Goal: Task Accomplishment & Management: Manage account settings

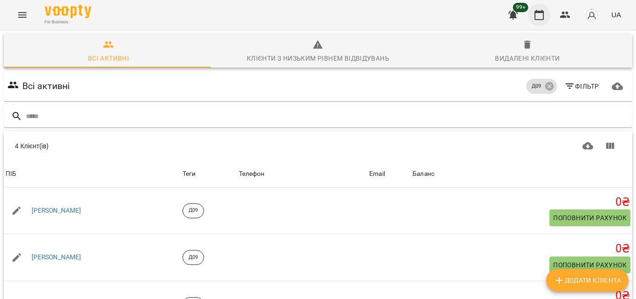
click at [539, 14] on icon "button" at bounding box center [539, 14] width 11 height 11
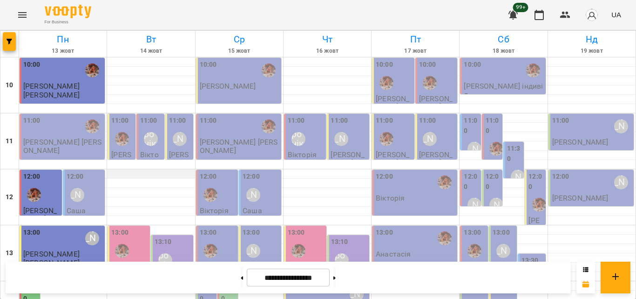
scroll to position [47, 0]
click at [172, 150] on p "[PERSON_NAME]" at bounding box center [180, 162] width 22 height 24
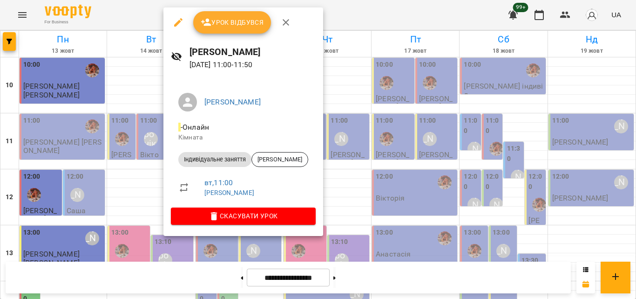
click at [140, 11] on div at bounding box center [318, 149] width 636 height 299
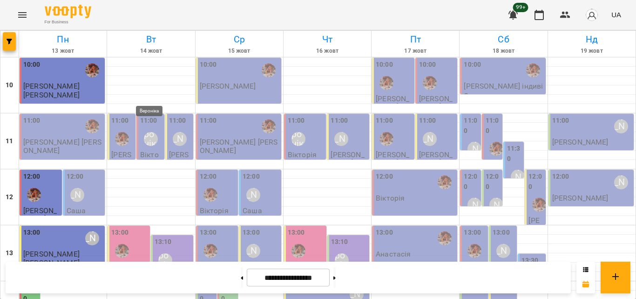
click at [151, 132] on div "Вероніка" at bounding box center [151, 139] width 14 height 14
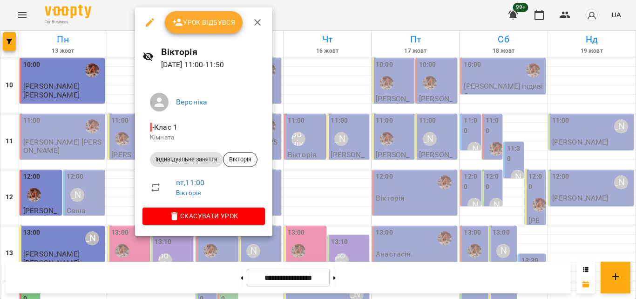
click at [121, 3] on div at bounding box center [318, 149] width 636 height 299
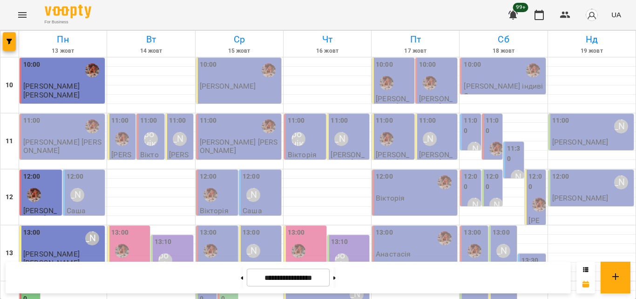
click at [119, 128] on div at bounding box center [121, 138] width 21 height 21
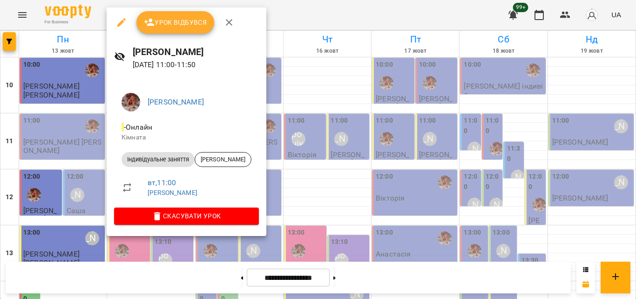
click at [274, 12] on div at bounding box center [318, 149] width 636 height 299
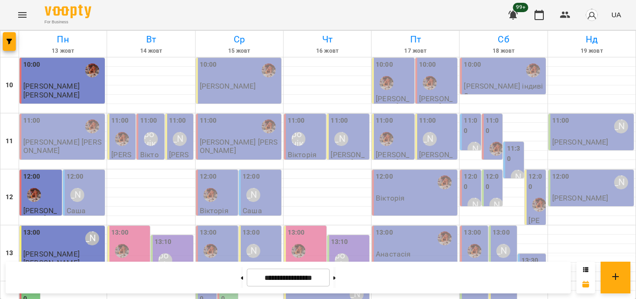
scroll to position [140, 0]
click at [128, 227] on div "13:00" at bounding box center [129, 244] width 37 height 35
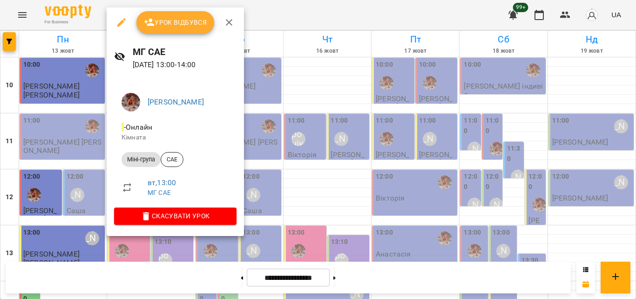
click at [308, 6] on div at bounding box center [318, 149] width 636 height 299
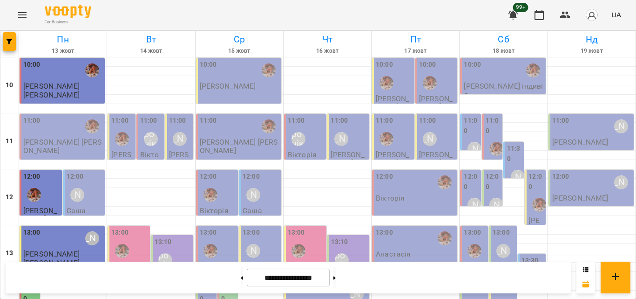
scroll to position [186, 0]
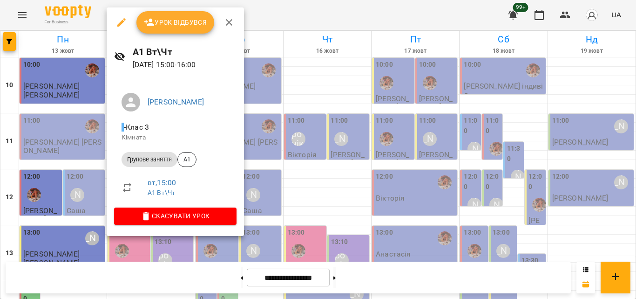
click at [299, 13] on div at bounding box center [318, 149] width 636 height 299
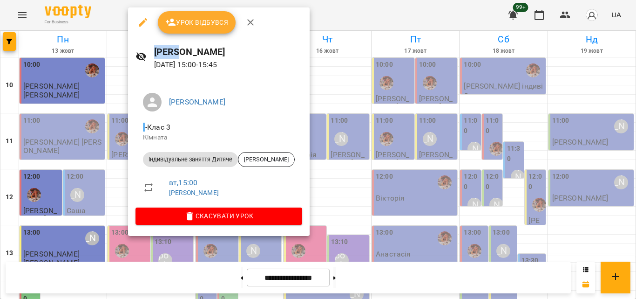
drag, startPoint x: 278, startPoint y: 38, endPoint x: 298, endPoint y: 20, distance: 26.7
click at [298, 20] on div "Урок відбувся Рінат 14 жовт 2025 15:00 - 15:45 Дарія - Клас 3 Кімната Індивідуа…" at bounding box center [318, 149] width 636 height 299
click at [298, 20] on div at bounding box center [318, 149] width 636 height 299
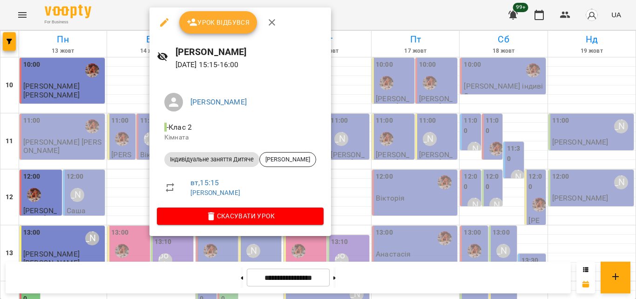
click at [360, 15] on div at bounding box center [318, 149] width 636 height 299
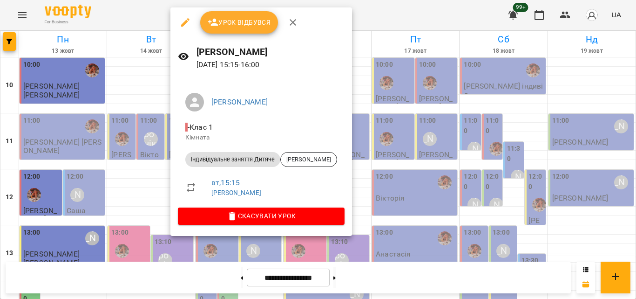
click at [380, 9] on div at bounding box center [318, 149] width 636 height 299
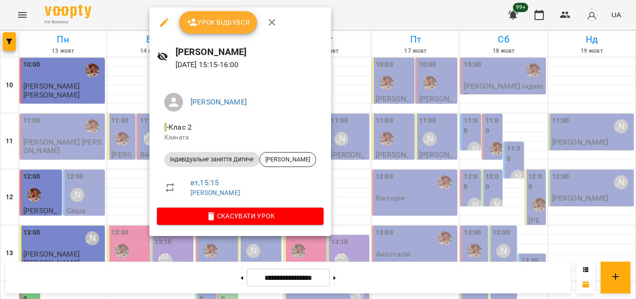
click at [366, 1] on div at bounding box center [318, 149] width 636 height 299
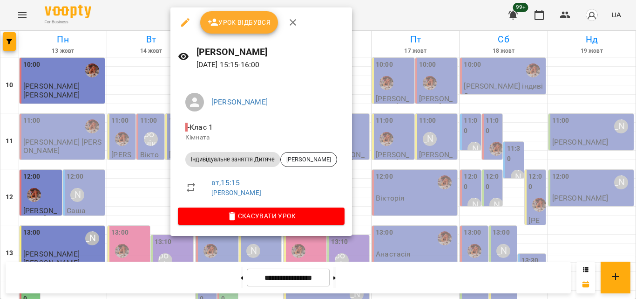
click at [393, 5] on div at bounding box center [318, 149] width 636 height 299
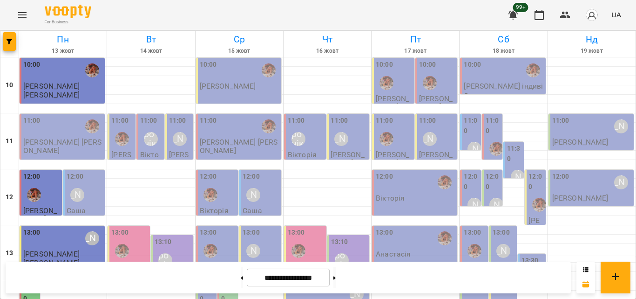
scroll to position [233, 0]
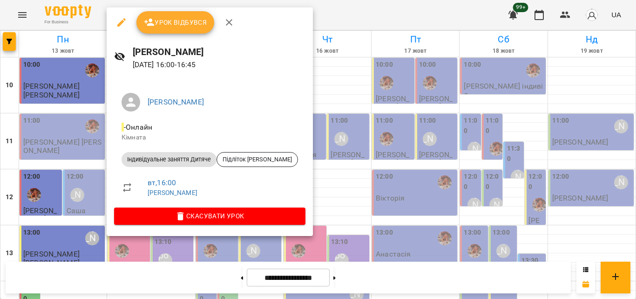
click at [353, 14] on div at bounding box center [318, 149] width 636 height 299
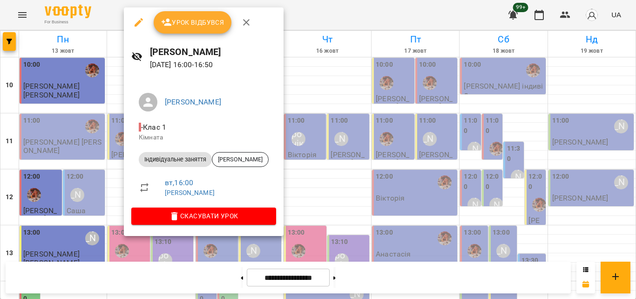
click at [307, 27] on div at bounding box center [318, 149] width 636 height 299
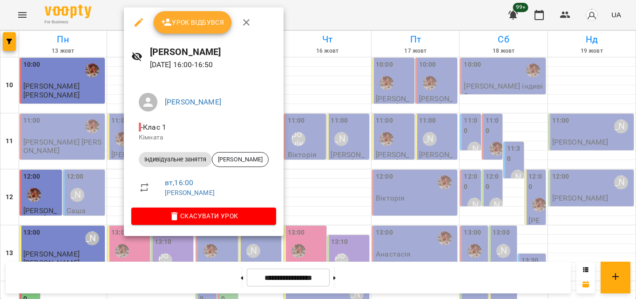
click at [298, 12] on div at bounding box center [318, 149] width 636 height 299
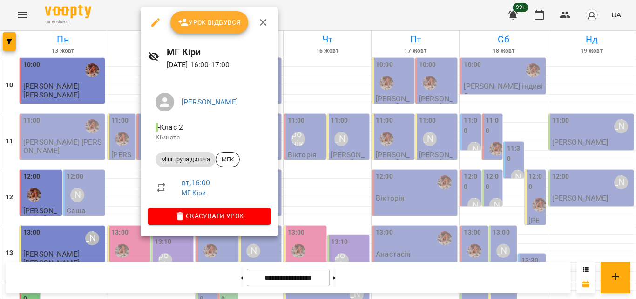
click at [304, 13] on div at bounding box center [318, 149] width 636 height 299
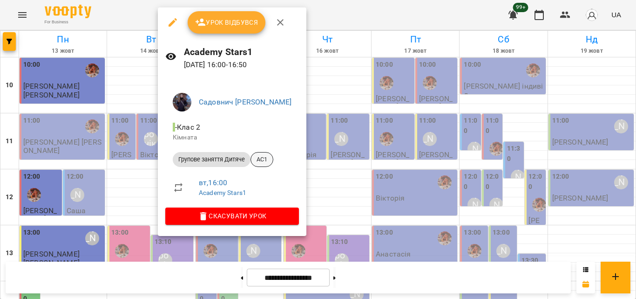
click at [262, 160] on span "AC1" at bounding box center [262, 159] width 22 height 8
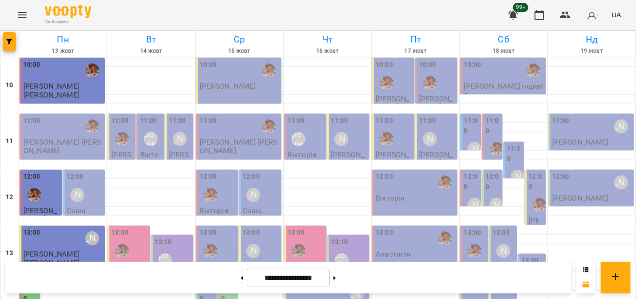
scroll to position [229, 0]
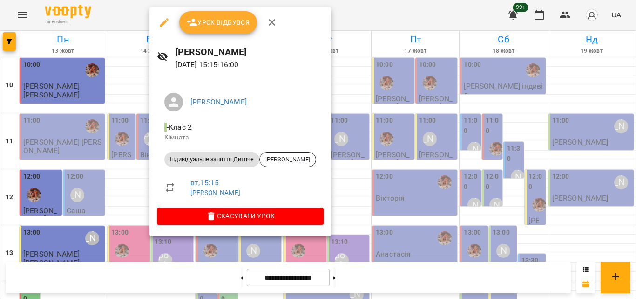
click at [115, 2] on div at bounding box center [318, 149] width 636 height 299
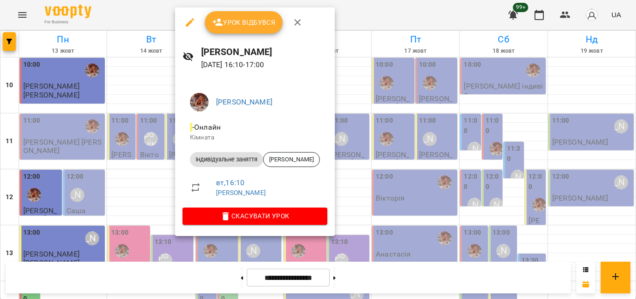
click at [148, 8] on div at bounding box center [318, 149] width 636 height 299
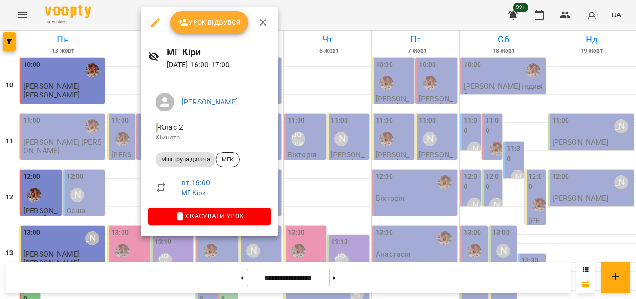
click at [293, 20] on div at bounding box center [318, 149] width 636 height 299
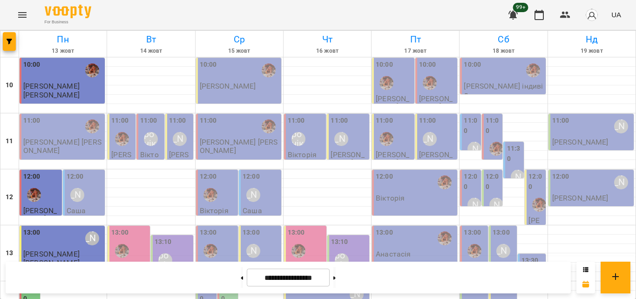
scroll to position [276, 0]
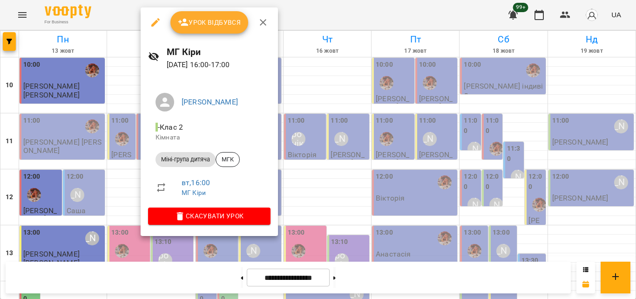
click at [299, 20] on div at bounding box center [318, 149] width 636 height 299
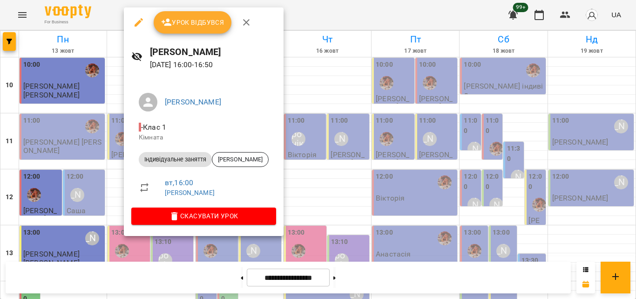
click at [340, 14] on div at bounding box center [318, 149] width 636 height 299
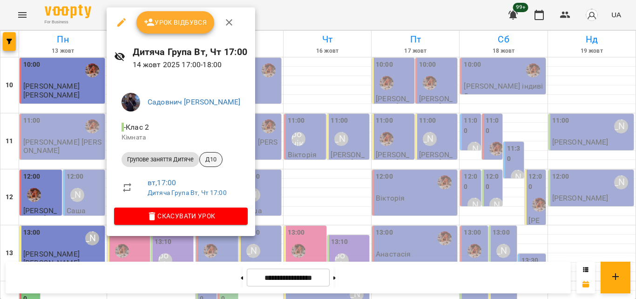
click at [206, 163] on span "Д10" at bounding box center [211, 159] width 22 height 8
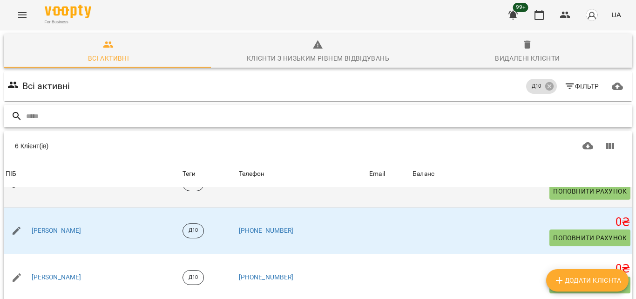
scroll to position [75, 0]
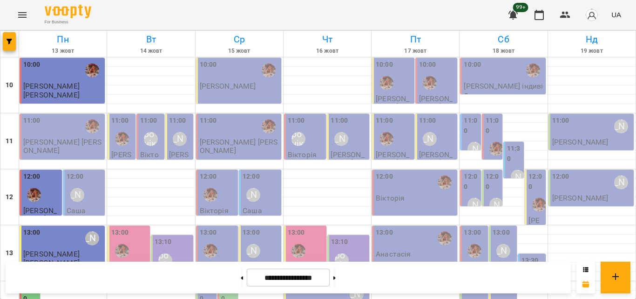
scroll to position [322, 0]
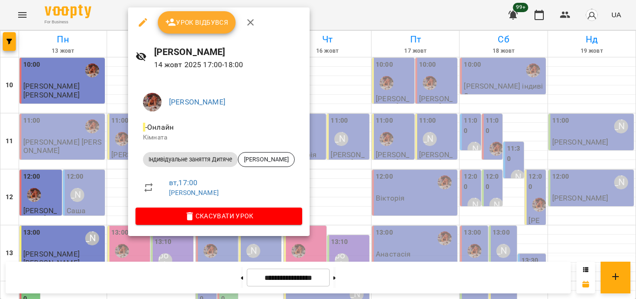
click at [297, 11] on div at bounding box center [318, 149] width 636 height 299
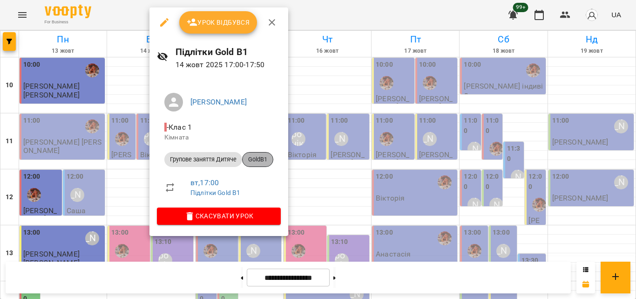
click at [257, 159] on span "GoldB1" at bounding box center [258, 159] width 30 height 8
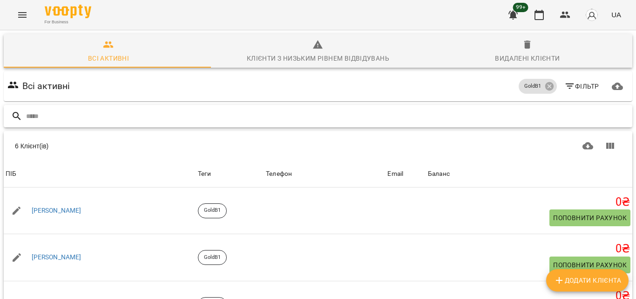
scroll to position [22, 0]
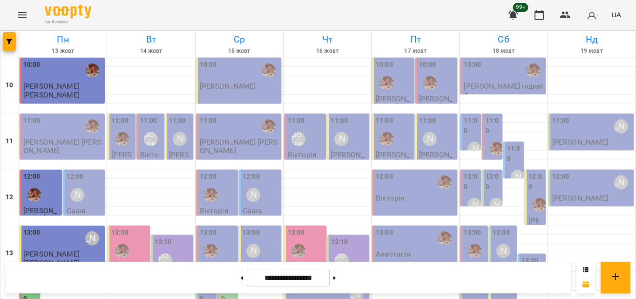
scroll to position [322, 0]
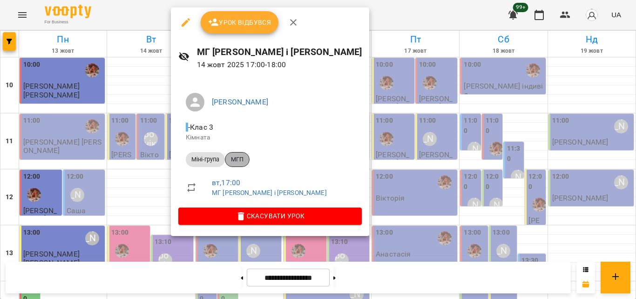
click at [238, 158] on span "МГП" at bounding box center [237, 159] width 24 height 8
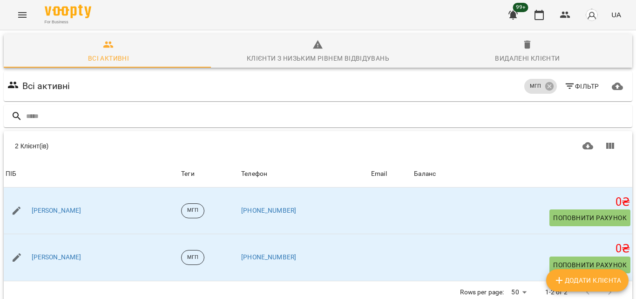
scroll to position [41, 0]
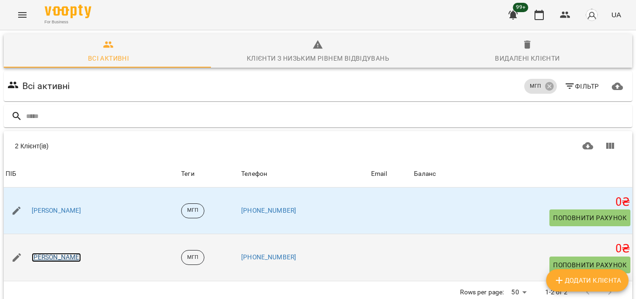
click at [57, 252] on link "[PERSON_NAME]" at bounding box center [57, 256] width 50 height 9
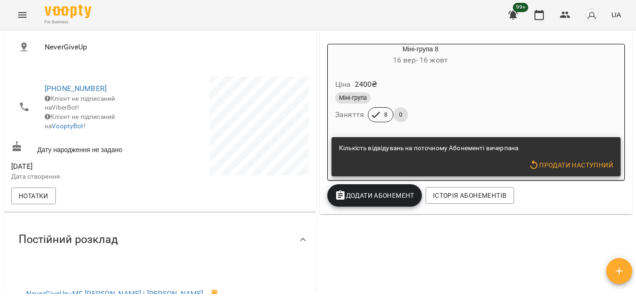
scroll to position [279, 0]
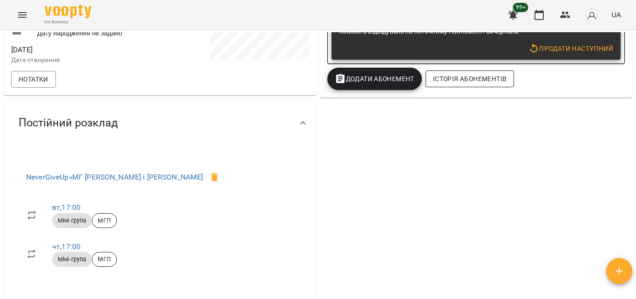
click at [463, 84] on span "Історія абонементів" at bounding box center [470, 78] width 74 height 11
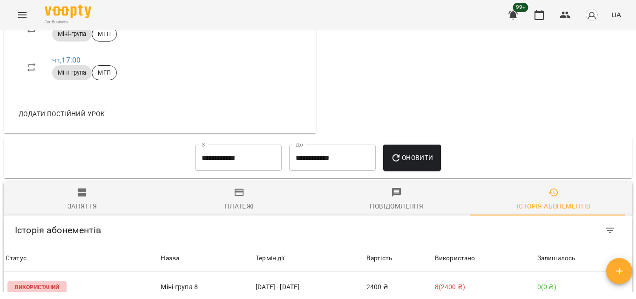
scroll to position [372, 0]
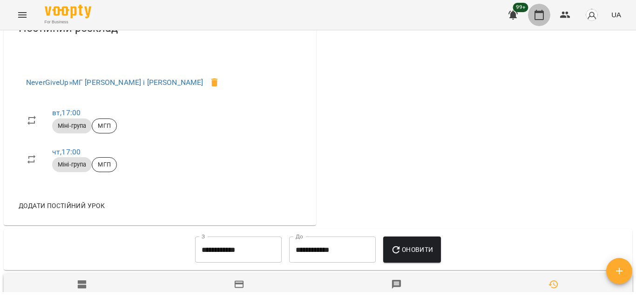
drag, startPoint x: 536, startPoint y: 17, endPoint x: 499, endPoint y: 57, distance: 54.4
click at [536, 17] on icon "button" at bounding box center [539, 15] width 9 height 10
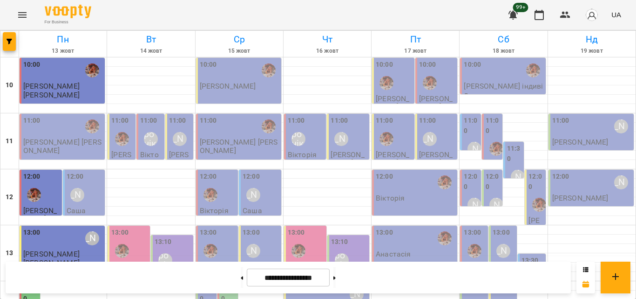
scroll to position [415, 0]
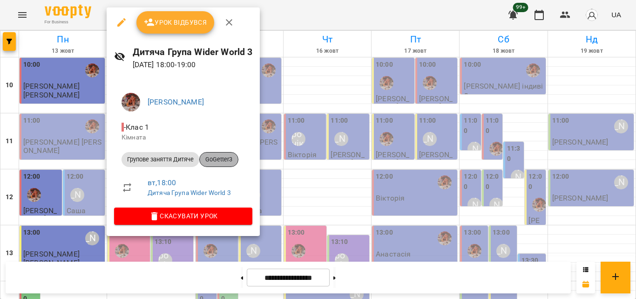
click at [232, 159] on span "GoGetter3" at bounding box center [219, 159] width 38 height 8
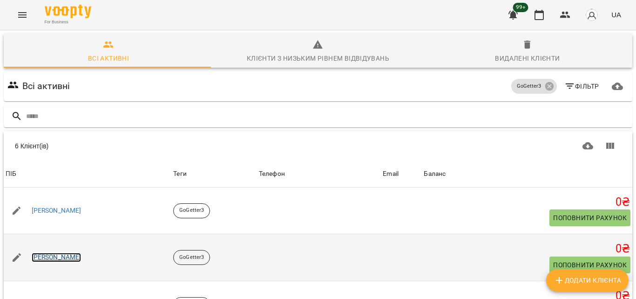
click at [75, 255] on link "[PERSON_NAME]" at bounding box center [57, 256] width 50 height 9
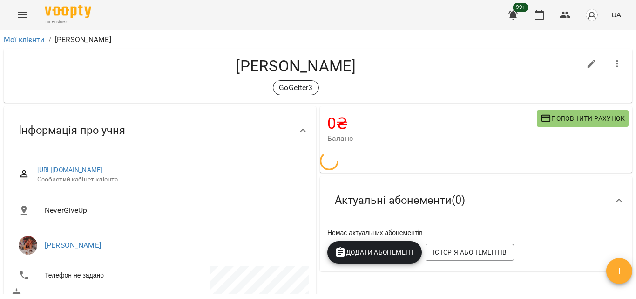
scroll to position [93, 0]
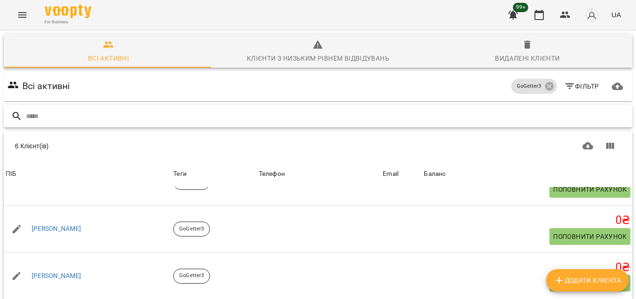
scroll to position [116, 0]
click at [540, 15] on icon "button" at bounding box center [539, 14] width 11 height 11
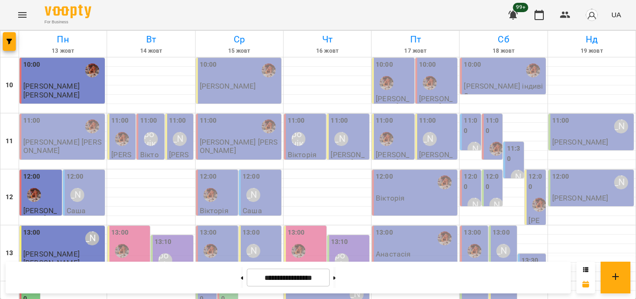
scroll to position [415, 0]
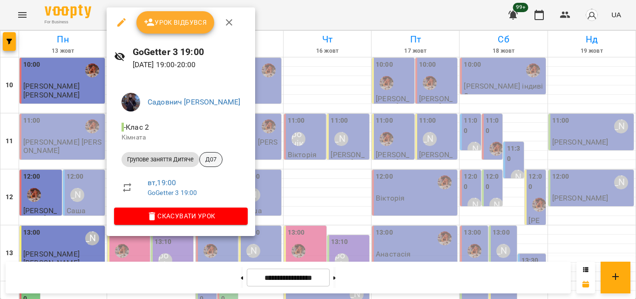
click at [215, 161] on span "Д07" at bounding box center [211, 159] width 22 height 8
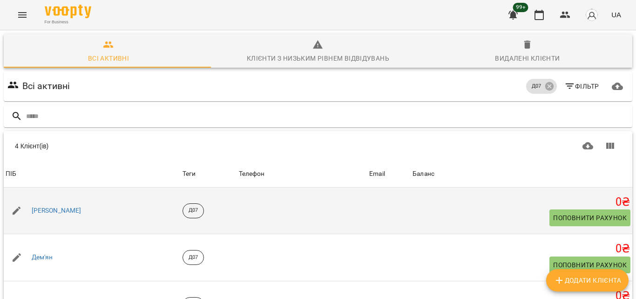
scroll to position [96, 0]
click at [41, 206] on link "[PERSON_NAME]" at bounding box center [57, 210] width 50 height 9
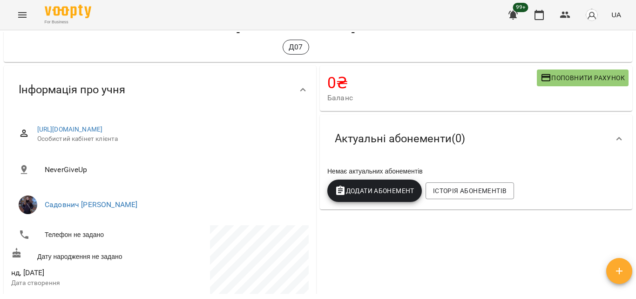
scroll to position [93, 0]
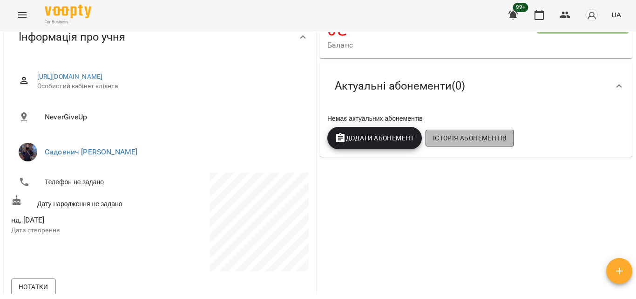
click at [454, 140] on span "Історія абонементів" at bounding box center [470, 137] width 74 height 11
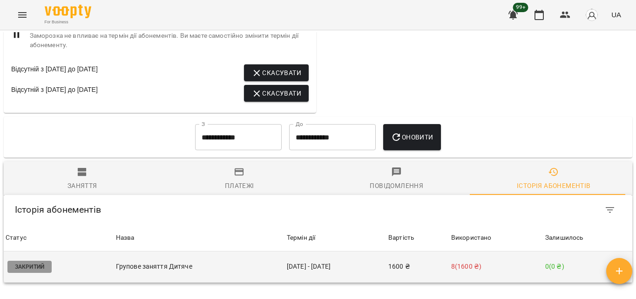
scroll to position [772, 0]
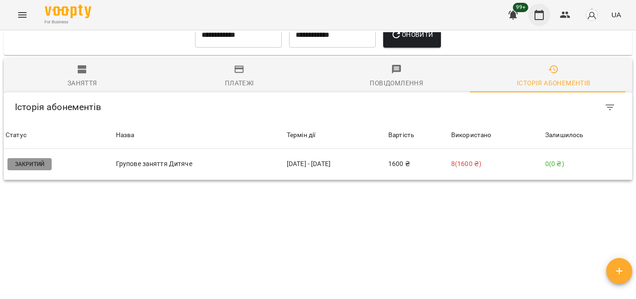
click at [540, 18] on icon "button" at bounding box center [539, 14] width 11 height 11
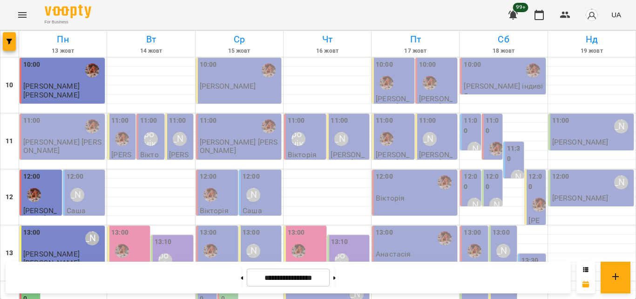
scroll to position [279, 0]
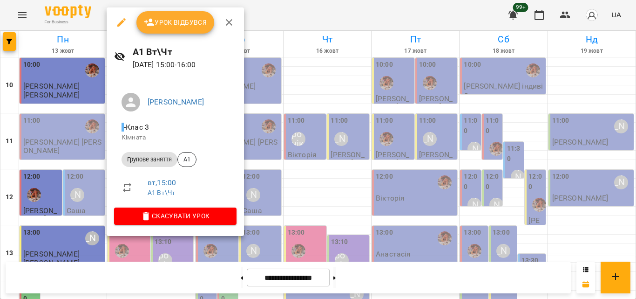
click at [287, 7] on div at bounding box center [318, 149] width 636 height 299
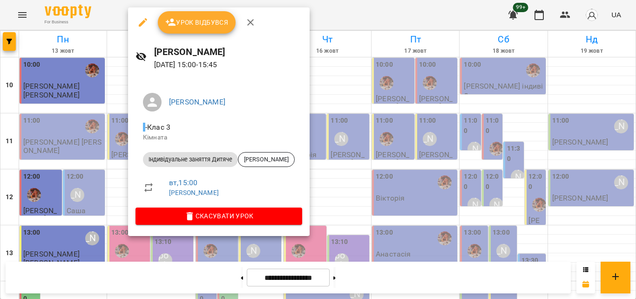
click at [300, 12] on div at bounding box center [318, 149] width 636 height 299
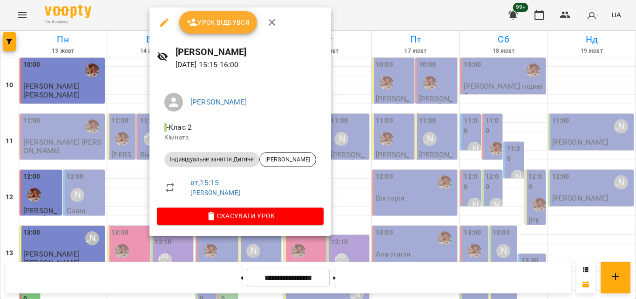
click at [365, 13] on div at bounding box center [318, 149] width 636 height 299
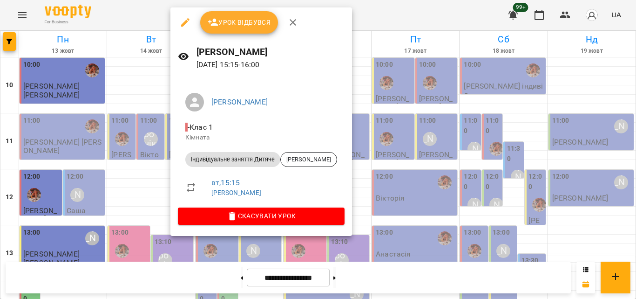
click at [373, 18] on div at bounding box center [318, 149] width 636 height 299
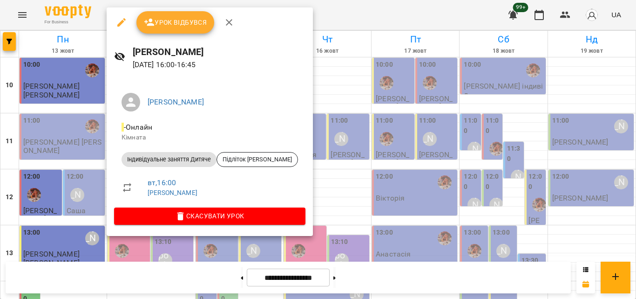
click at [338, 14] on div at bounding box center [318, 149] width 636 height 299
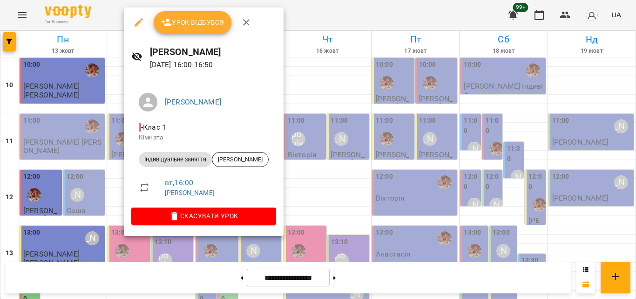
click at [319, 25] on div at bounding box center [318, 149] width 636 height 299
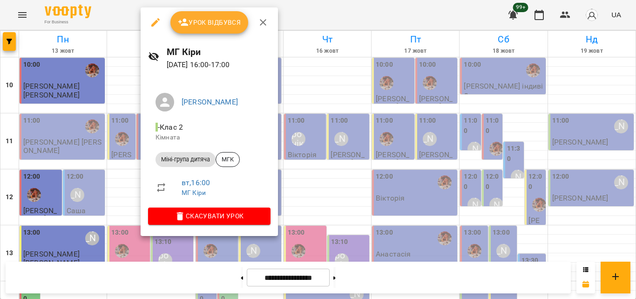
click at [318, 28] on div at bounding box center [318, 149] width 636 height 299
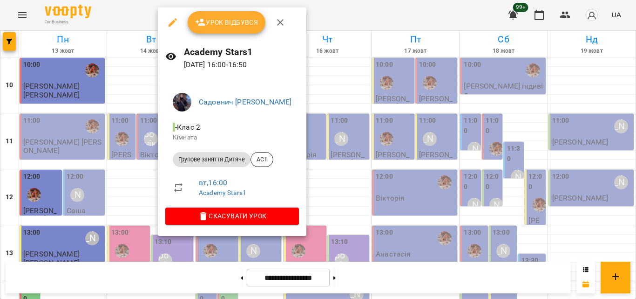
click at [323, 21] on div at bounding box center [318, 149] width 636 height 299
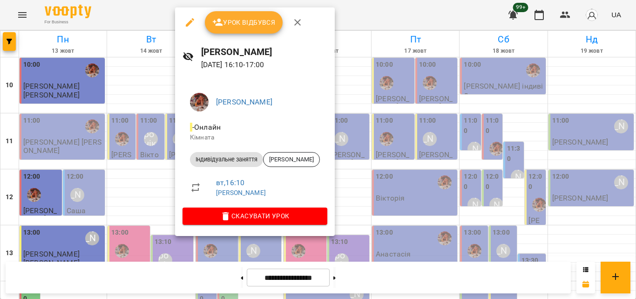
click at [377, 23] on div at bounding box center [318, 149] width 636 height 299
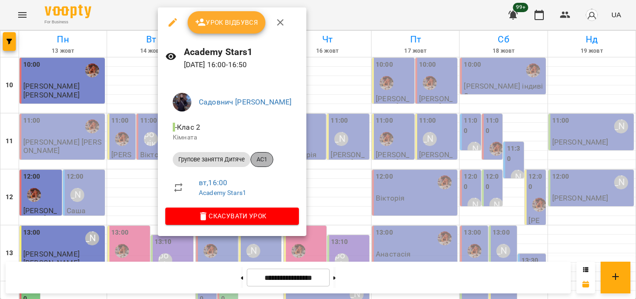
click at [260, 155] on div "AC1" at bounding box center [262, 159] width 23 height 15
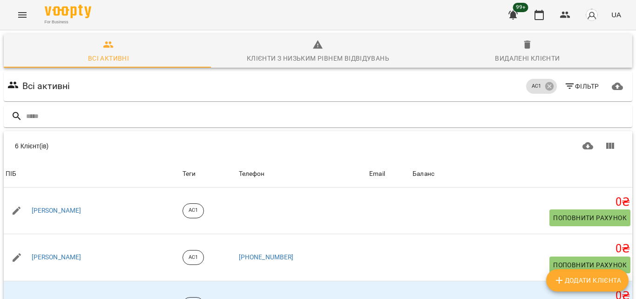
click at [543, 20] on icon "button" at bounding box center [539, 15] width 9 height 10
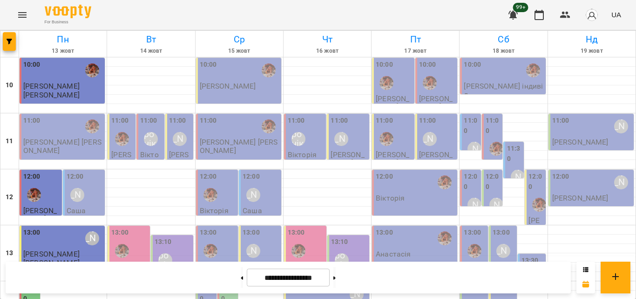
scroll to position [276, 0]
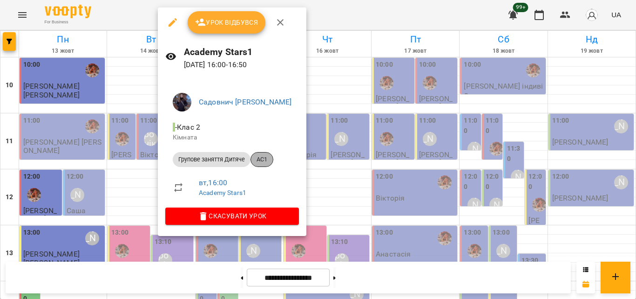
click at [267, 160] on span "AC1" at bounding box center [262, 159] width 22 height 8
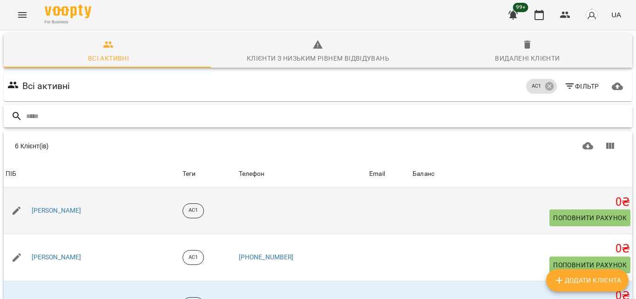
scroll to position [116, 0]
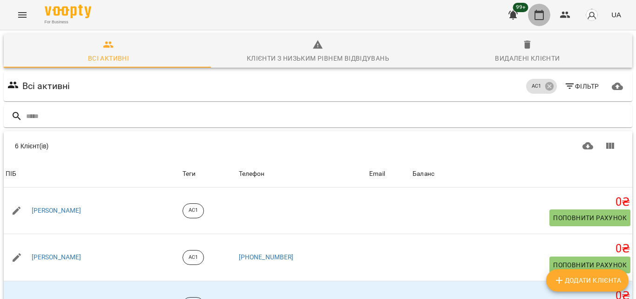
click at [541, 19] on icon "button" at bounding box center [539, 15] width 9 height 10
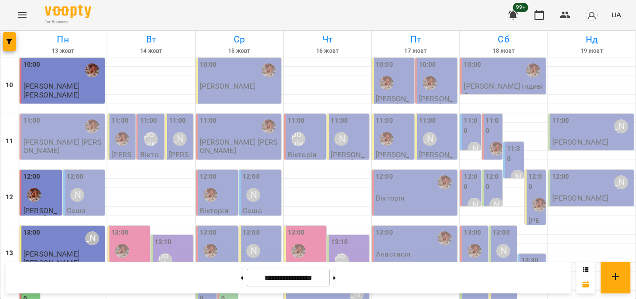
scroll to position [229, 0]
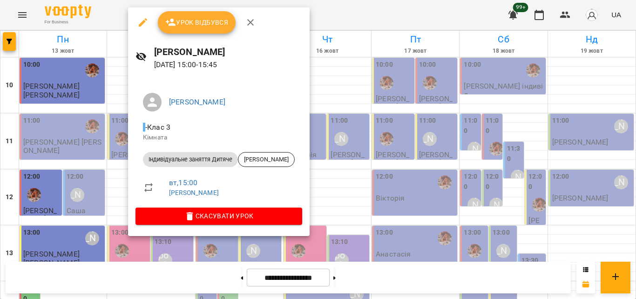
click at [193, 20] on span "Урок відбувся" at bounding box center [196, 22] width 63 height 11
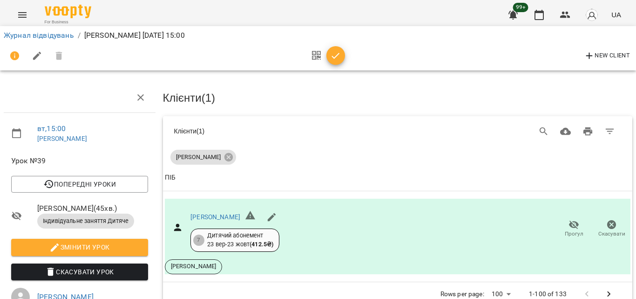
click at [339, 55] on icon "button" at bounding box center [335, 55] width 11 height 11
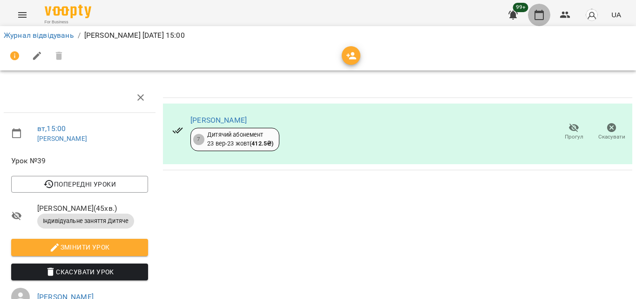
click at [542, 20] on button "button" at bounding box center [539, 15] width 22 height 22
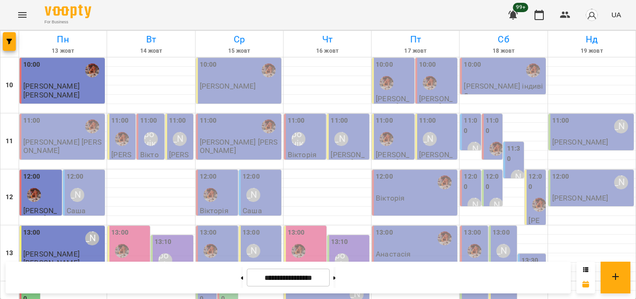
scroll to position [186, 0]
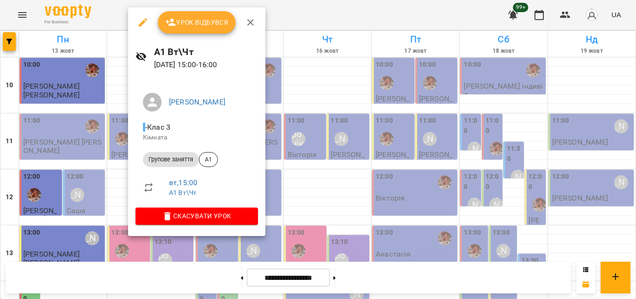
click at [335, 20] on div at bounding box center [318, 149] width 636 height 299
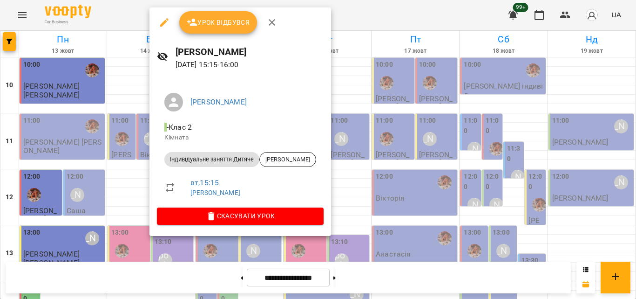
click at [354, 14] on div at bounding box center [318, 149] width 636 height 299
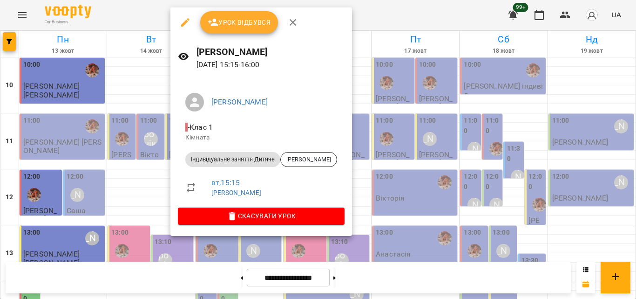
click at [368, 15] on div at bounding box center [318, 149] width 636 height 299
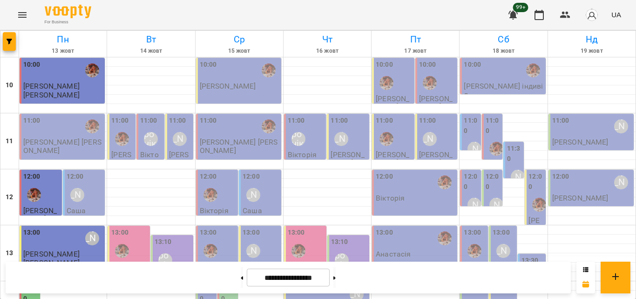
scroll to position [233, 0]
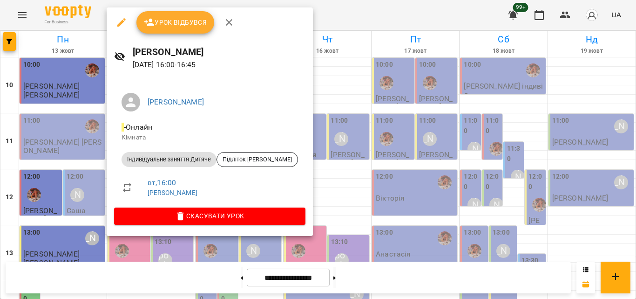
click at [343, 16] on div at bounding box center [318, 149] width 636 height 299
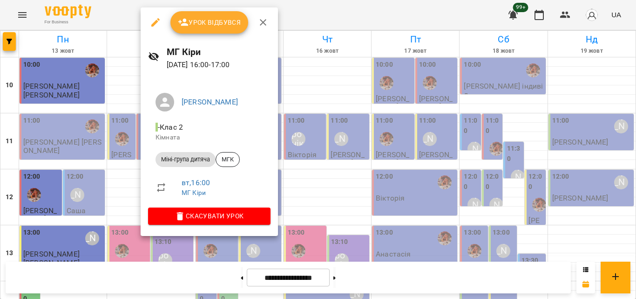
click at [361, 8] on div at bounding box center [318, 149] width 636 height 299
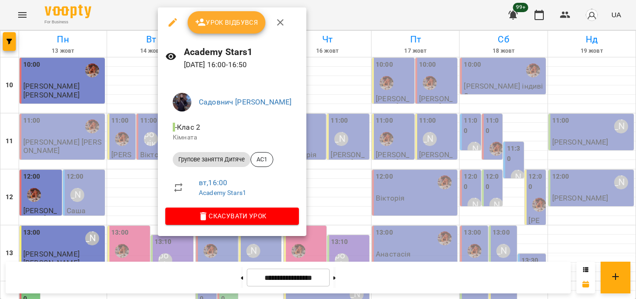
click at [341, 14] on div at bounding box center [318, 149] width 636 height 299
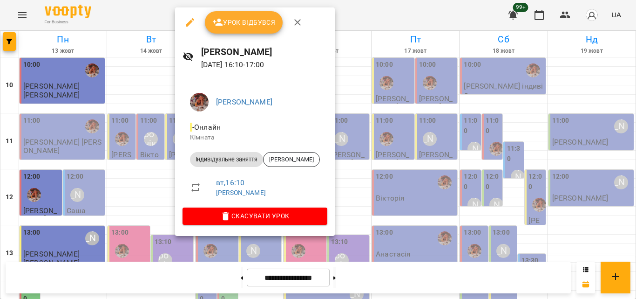
click at [378, 23] on div at bounding box center [318, 149] width 636 height 299
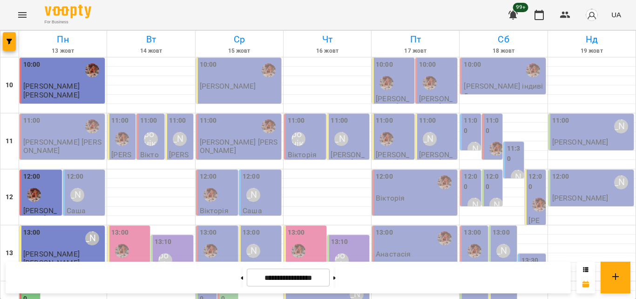
scroll to position [229, 0]
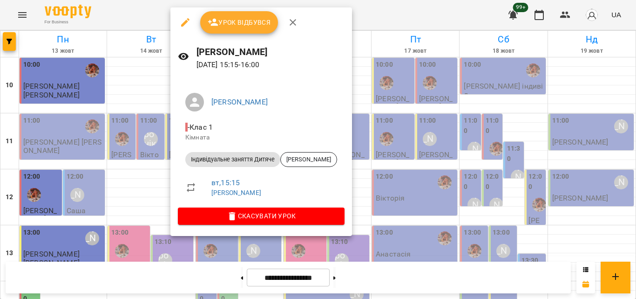
click at [162, 20] on div at bounding box center [318, 149] width 636 height 299
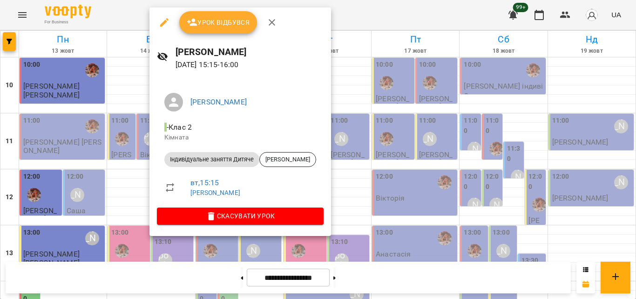
click at [240, 24] on span "Урок відбувся" at bounding box center [218, 22] width 63 height 11
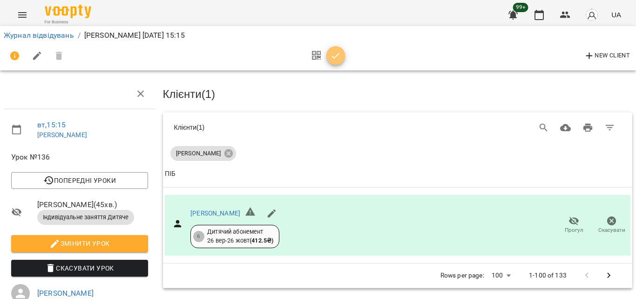
click at [335, 55] on icon "button" at bounding box center [335, 55] width 11 height 11
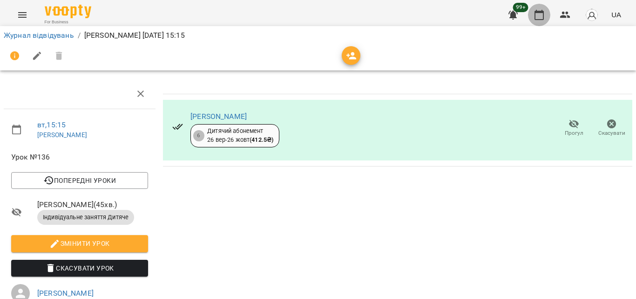
click at [539, 18] on icon "button" at bounding box center [539, 14] width 11 height 11
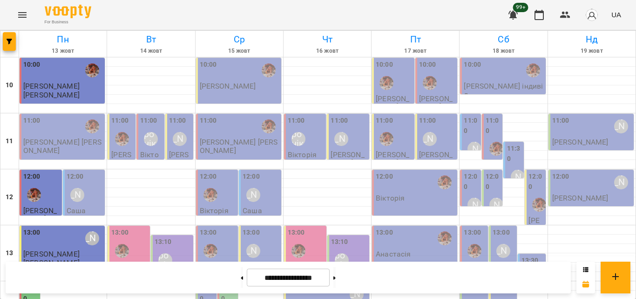
scroll to position [276, 0]
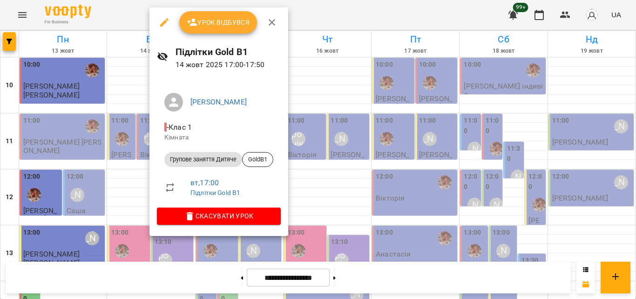
drag, startPoint x: 127, startPoint y: 14, endPoint x: 242, endPoint y: 126, distance: 160.4
click at [241, 125] on div "Урок відбувся Підлітки Gold B1 14 жовт 2025 17:00 - 17:50 Литвак Анна - Клас 1 …" at bounding box center [318, 149] width 636 height 299
click at [257, 163] on span "GoldB1" at bounding box center [258, 159] width 30 height 8
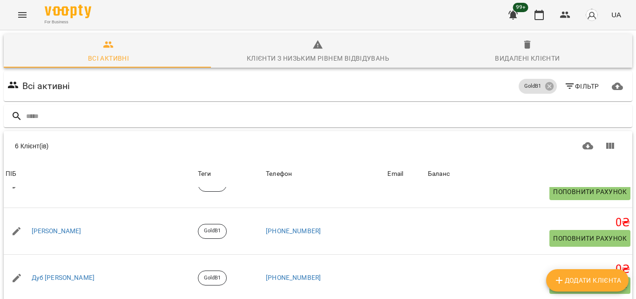
scroll to position [75, 0]
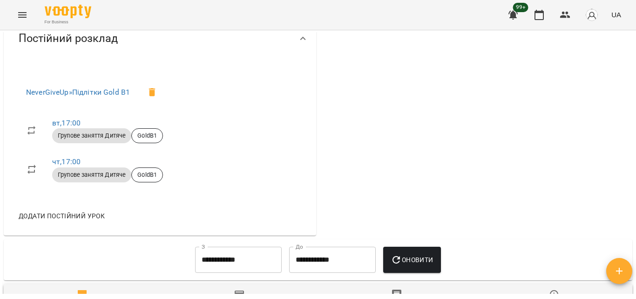
scroll to position [512, 0]
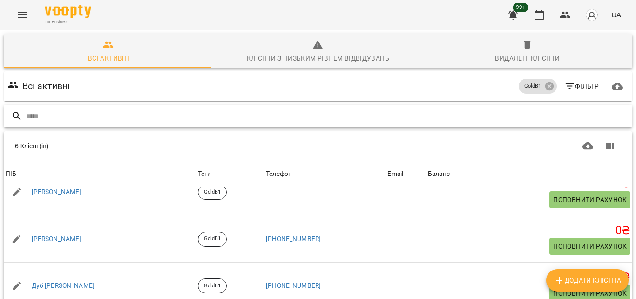
scroll to position [75, 0]
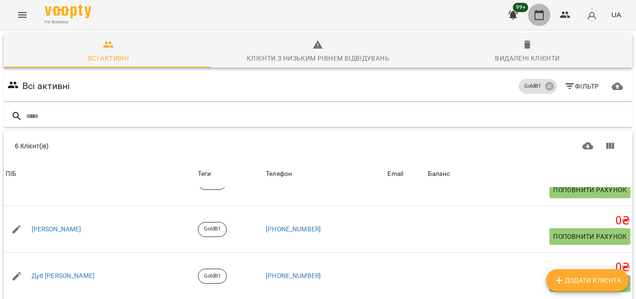
click at [534, 11] on button "button" at bounding box center [539, 15] width 22 height 22
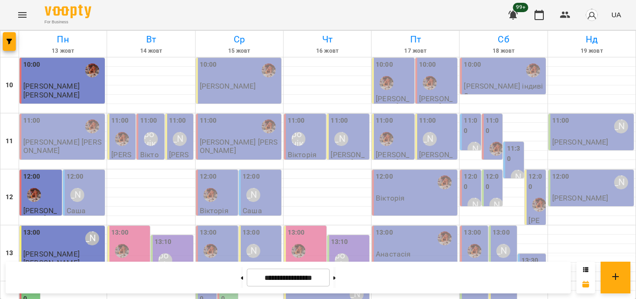
scroll to position [415, 0]
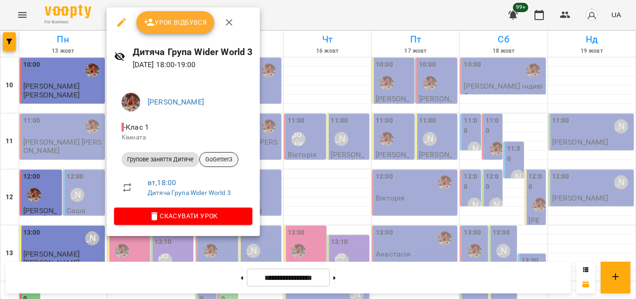
click at [224, 160] on span "GoGetter3" at bounding box center [219, 159] width 38 height 8
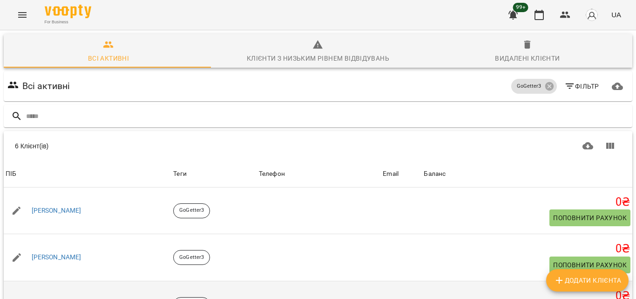
click at [50, 298] on link "Юдін Даніїл" at bounding box center [57, 303] width 50 height 9
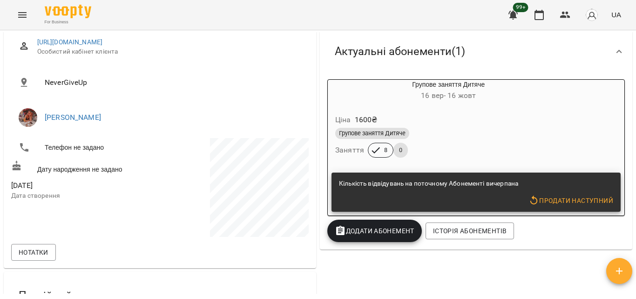
scroll to position [186, 0]
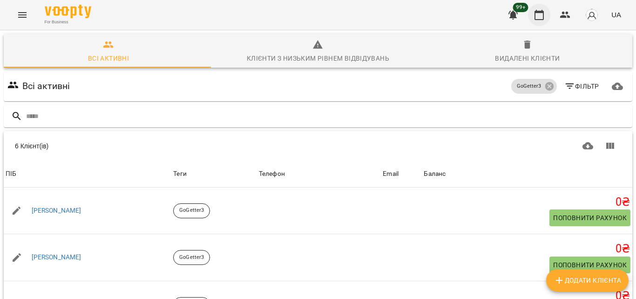
click at [538, 15] on icon "button" at bounding box center [539, 14] width 11 height 11
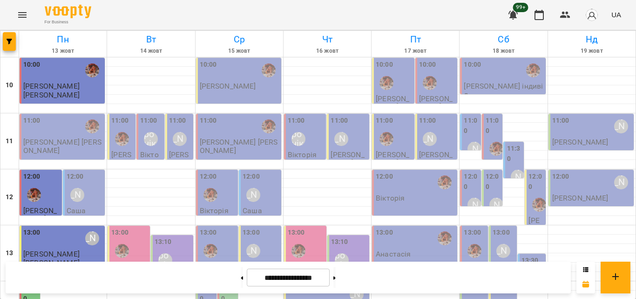
scroll to position [233, 0]
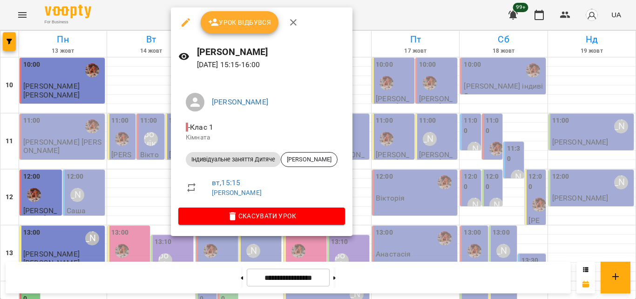
click at [136, 16] on div at bounding box center [318, 149] width 636 height 299
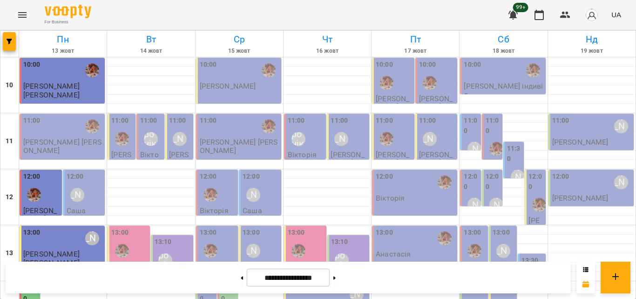
scroll to position [326, 0]
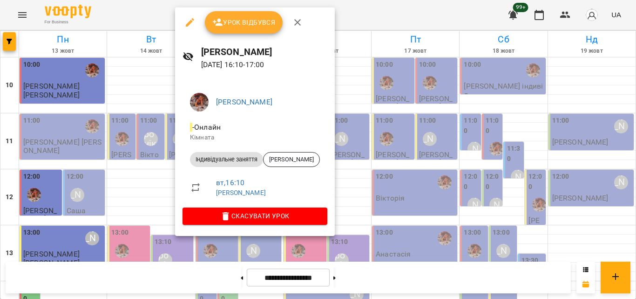
click at [143, 18] on div at bounding box center [318, 149] width 636 height 299
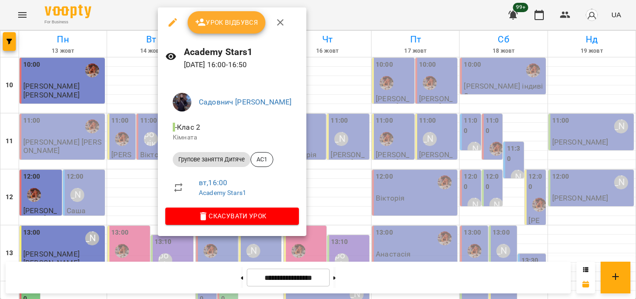
click at [140, 16] on div at bounding box center [318, 149] width 636 height 299
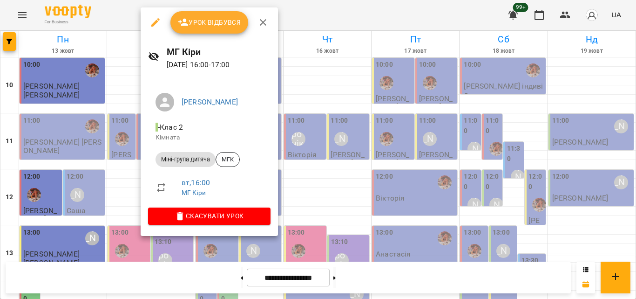
click at [119, 21] on div at bounding box center [318, 149] width 636 height 299
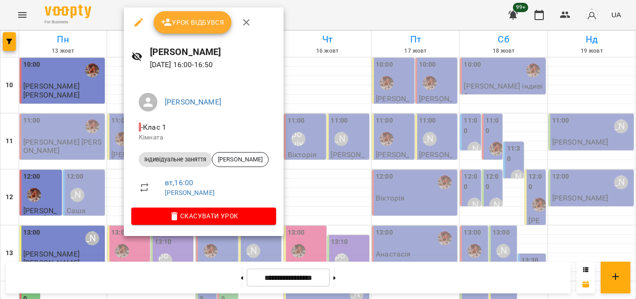
click at [109, 17] on div at bounding box center [318, 149] width 636 height 299
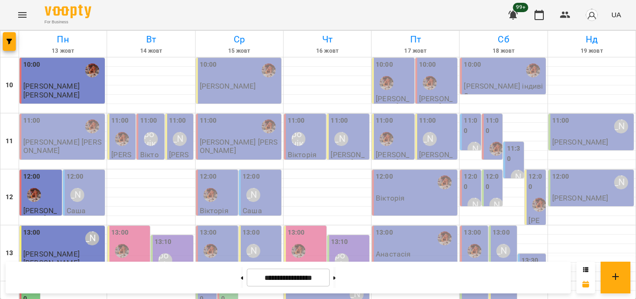
scroll to position [322, 0]
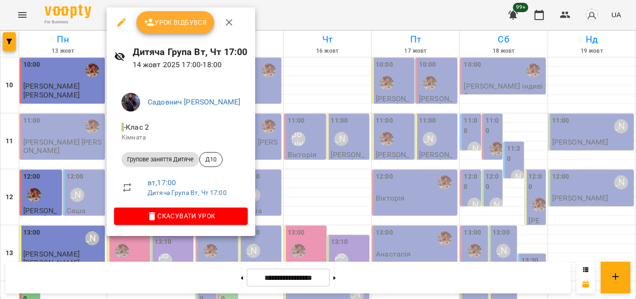
click at [282, 20] on div at bounding box center [318, 149] width 636 height 299
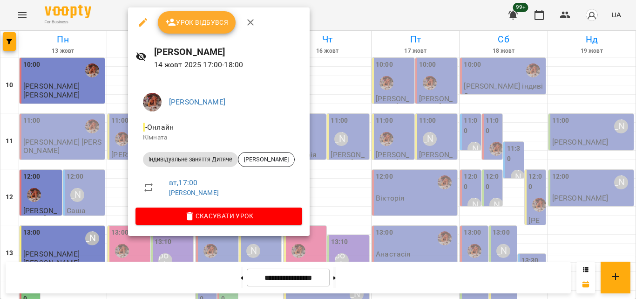
click at [293, 22] on div at bounding box center [318, 149] width 636 height 299
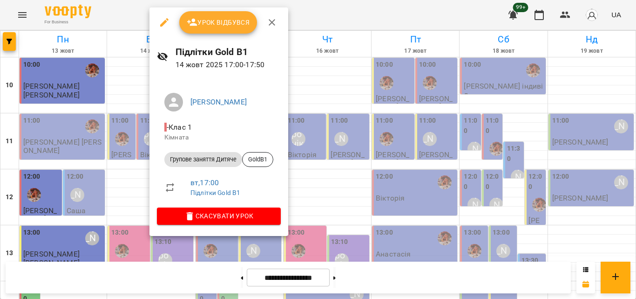
click at [331, 21] on div at bounding box center [318, 149] width 636 height 299
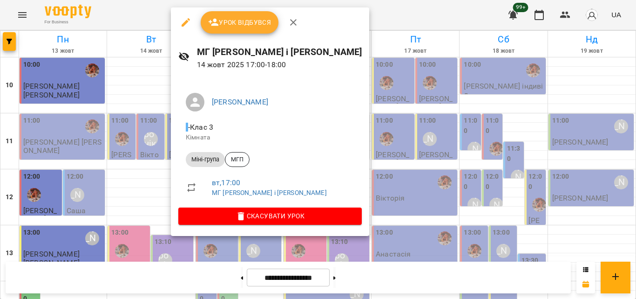
click at [353, 14] on div at bounding box center [318, 149] width 636 height 299
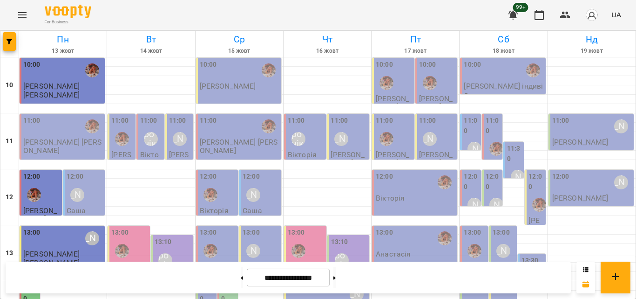
scroll to position [276, 0]
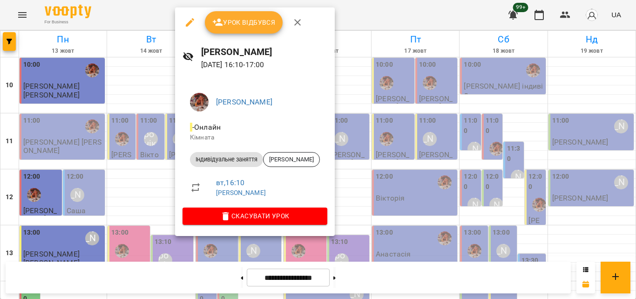
click at [143, 21] on div at bounding box center [318, 149] width 636 height 299
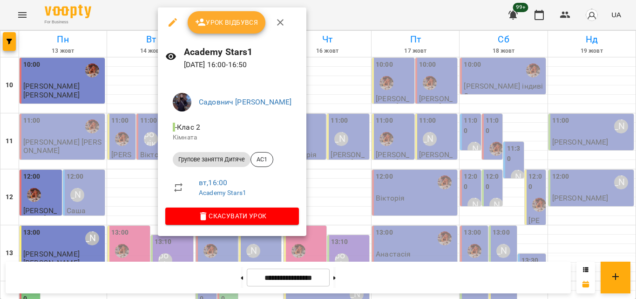
click at [136, 14] on div at bounding box center [318, 149] width 636 height 299
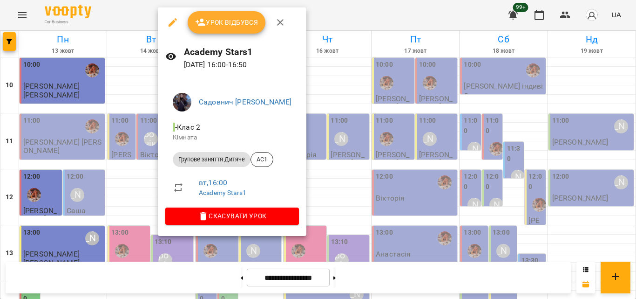
click at [122, 14] on div at bounding box center [318, 149] width 636 height 299
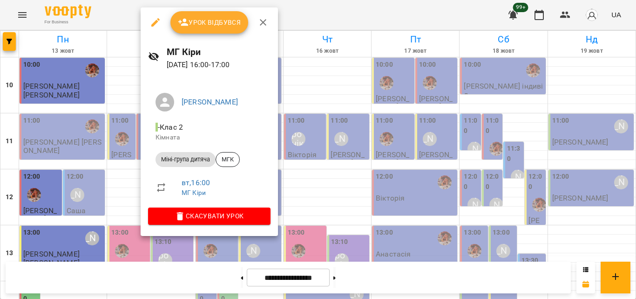
click at [108, 20] on div at bounding box center [318, 149] width 636 height 299
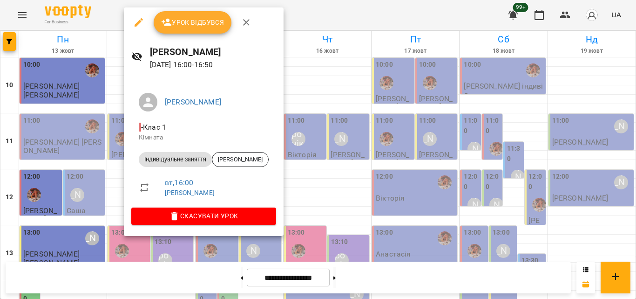
click at [341, 20] on div at bounding box center [318, 149] width 636 height 299
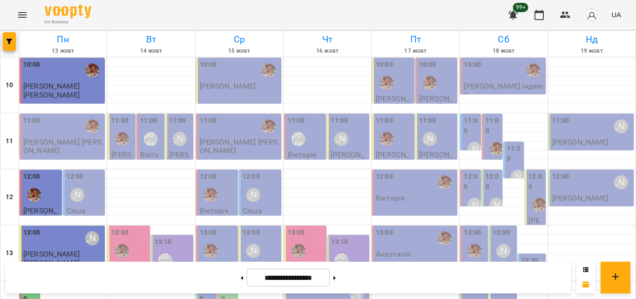
scroll to position [415, 0]
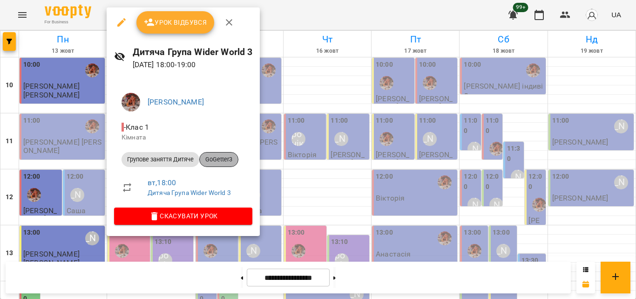
click at [214, 158] on span "GoGetter3" at bounding box center [219, 159] width 38 height 8
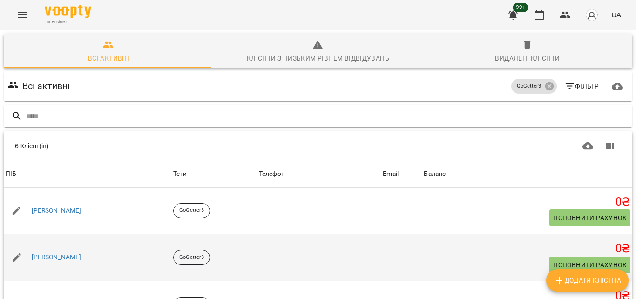
scroll to position [116, 0]
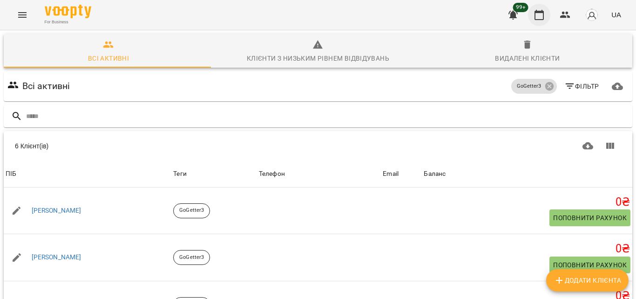
click at [540, 11] on icon "button" at bounding box center [539, 15] width 9 height 10
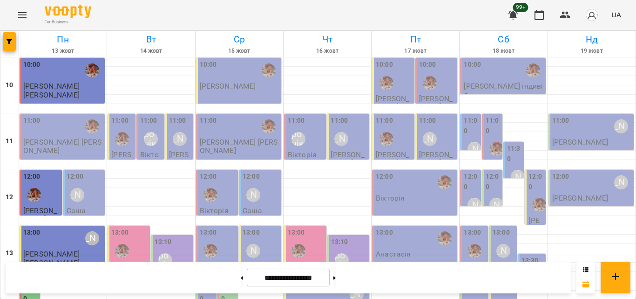
scroll to position [276, 0]
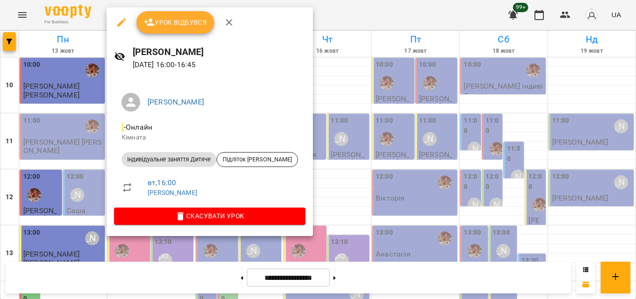
click at [286, 0] on div at bounding box center [318, 149] width 636 height 299
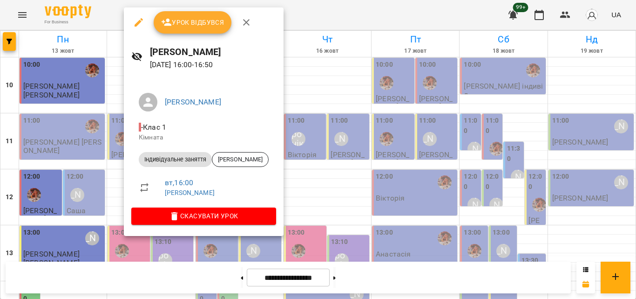
click at [297, 5] on div at bounding box center [318, 149] width 636 height 299
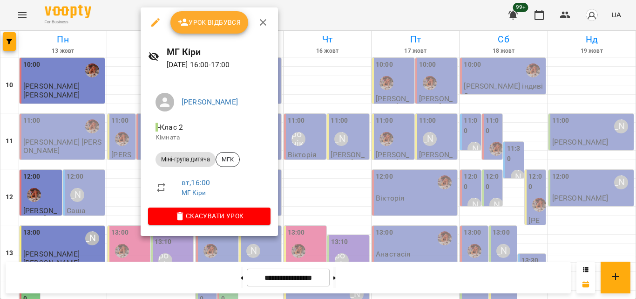
click at [302, 6] on div at bounding box center [318, 149] width 636 height 299
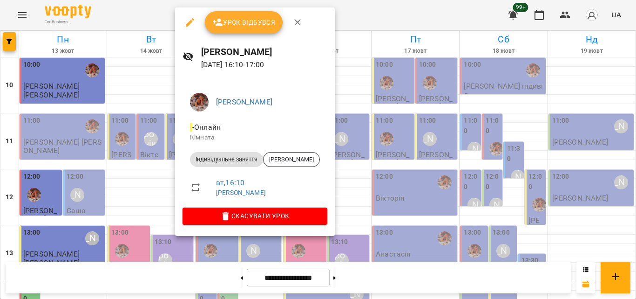
click at [344, 6] on div at bounding box center [318, 149] width 636 height 299
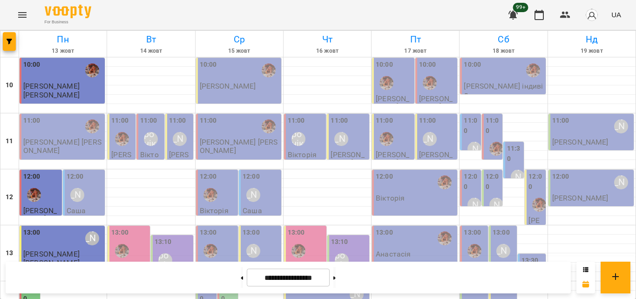
scroll to position [229, 0]
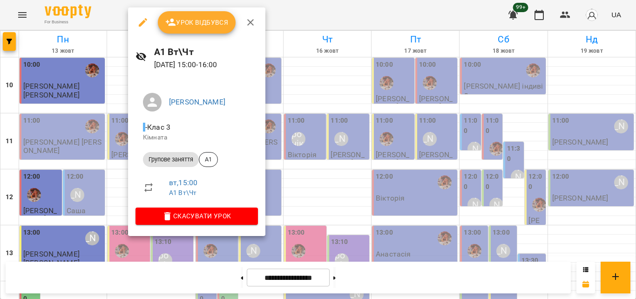
click at [293, 15] on div at bounding box center [318, 149] width 636 height 299
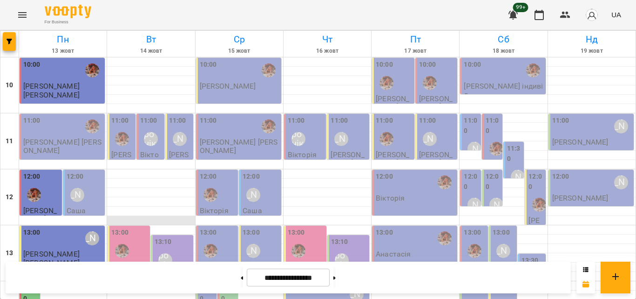
scroll to position [0, 0]
click at [174, 148] on div "[PERSON_NAME]" at bounding box center [179, 138] width 21 height 21
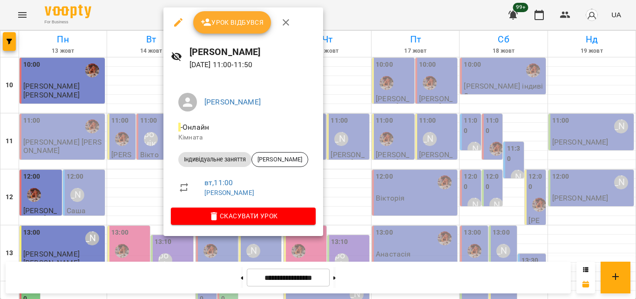
click at [131, 16] on div at bounding box center [318, 149] width 636 height 299
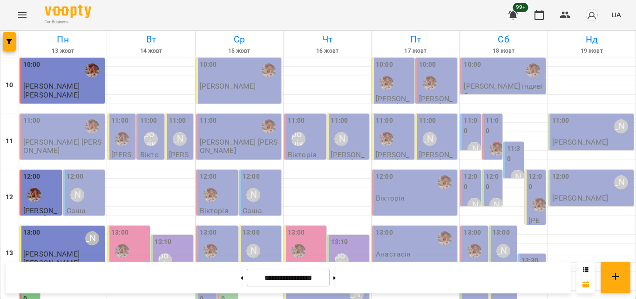
click at [155, 152] on p "Вікторія" at bounding box center [151, 158] width 22 height 16
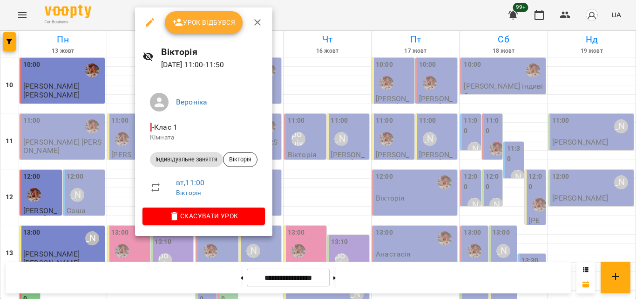
click at [125, 21] on div at bounding box center [318, 149] width 636 height 299
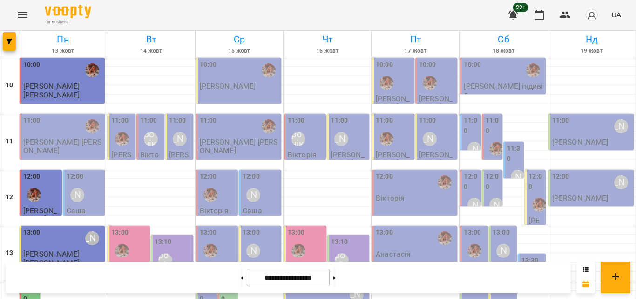
click at [172, 17] on div "For Business 99+ UA" at bounding box center [318, 15] width 636 height 30
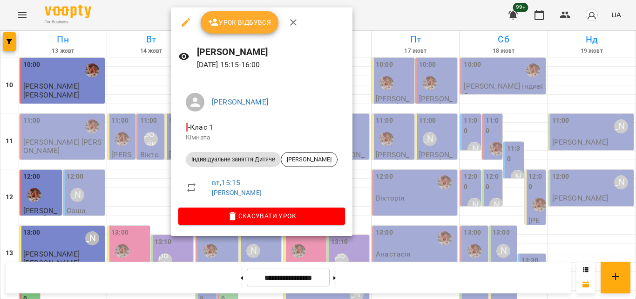
click at [134, 18] on div at bounding box center [318, 149] width 636 height 299
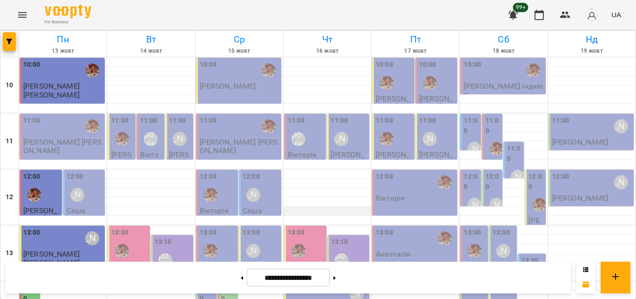
scroll to position [0, 0]
click at [566, 15] on icon "button" at bounding box center [565, 14] width 11 height 11
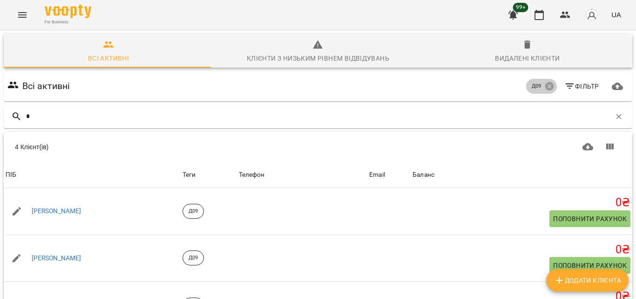
click at [544, 90] on icon at bounding box center [549, 86] width 10 height 10
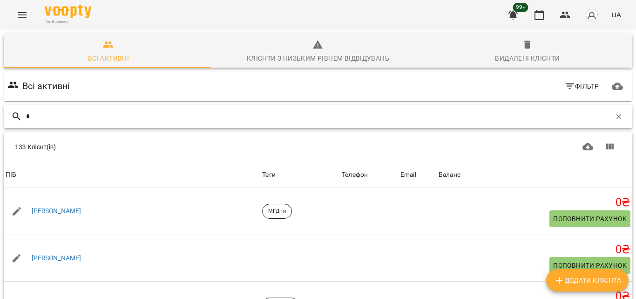
click at [197, 111] on input "*" at bounding box center [318, 116] width 585 height 15
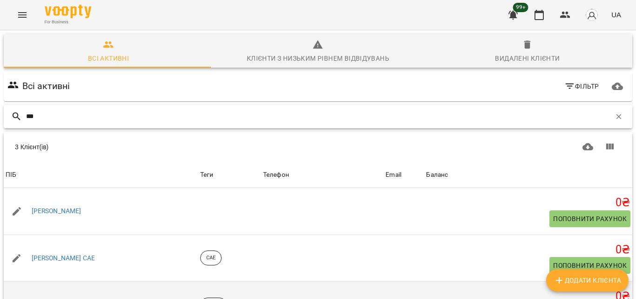
scroll to position [50, 0]
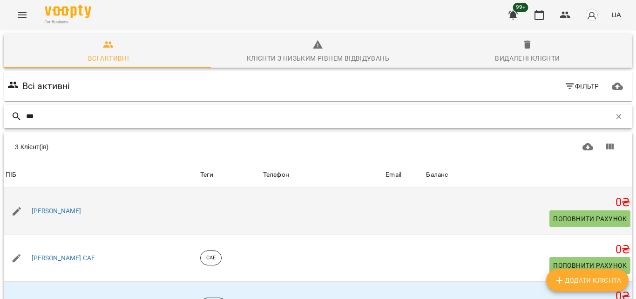
type input "***"
click at [45, 198] on div "[PERSON_NAME]" at bounding box center [101, 211] width 195 height 26
click at [40, 206] on link "[PERSON_NAME]" at bounding box center [57, 210] width 50 height 9
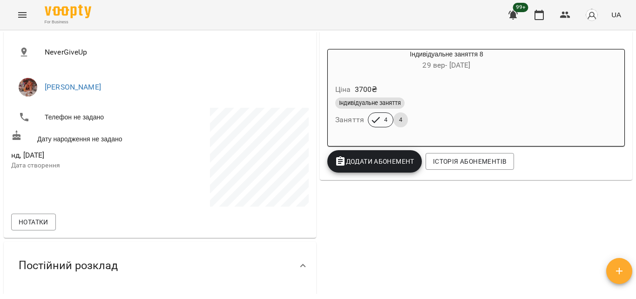
scroll to position [93, 0]
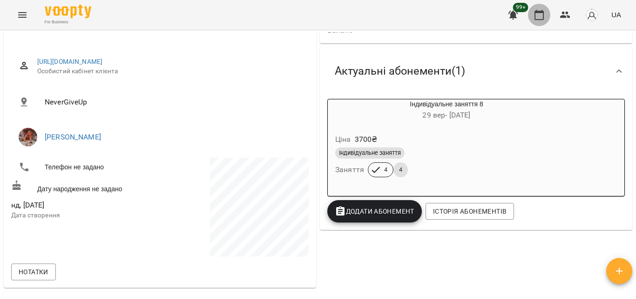
click at [530, 20] on button "button" at bounding box center [539, 15] width 22 height 22
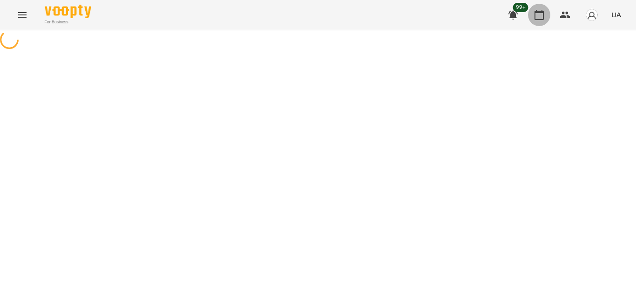
click at [536, 15] on icon "button" at bounding box center [539, 15] width 9 height 10
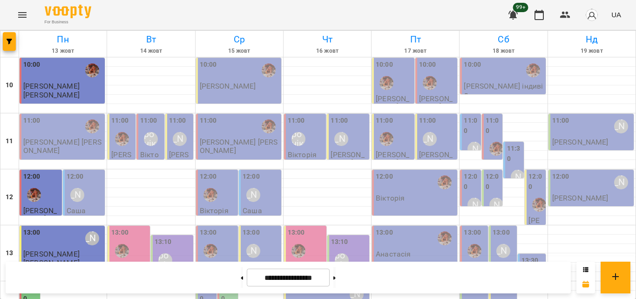
scroll to position [233, 0]
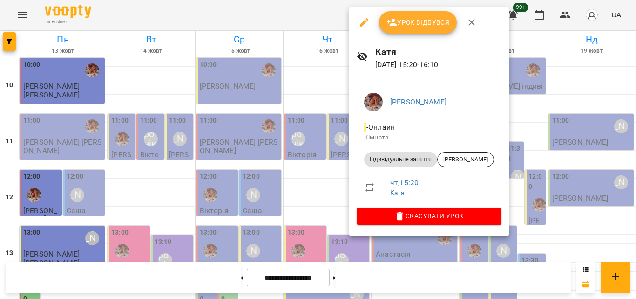
click at [322, 17] on div at bounding box center [318, 149] width 636 height 299
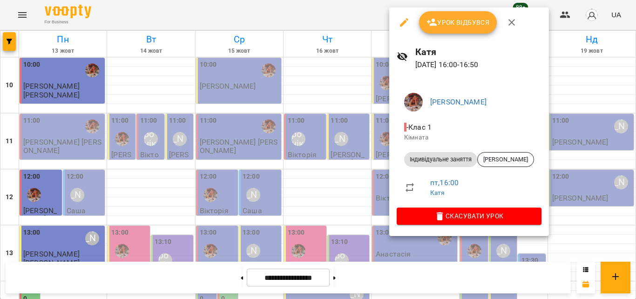
click at [347, 20] on div at bounding box center [318, 149] width 636 height 299
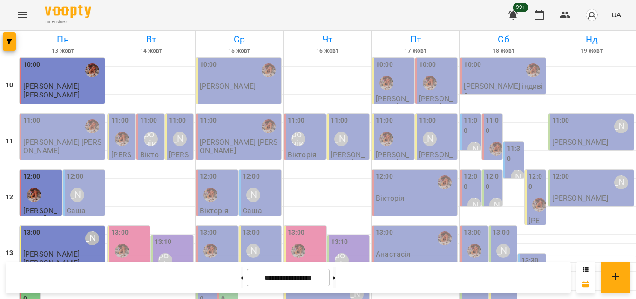
scroll to position [229, 0]
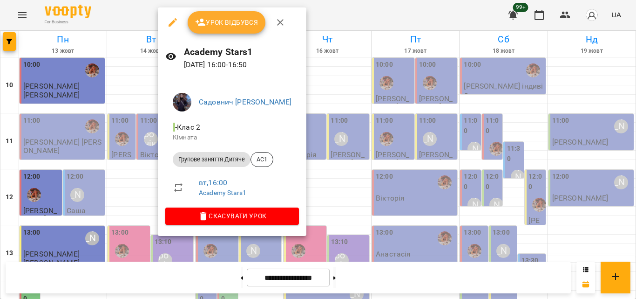
click at [203, 28] on button "Урок відбувся" at bounding box center [227, 22] width 78 height 22
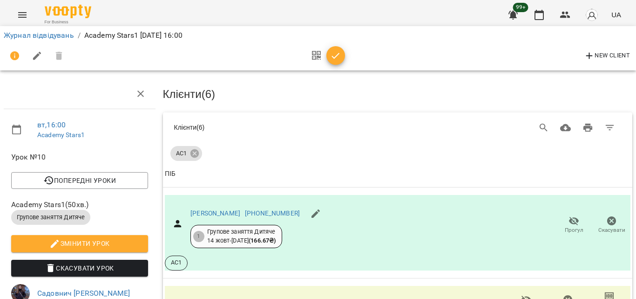
scroll to position [451, 0]
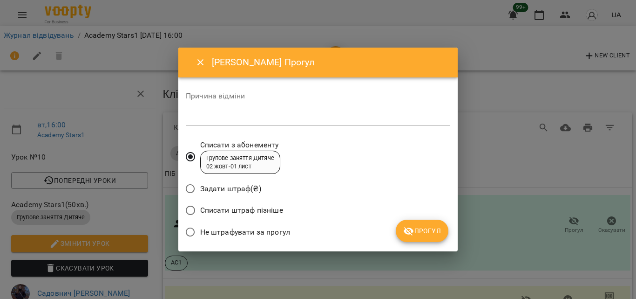
click at [201, 235] on span "Не штрафувати за прогул" at bounding box center [245, 231] width 90 height 11
drag, startPoint x: 201, startPoint y: 65, endPoint x: 453, endPoint y: 246, distance: 310.4
click at [463, 253] on div "[PERSON_NAME] Причина відміни * Списати з абонементу Групове заняття Дитяче [DA…" at bounding box center [318, 149] width 636 height 299
click at [434, 231] on span "Прогул" at bounding box center [422, 230] width 38 height 11
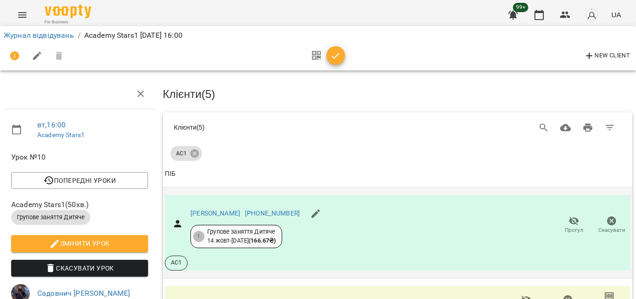
scroll to position [55, 0]
drag, startPoint x: 330, startPoint y: 50, endPoint x: 470, endPoint y: 38, distance: 140.8
click at [330, 50] on icon "button" at bounding box center [335, 55] width 11 height 11
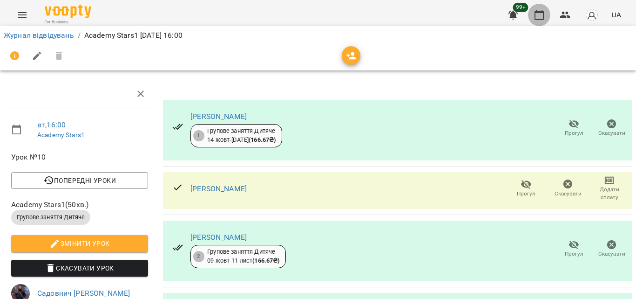
click at [542, 16] on icon "button" at bounding box center [539, 14] width 11 height 11
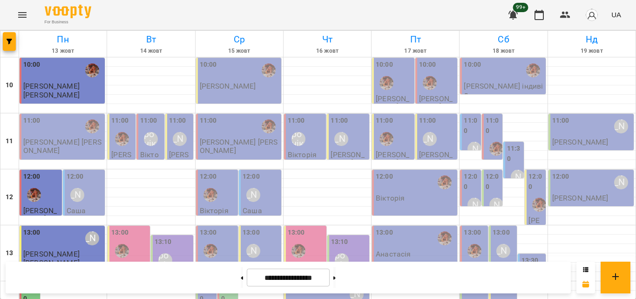
scroll to position [233, 0]
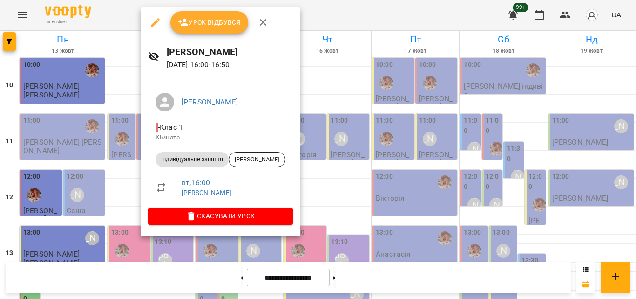
click at [333, 10] on div at bounding box center [318, 149] width 636 height 299
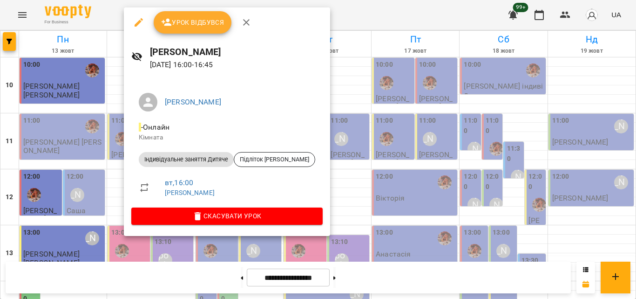
click at [333, 10] on div at bounding box center [318, 149] width 636 height 299
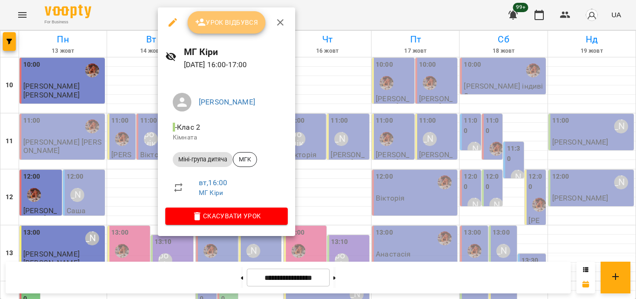
click at [216, 18] on span "Урок відбувся" at bounding box center [226, 22] width 63 height 11
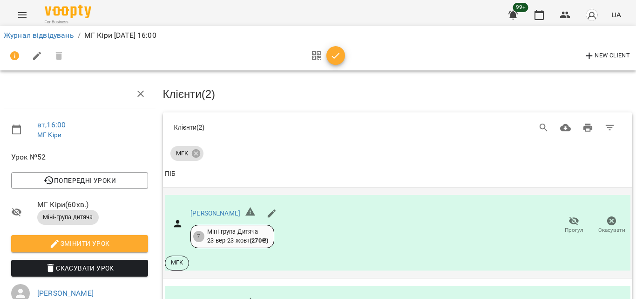
scroll to position [90, 0]
click at [575, 226] on span "Прогул" at bounding box center [574, 230] width 19 height 8
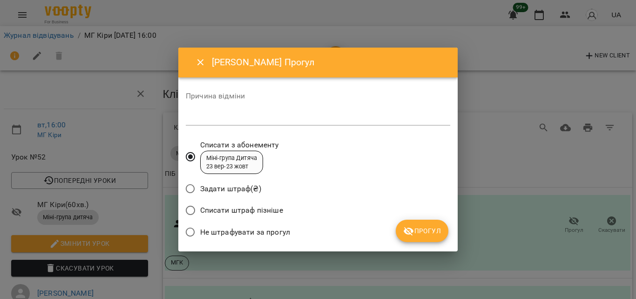
click at [264, 231] on span "Не штрафувати за прогул" at bounding box center [245, 231] width 90 height 11
click at [424, 228] on span "Прогул" at bounding box center [422, 230] width 38 height 11
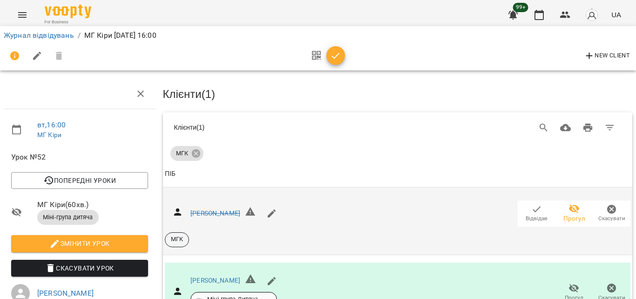
scroll to position [137, 0]
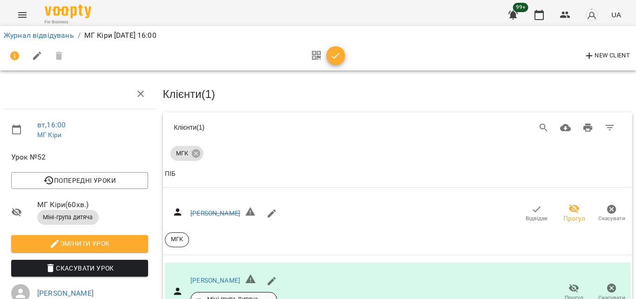
click at [329, 65] on div at bounding box center [325, 56] width 39 height 22
click at [329, 57] on span "button" at bounding box center [336, 55] width 19 height 11
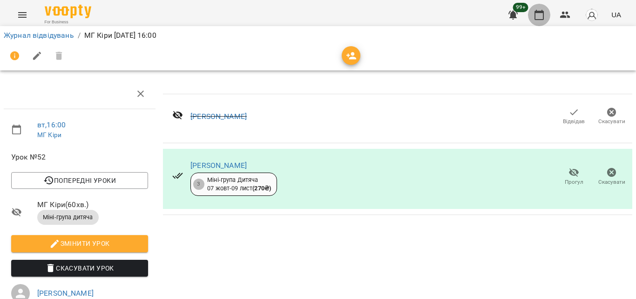
click at [538, 13] on icon "button" at bounding box center [539, 15] width 9 height 10
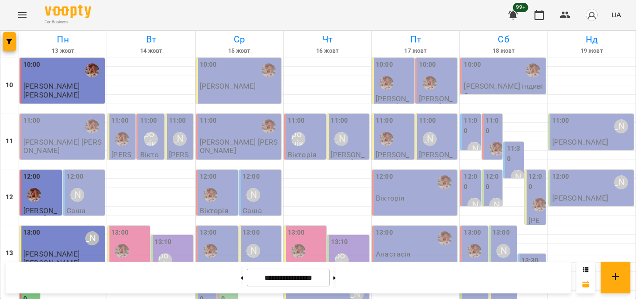
scroll to position [276, 0]
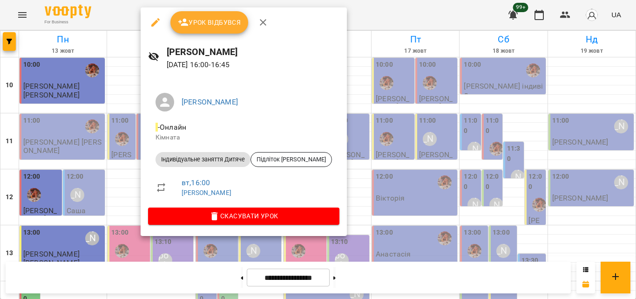
drag, startPoint x: 329, startPoint y: 17, endPoint x: 254, endPoint y: 93, distance: 106.4
click at [328, 18] on div at bounding box center [318, 149] width 636 height 299
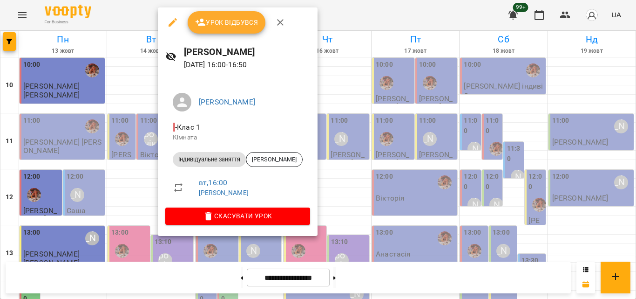
click at [368, 19] on div at bounding box center [318, 149] width 636 height 299
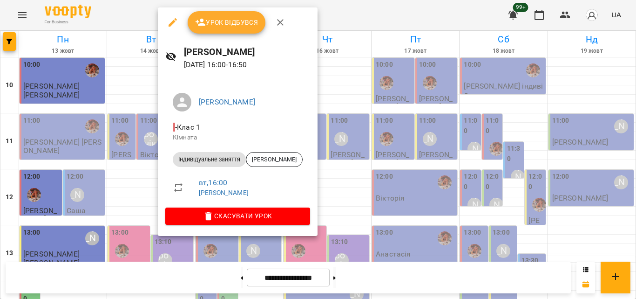
click at [335, 25] on div at bounding box center [318, 149] width 636 height 299
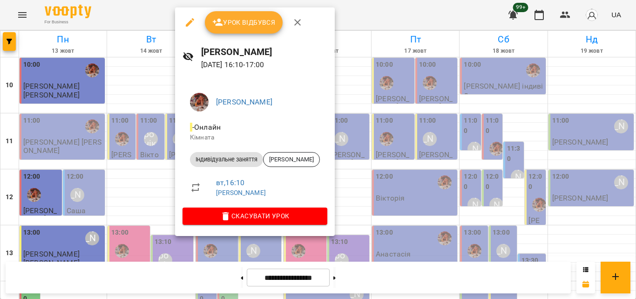
click at [352, 24] on div at bounding box center [318, 149] width 636 height 299
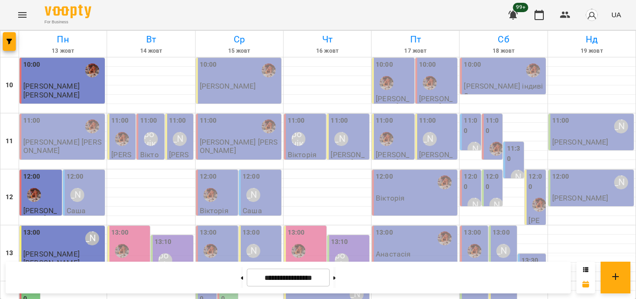
scroll to position [369, 0]
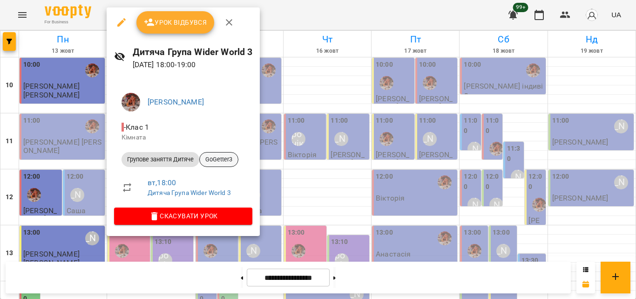
click at [214, 161] on span "GoGetter3" at bounding box center [219, 159] width 38 height 8
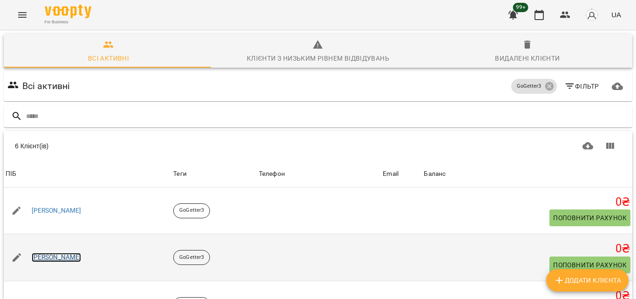
click at [50, 252] on link "Нікіта Меньшов" at bounding box center [57, 256] width 50 height 9
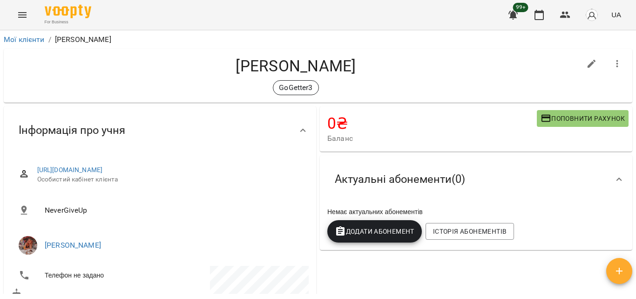
scroll to position [93, 0]
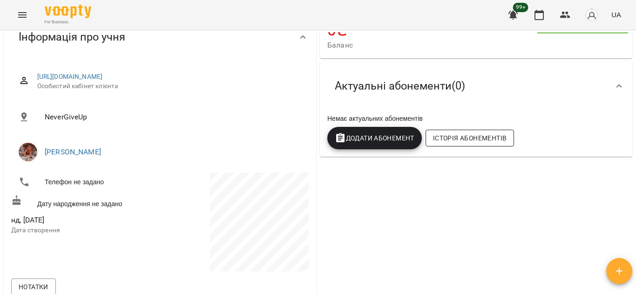
drag, startPoint x: 351, startPoint y: 138, endPoint x: 444, endPoint y: 143, distance: 93.3
click at [444, 143] on div "Немає актуальних абонементів Додати Абонемент Історія абонементів" at bounding box center [476, 131] width 301 height 39
click at [450, 132] on button "Історія абонементів" at bounding box center [470, 137] width 88 height 17
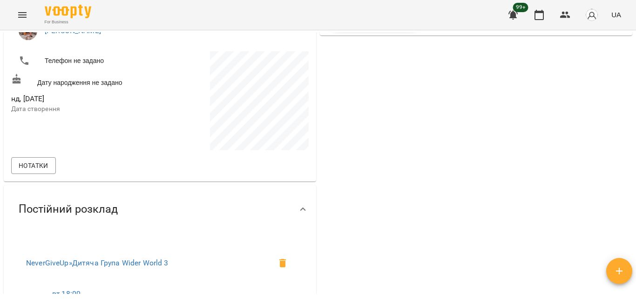
scroll to position [111, 0]
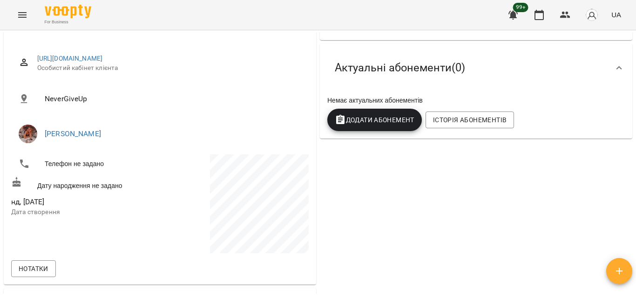
click at [379, 106] on div "Немає актуальних абонементів Додати Абонемент Історія абонементів" at bounding box center [476, 115] width 313 height 47
click at [385, 114] on span "Додати Абонемент" at bounding box center [375, 119] width 80 height 11
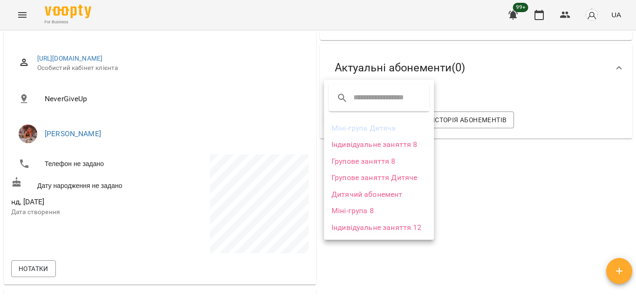
click at [403, 181] on li "Групове заняття Дитяче" at bounding box center [379, 177] width 110 height 17
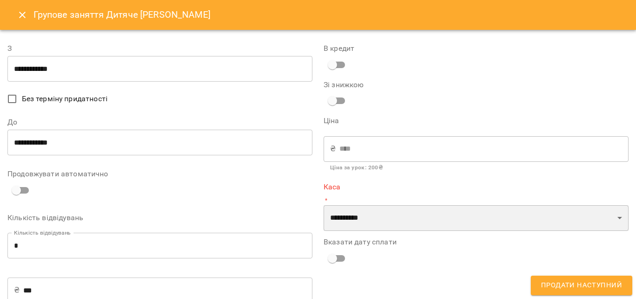
click at [374, 213] on select "**********" at bounding box center [476, 218] width 305 height 26
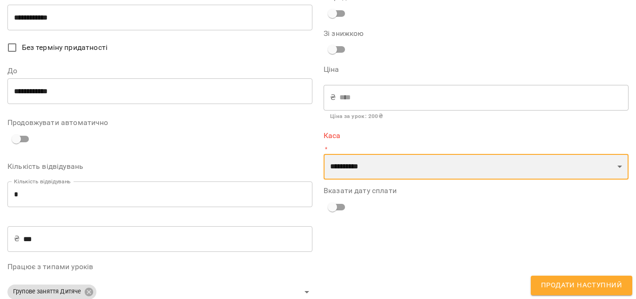
scroll to position [93, 0]
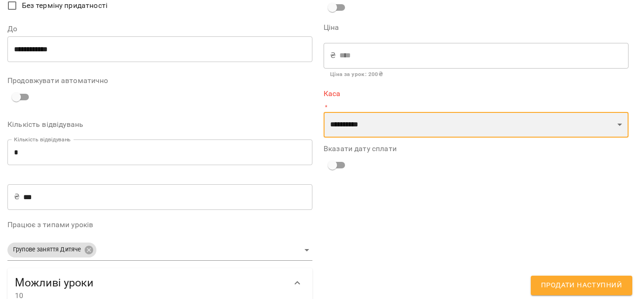
click at [383, 120] on select "**********" at bounding box center [476, 125] width 305 height 26
select select "****"
click at [324, 112] on select "**********" at bounding box center [476, 125] width 305 height 26
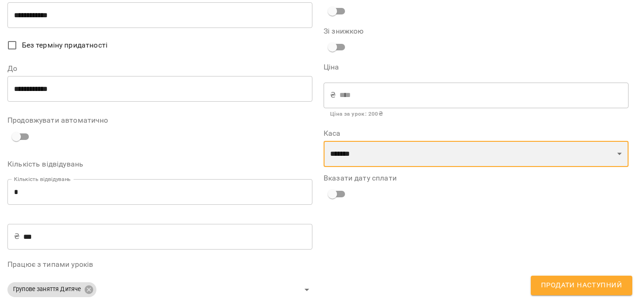
scroll to position [0, 0]
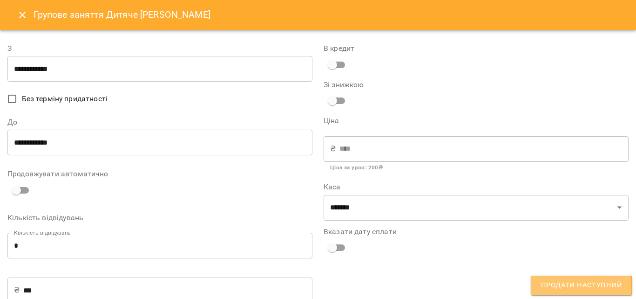
drag, startPoint x: 548, startPoint y: 287, endPoint x: 432, endPoint y: 217, distance: 136.0
click at [547, 287] on span "Продати наступний" at bounding box center [581, 285] width 81 height 12
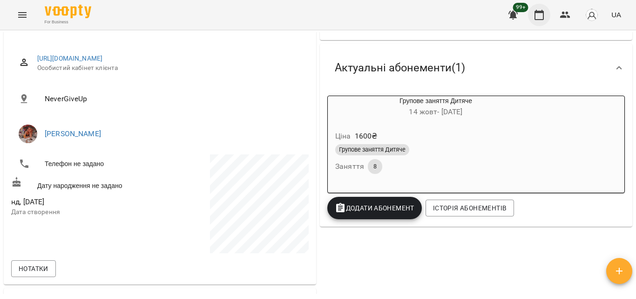
click at [540, 14] on icon "button" at bounding box center [539, 14] width 11 height 11
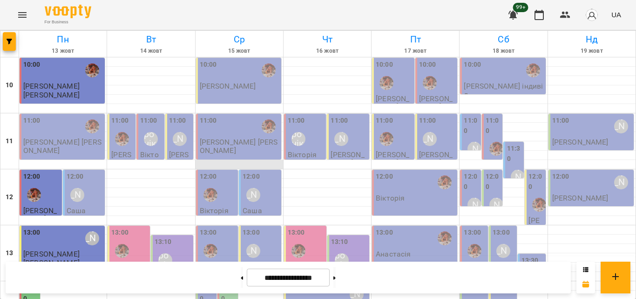
scroll to position [415, 0]
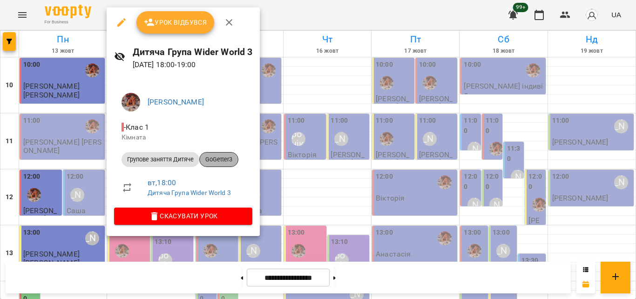
click at [221, 161] on span "GoGetter3" at bounding box center [219, 159] width 38 height 8
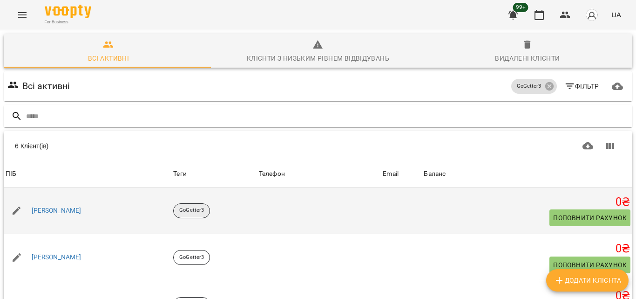
scroll to position [75, 0]
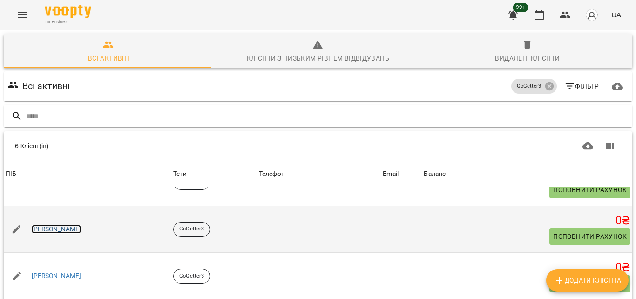
click at [41, 225] on link "Юдін Даніїл" at bounding box center [57, 229] width 50 height 9
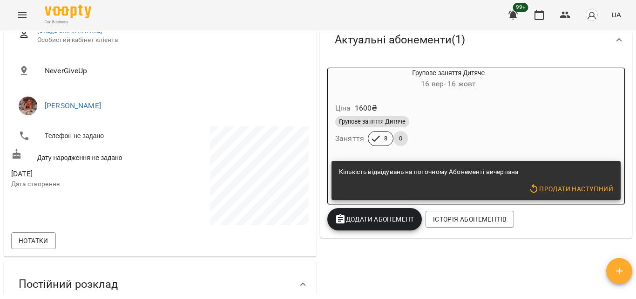
scroll to position [140, 0]
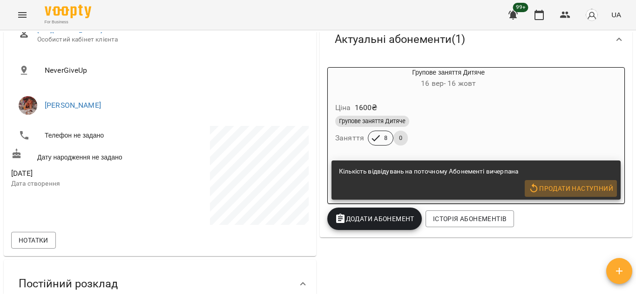
click at [529, 188] on icon "button" at bounding box center [534, 188] width 11 height 11
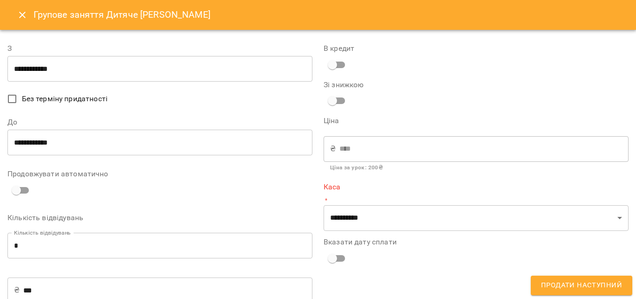
type input "**********"
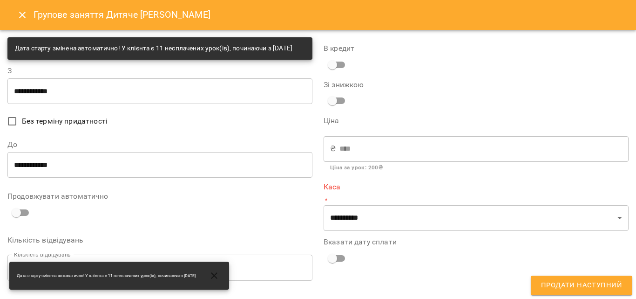
scroll to position [47, 0]
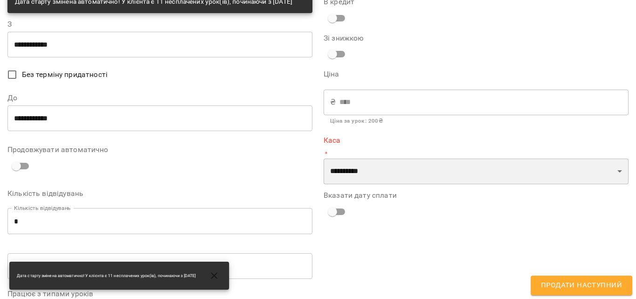
click at [373, 170] on select "**********" at bounding box center [476, 171] width 305 height 26
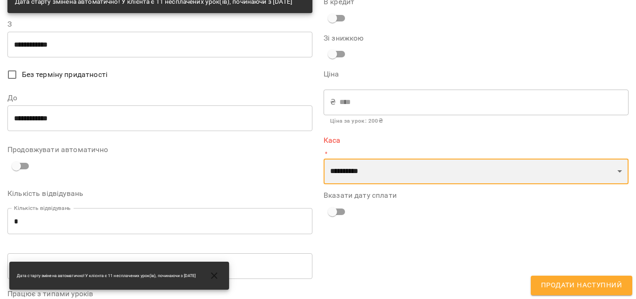
select select "****"
click at [324, 158] on select "**********" at bounding box center [476, 171] width 305 height 26
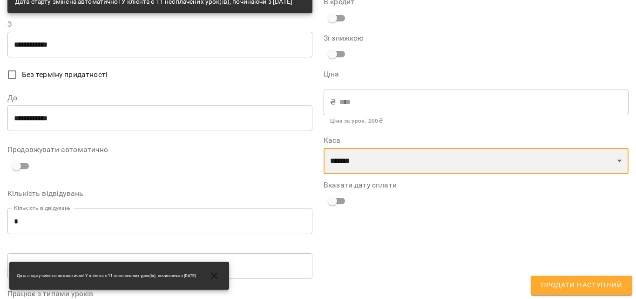
scroll to position [0, 0]
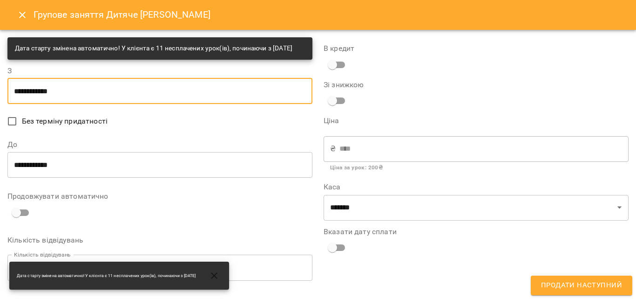
click at [131, 104] on input "**********" at bounding box center [159, 91] width 305 height 26
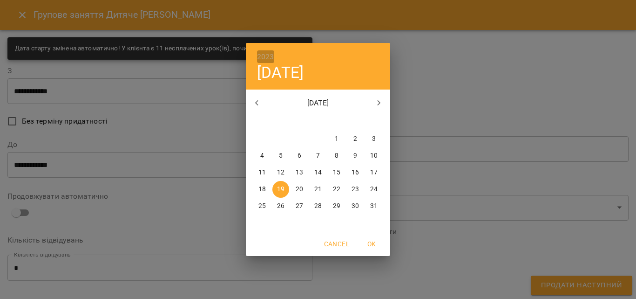
click at [273, 60] on h6 "2023" at bounding box center [265, 56] width 17 height 13
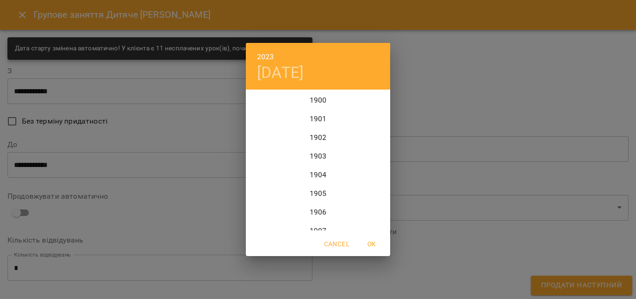
scroll to position [2236, 0]
click at [314, 211] on div "2025" at bounding box center [318, 202] width 144 height 19
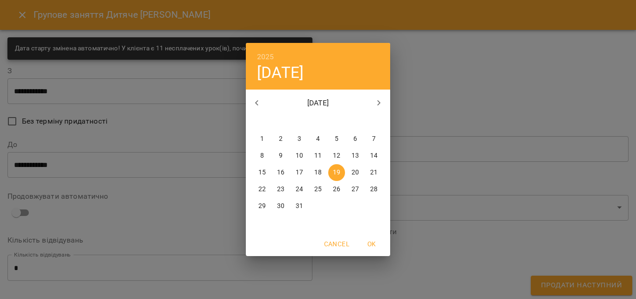
click at [259, 101] on icon "button" at bounding box center [256, 103] width 3 height 6
click at [283, 174] on p "14" at bounding box center [280, 172] width 7 height 9
type input "**********"
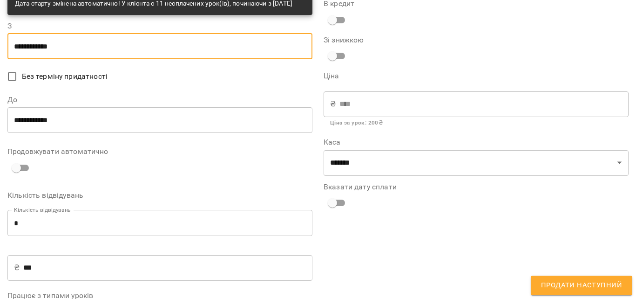
scroll to position [47, 0]
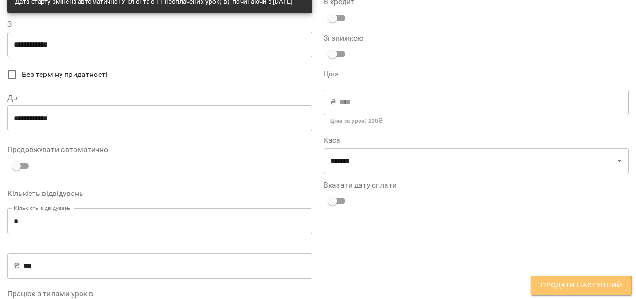
drag, startPoint x: 557, startPoint y: 288, endPoint x: 550, endPoint y: 281, distance: 9.9
click at [556, 286] on span "Продати наступний" at bounding box center [581, 285] width 81 height 12
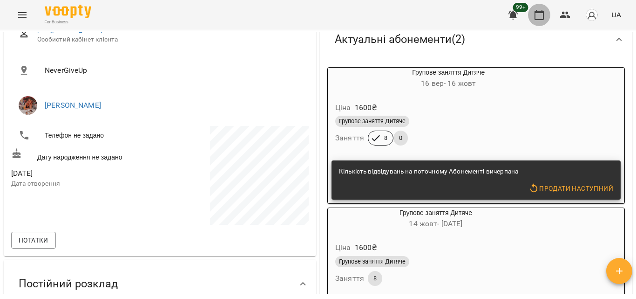
click at [537, 18] on icon "button" at bounding box center [539, 14] width 11 height 11
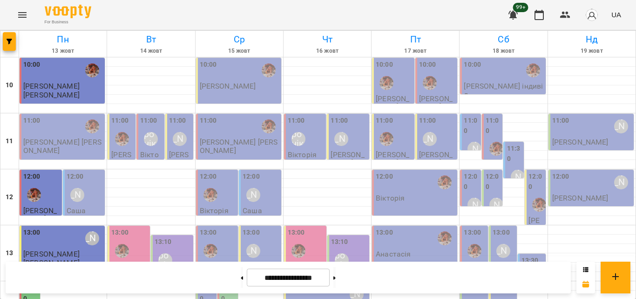
scroll to position [276, 0]
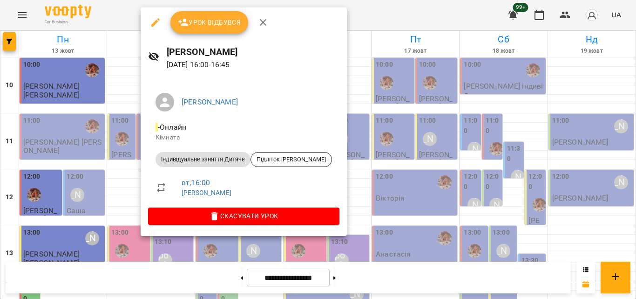
click at [112, 14] on div at bounding box center [318, 149] width 636 height 299
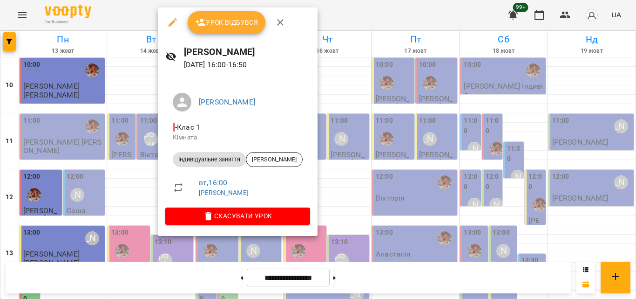
click at [365, 32] on div at bounding box center [318, 149] width 636 height 299
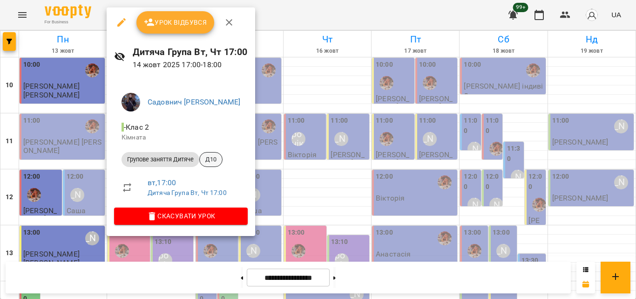
click at [211, 161] on span "Д10" at bounding box center [211, 159] width 22 height 8
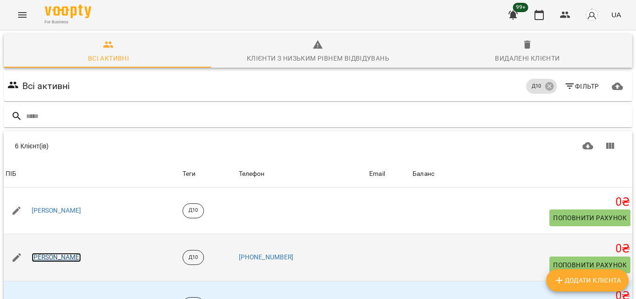
click at [53, 252] on link "Матвій Сокор" at bounding box center [57, 256] width 50 height 9
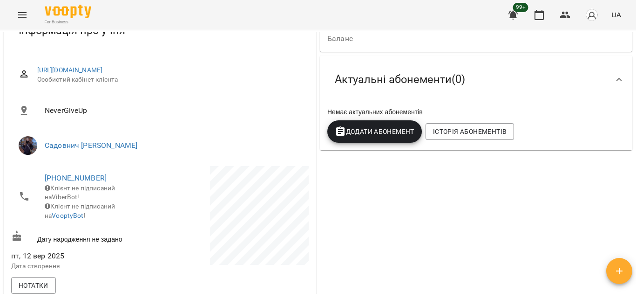
scroll to position [140, 0]
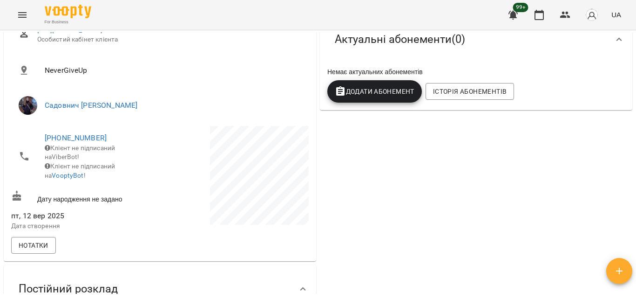
click at [457, 102] on div "Історія абонементів" at bounding box center [470, 91] width 92 height 20
click at [456, 100] on button "Історія абонементів" at bounding box center [470, 91] width 88 height 17
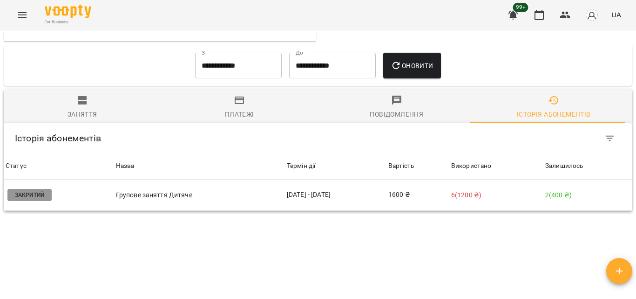
scroll to position [497, 0]
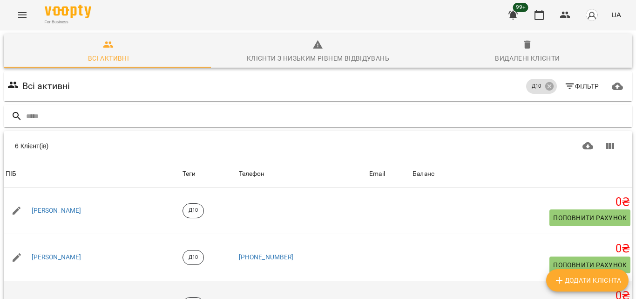
scroll to position [22, 0]
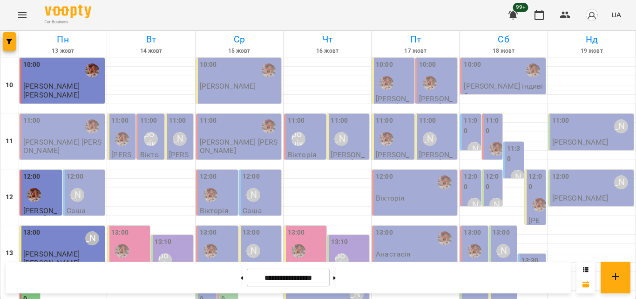
scroll to position [322, 0]
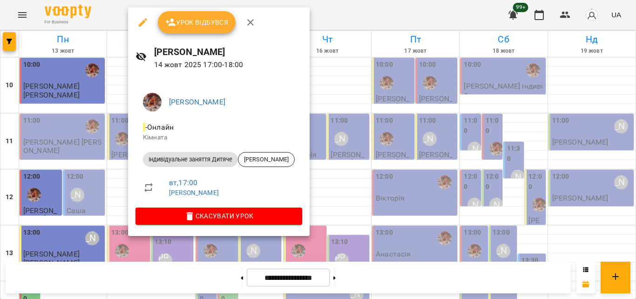
click at [109, 9] on div at bounding box center [318, 149] width 636 height 299
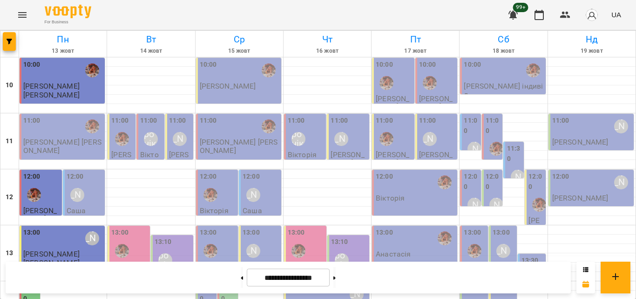
scroll to position [0, 0]
click at [146, 156] on p "Вікторія" at bounding box center [151, 158] width 22 height 16
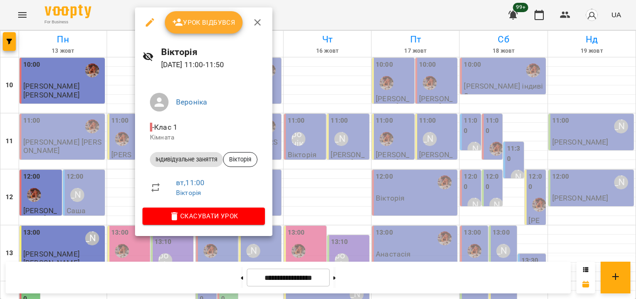
drag, startPoint x: 265, startPoint y: 13, endPoint x: 287, endPoint y: 20, distance: 23.3
click at [287, 20] on div "Урок відбувся Вікторія 14 жовт 2025 11:00 - 11:50 Вероніка - Клас 1 Кімната Інд…" at bounding box center [318, 149] width 636 height 299
click at [287, 20] on div at bounding box center [318, 149] width 636 height 299
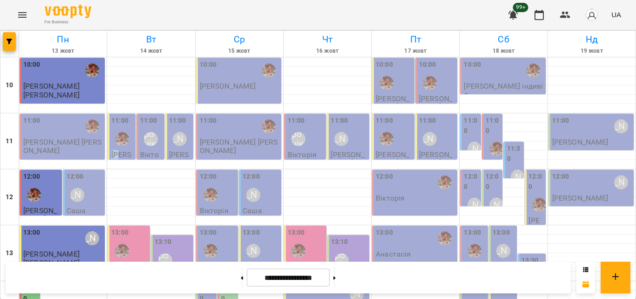
click at [120, 150] on div "11:00 Мирослава" at bounding box center [122, 145] width 22 height 59
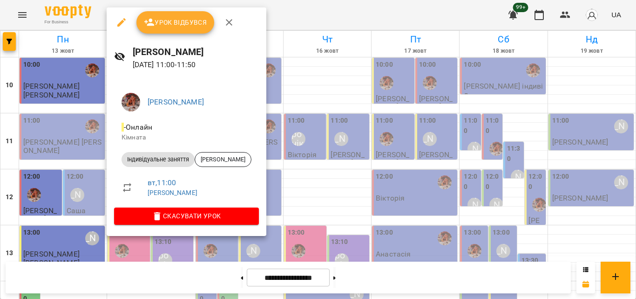
click at [331, 5] on div at bounding box center [318, 149] width 636 height 299
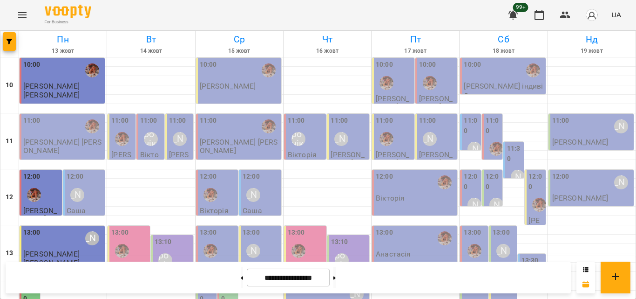
scroll to position [93, 0]
click at [133, 227] on div "13:00" at bounding box center [129, 244] width 37 height 34
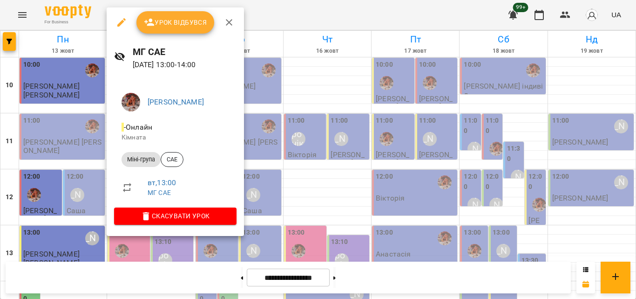
click at [285, 21] on div at bounding box center [318, 149] width 636 height 299
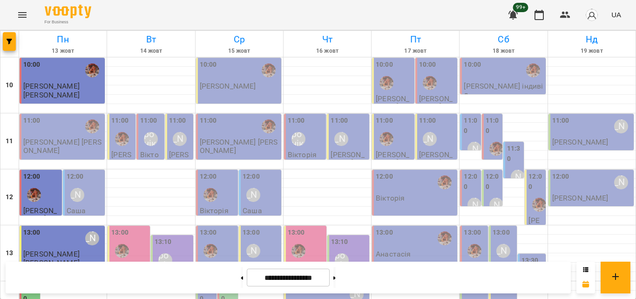
scroll to position [326, 0]
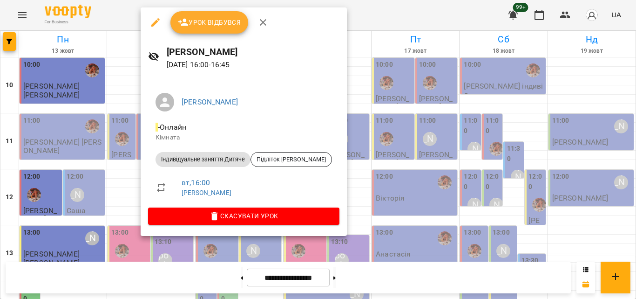
drag, startPoint x: 331, startPoint y: 13, endPoint x: 252, endPoint y: 66, distance: 95.5
click at [331, 12] on div at bounding box center [318, 149] width 636 height 299
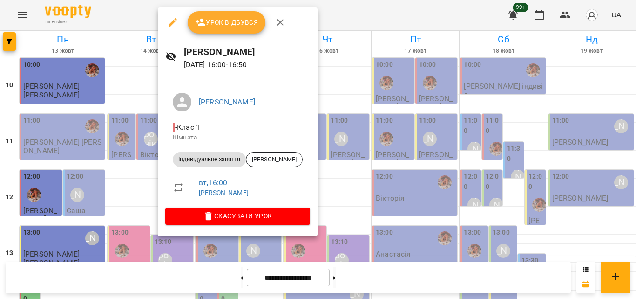
click at [334, 14] on div at bounding box center [318, 149] width 636 height 299
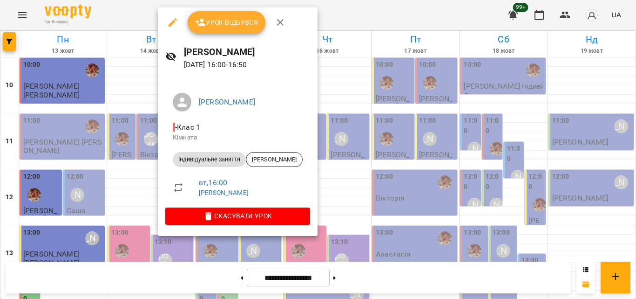
click at [359, 15] on div at bounding box center [318, 149] width 636 height 299
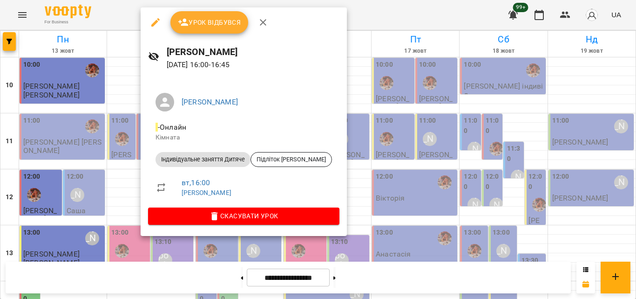
click at [330, 16] on div at bounding box center [318, 149] width 636 height 299
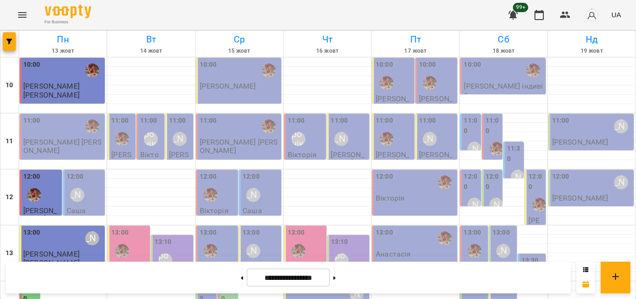
scroll to position [373, 0]
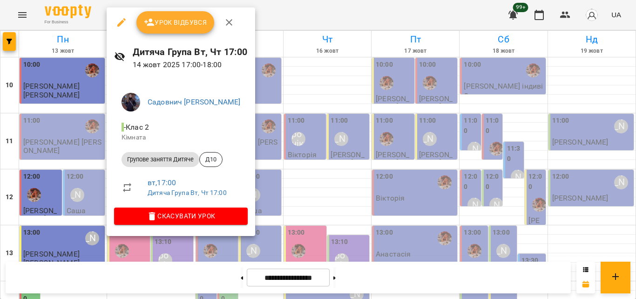
click at [272, 25] on div at bounding box center [318, 149] width 636 height 299
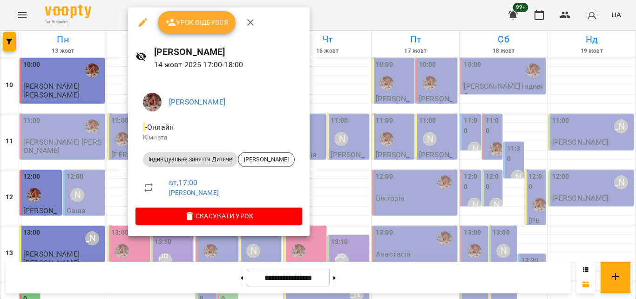
click at [296, 18] on div at bounding box center [318, 149] width 636 height 299
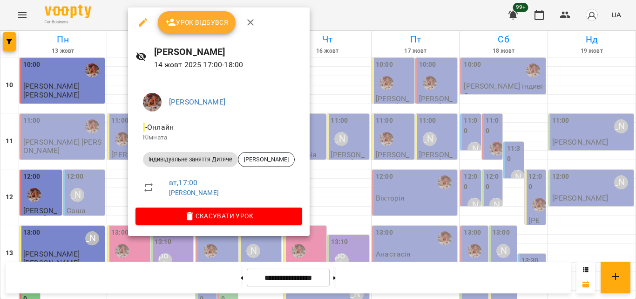
click at [316, 16] on div at bounding box center [318, 149] width 636 height 299
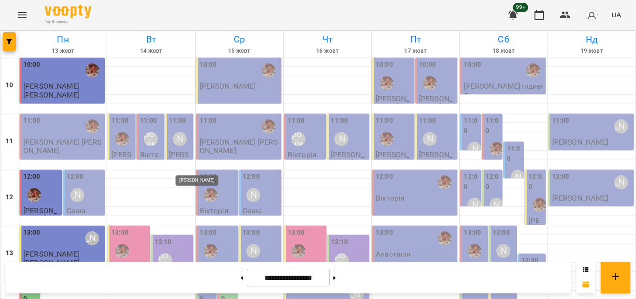
scroll to position [322, 0]
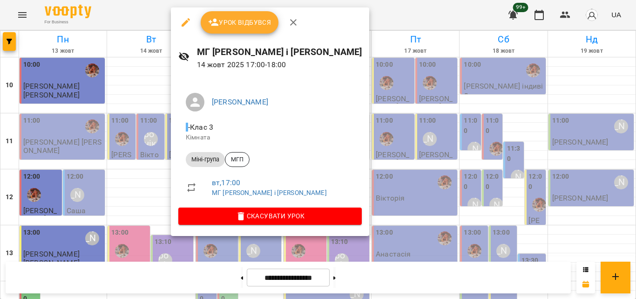
click at [356, 7] on div at bounding box center [318, 149] width 636 height 299
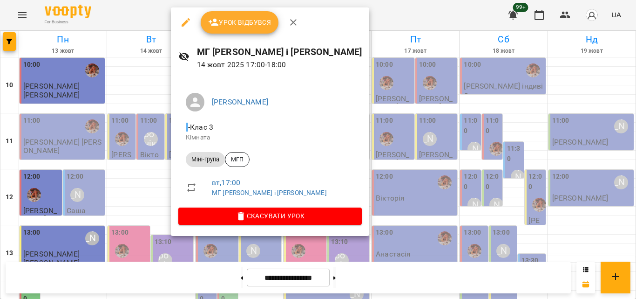
click at [359, 8] on div at bounding box center [318, 149] width 636 height 299
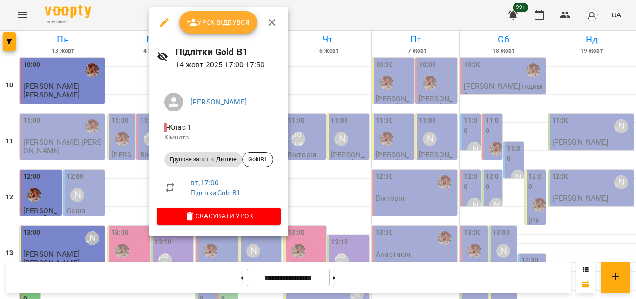
click at [305, 9] on div at bounding box center [318, 149] width 636 height 299
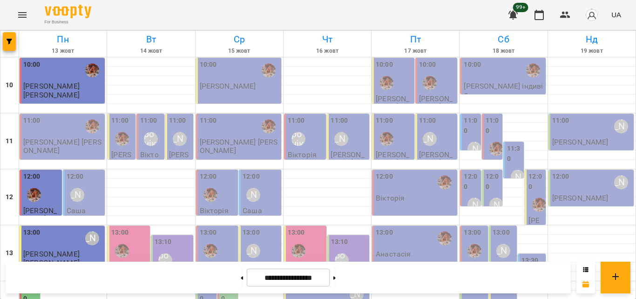
scroll to position [326, 0]
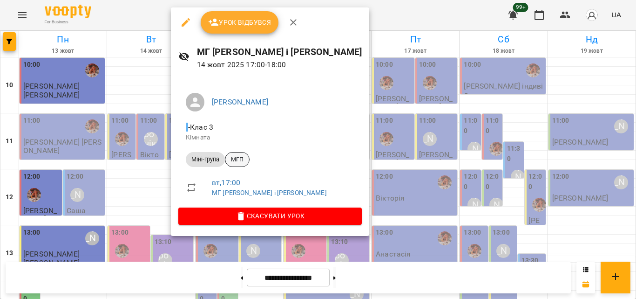
click at [236, 159] on span "МГП" at bounding box center [237, 159] width 24 height 8
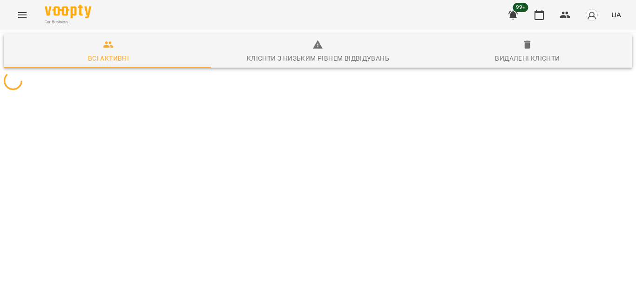
scroll to position [41, 0]
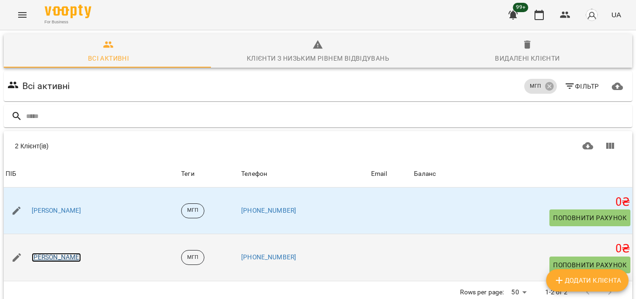
click at [40, 252] on link "Ліля Підліток" at bounding box center [57, 256] width 50 height 9
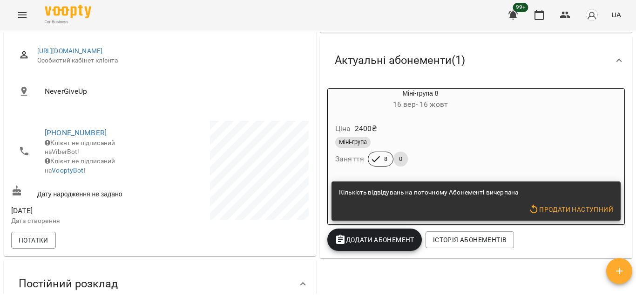
scroll to position [140, 0]
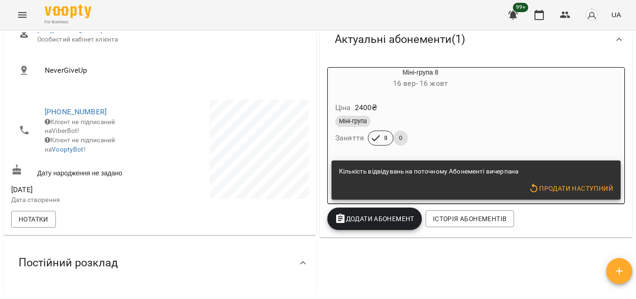
click at [565, 197] on button "Продати наступний" at bounding box center [571, 188] width 92 height 17
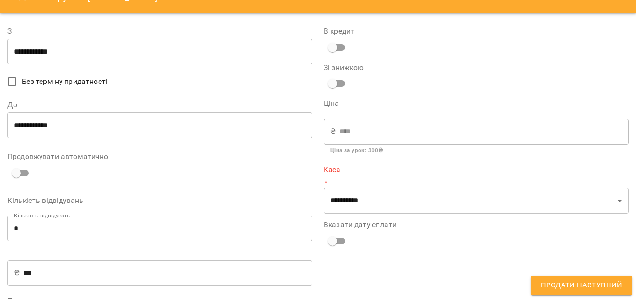
scroll to position [47, 0]
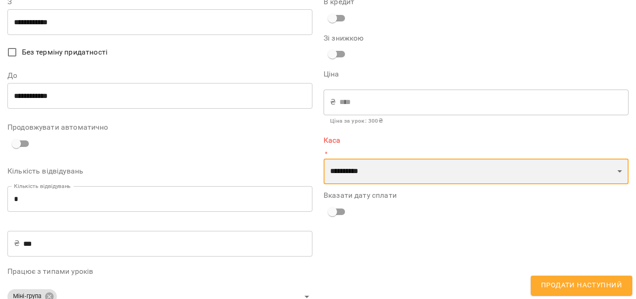
click at [435, 179] on select "**********" at bounding box center [476, 171] width 305 height 26
select select "****"
click at [324, 158] on select "**********" at bounding box center [476, 171] width 305 height 26
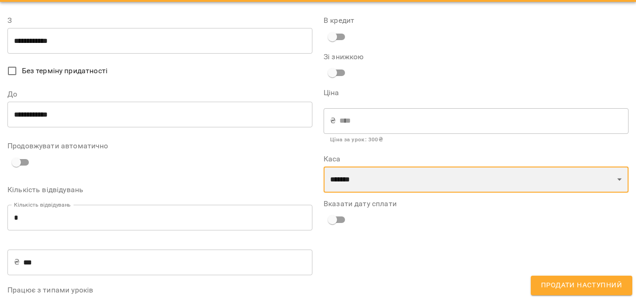
scroll to position [0, 0]
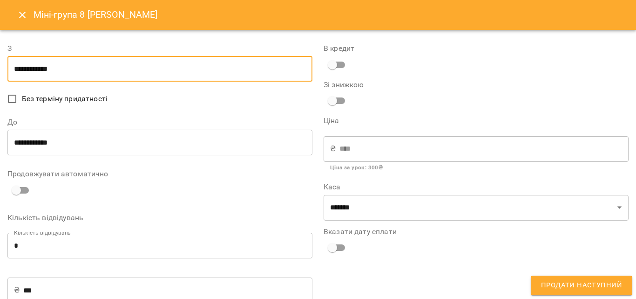
click at [56, 74] on input "**********" at bounding box center [159, 69] width 305 height 26
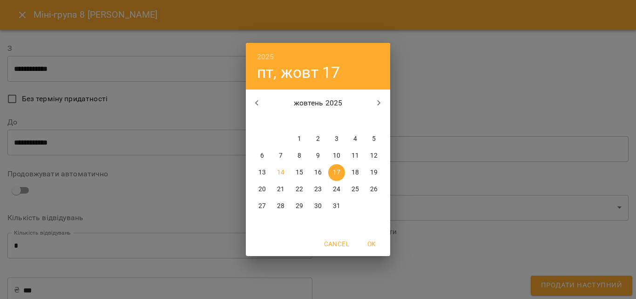
click at [284, 171] on p "14" at bounding box center [280, 172] width 7 height 9
type input "**********"
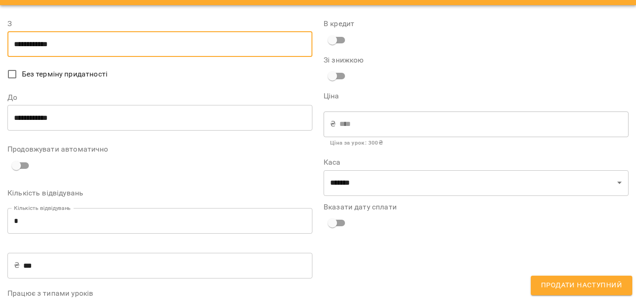
scroll to position [47, 0]
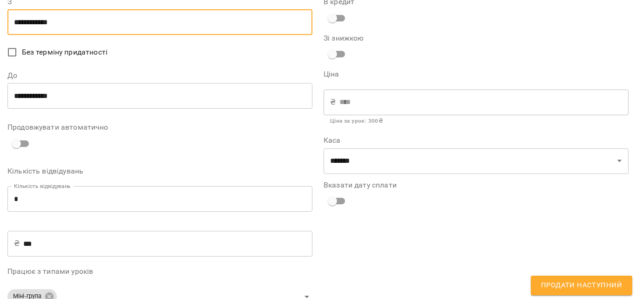
click at [538, 282] on button "Продати наступний" at bounding box center [582, 285] width 102 height 20
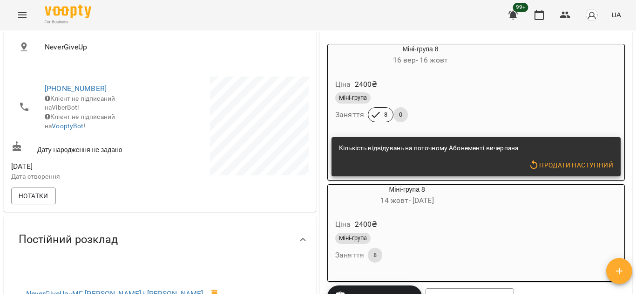
scroll to position [186, 0]
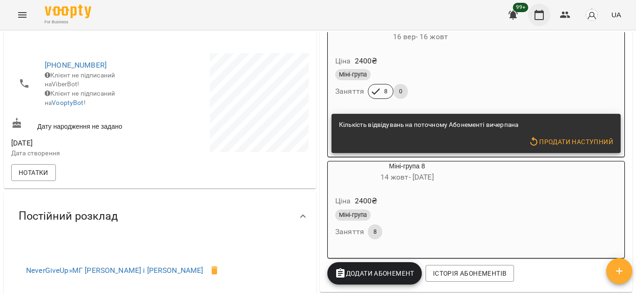
click at [534, 15] on icon "button" at bounding box center [539, 14] width 11 height 11
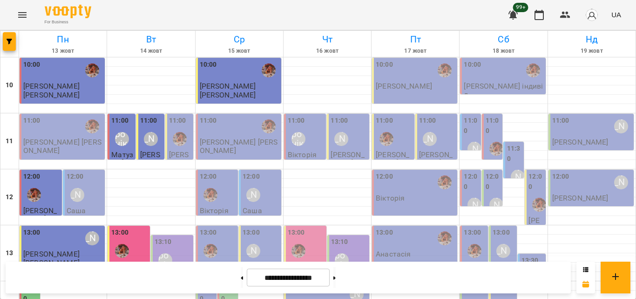
scroll to position [279, 0]
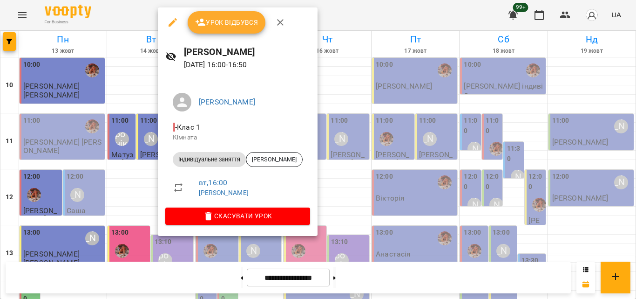
click at [148, 7] on div at bounding box center [318, 149] width 636 height 299
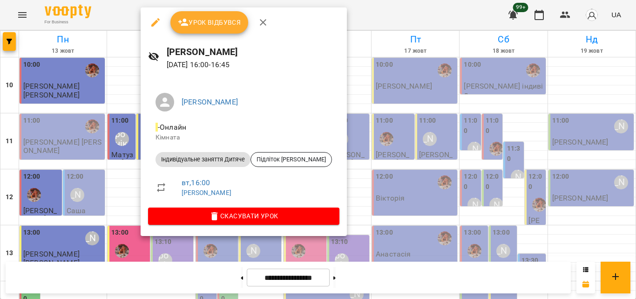
click at [125, 20] on div at bounding box center [318, 149] width 636 height 299
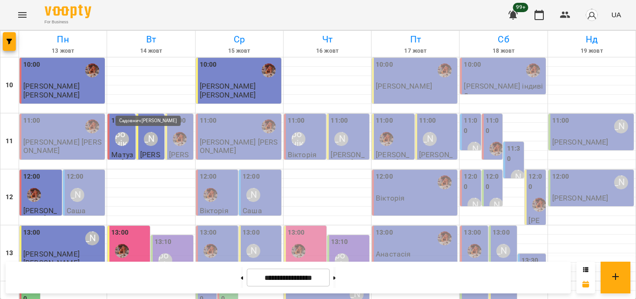
scroll to position [326, 0]
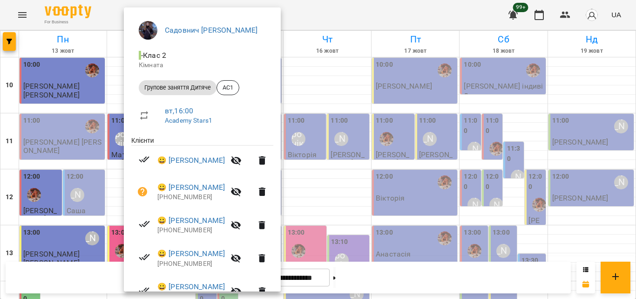
scroll to position [155, 0]
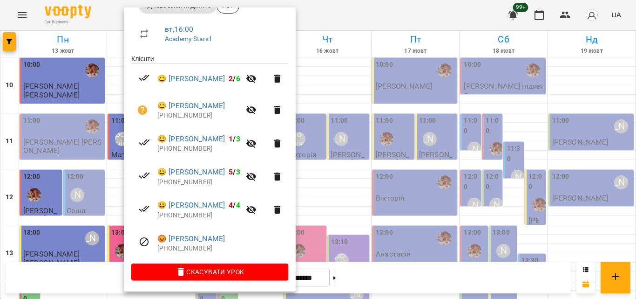
click at [350, 14] on div at bounding box center [318, 149] width 636 height 299
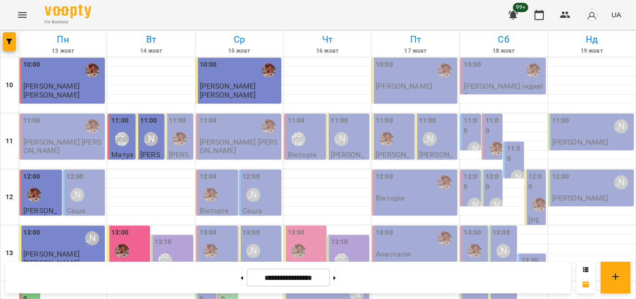
scroll to position [276, 0]
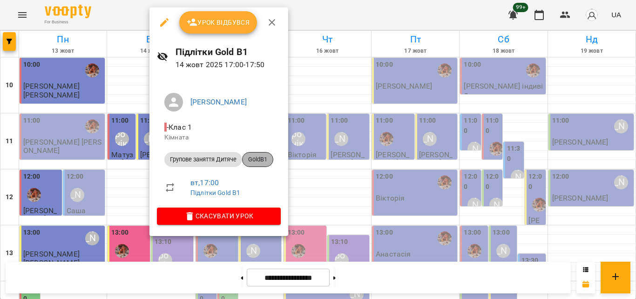
click at [250, 164] on div "GoldB1" at bounding box center [257, 159] width 31 height 15
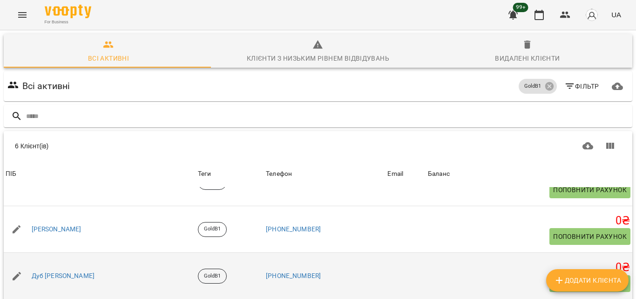
scroll to position [116, 0]
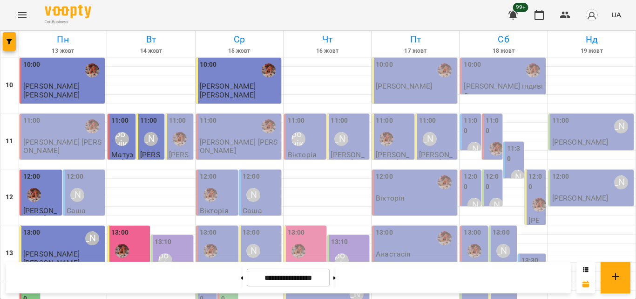
scroll to position [276, 0]
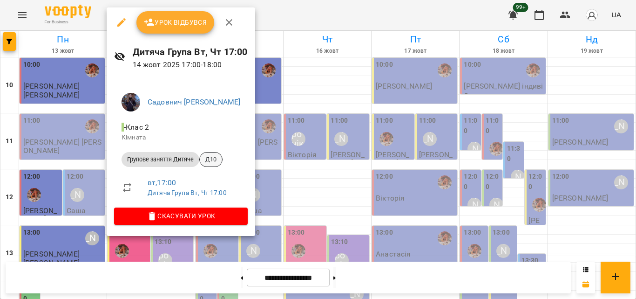
click at [210, 158] on span "Д10" at bounding box center [211, 159] width 22 height 8
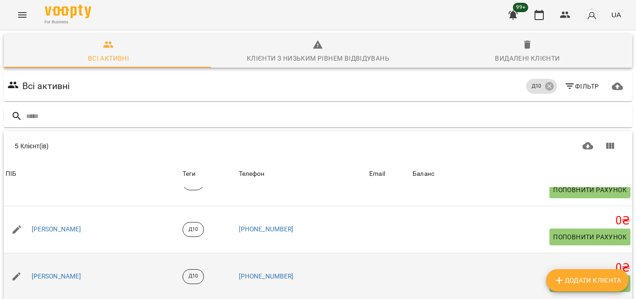
scroll to position [116, 0]
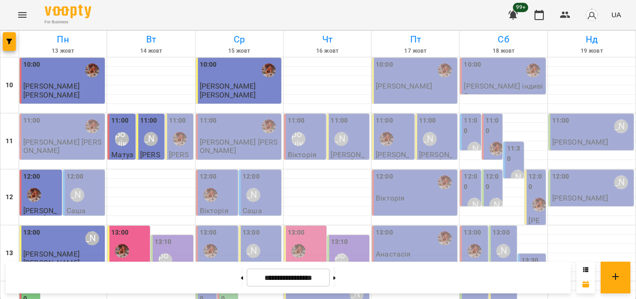
scroll to position [322, 0]
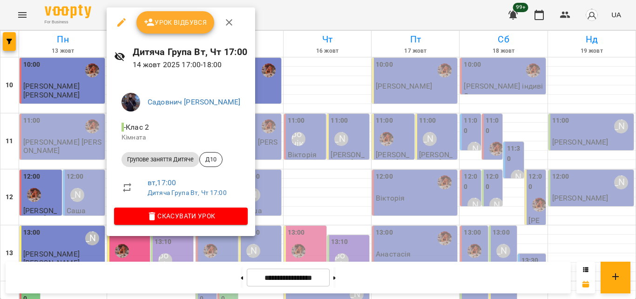
click at [279, 18] on div at bounding box center [318, 149] width 636 height 299
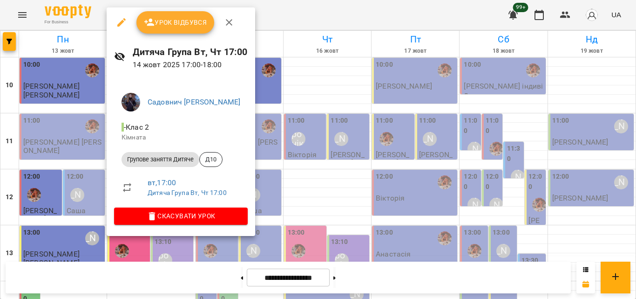
click at [156, 17] on span "Урок відбувся" at bounding box center [175, 22] width 63 height 11
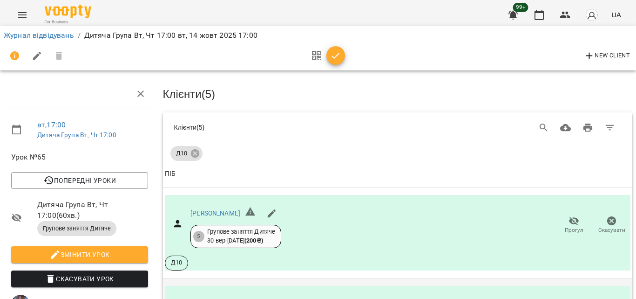
scroll to position [150, 0]
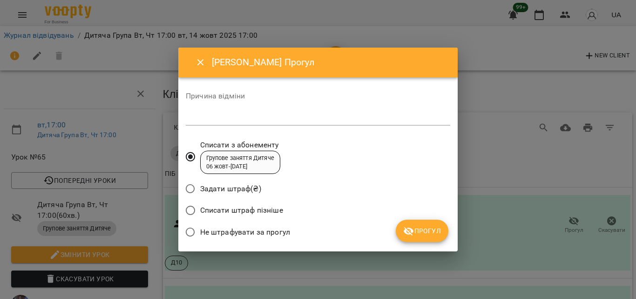
drag, startPoint x: 243, startPoint y: 231, endPoint x: 284, endPoint y: 222, distance: 41.9
click at [243, 230] on span "Не штрафувати за прогул" at bounding box center [245, 231] width 90 height 11
click at [409, 228] on icon "submit" at bounding box center [409, 231] width 10 height 9
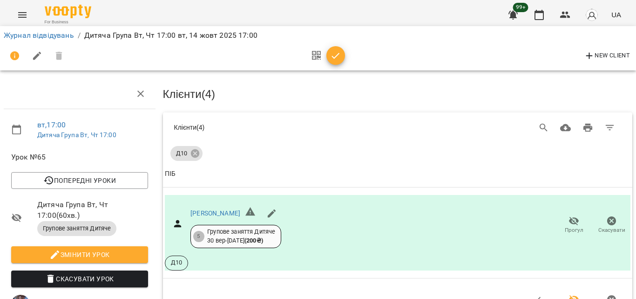
click at [337, 52] on icon "button" at bounding box center [335, 55] width 11 height 11
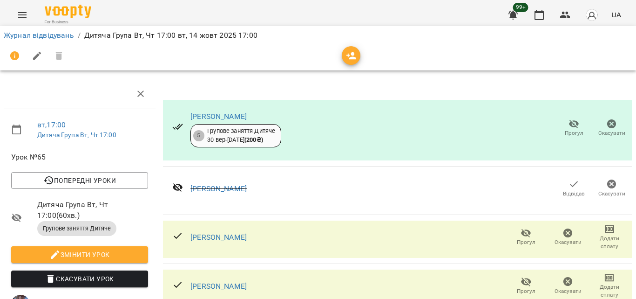
scroll to position [148, 0]
click at [544, 16] on icon "button" at bounding box center [539, 14] width 11 height 11
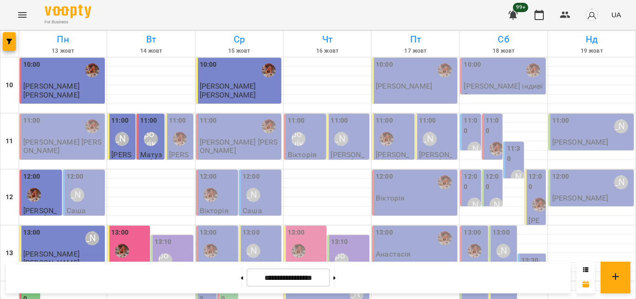
scroll to position [322, 0]
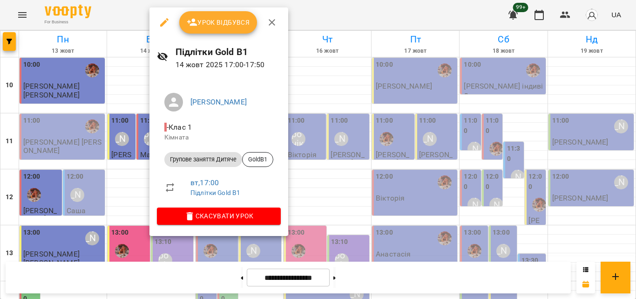
click at [209, 20] on span "Урок відбувся" at bounding box center [218, 22] width 63 height 11
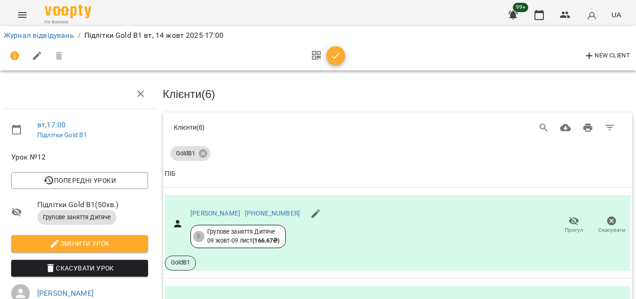
scroll to position [474, 0]
click at [334, 57] on icon "button" at bounding box center [335, 55] width 11 height 11
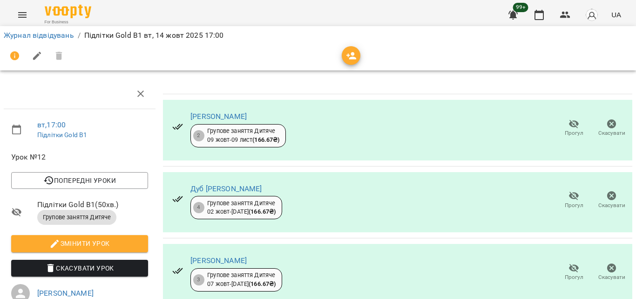
scroll to position [245, 0]
click at [540, 14] on icon "button" at bounding box center [539, 14] width 11 height 11
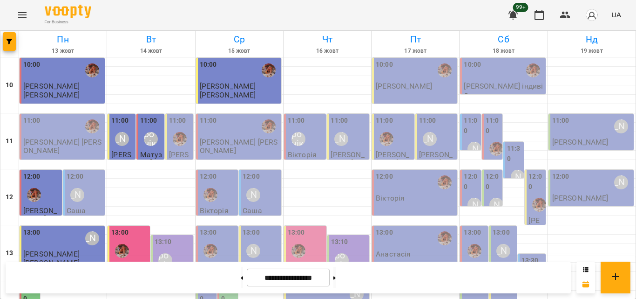
scroll to position [369, 0]
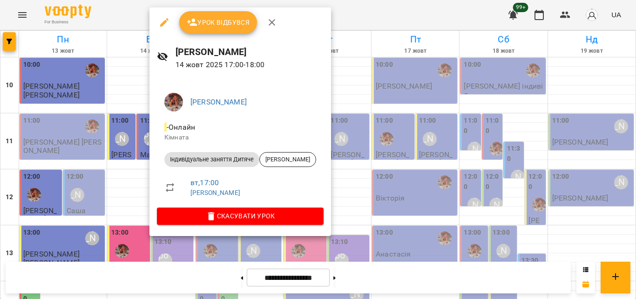
click at [347, 25] on div at bounding box center [318, 149] width 636 height 299
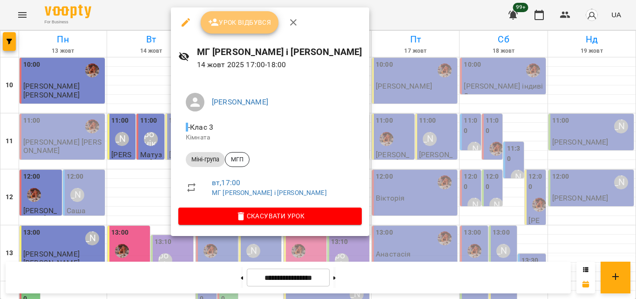
click at [259, 17] on span "Урок відбувся" at bounding box center [239, 22] width 63 height 11
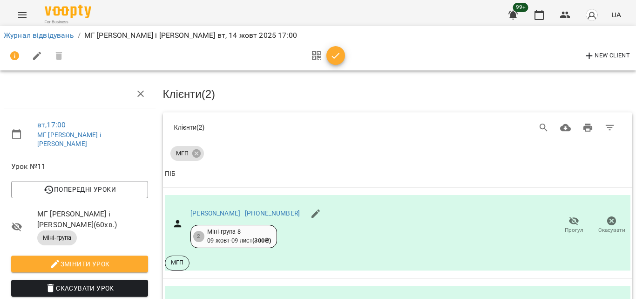
scroll to position [137, 0]
click at [332, 62] on button "button" at bounding box center [336, 55] width 19 height 19
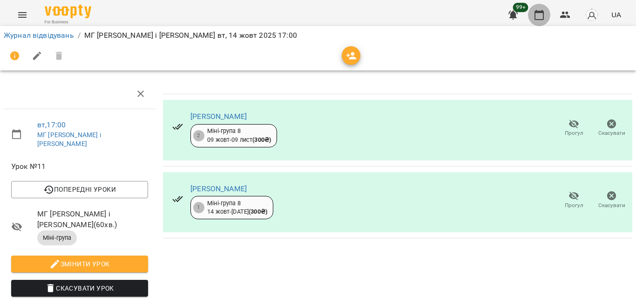
click at [532, 20] on button "button" at bounding box center [539, 15] width 22 height 22
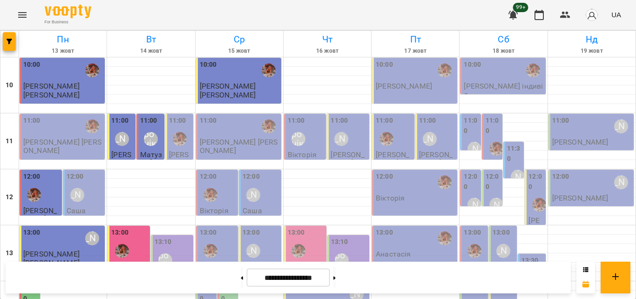
scroll to position [369, 0]
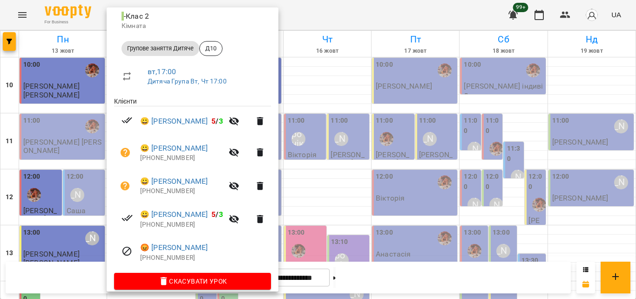
scroll to position [121, 0]
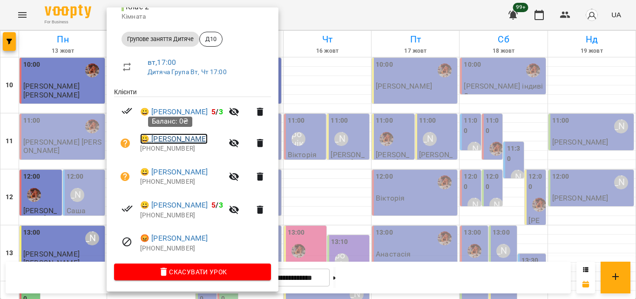
click at [190, 137] on link "😀 Пінько Артем" at bounding box center [174, 138] width 68 height 11
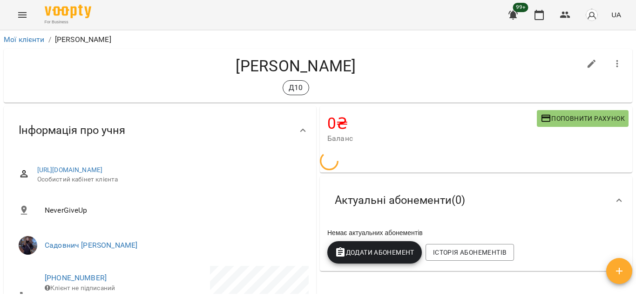
scroll to position [165, 0]
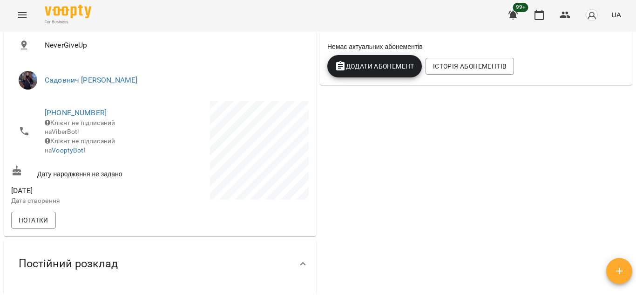
click at [383, 67] on span "Додати Абонемент" at bounding box center [375, 66] width 80 height 11
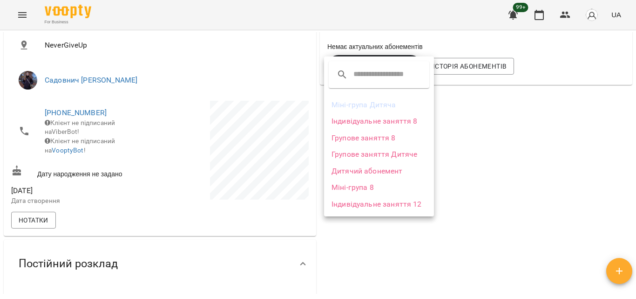
click at [355, 152] on li "Групове заняття Дитяче" at bounding box center [379, 154] width 110 height 17
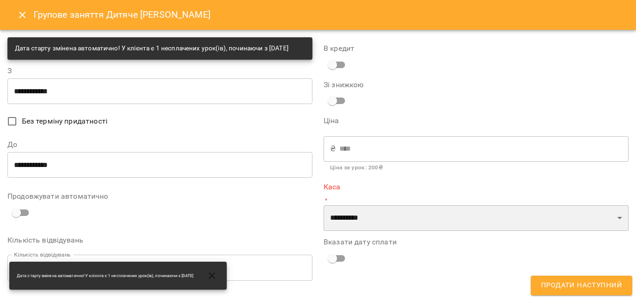
click at [354, 219] on select "**********" at bounding box center [476, 218] width 305 height 26
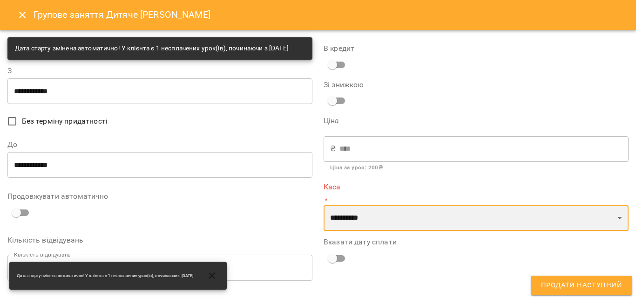
select select "****"
click at [324, 205] on select "**********" at bounding box center [476, 218] width 305 height 26
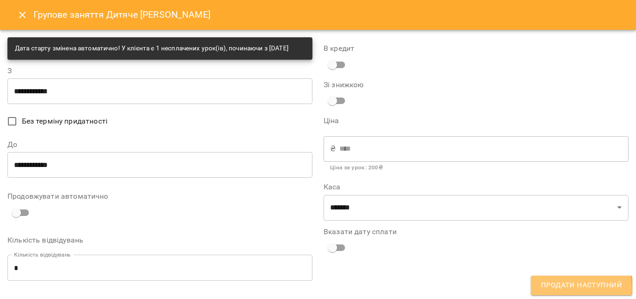
click at [567, 288] on span "Продати наступний" at bounding box center [581, 285] width 81 height 12
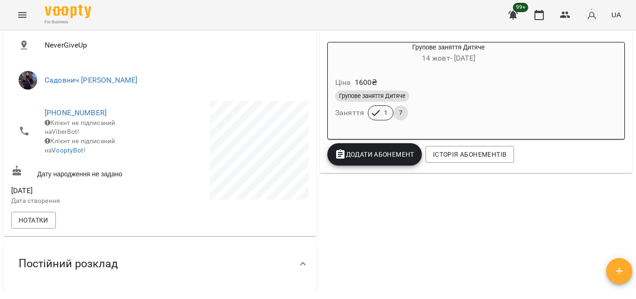
scroll to position [25, 0]
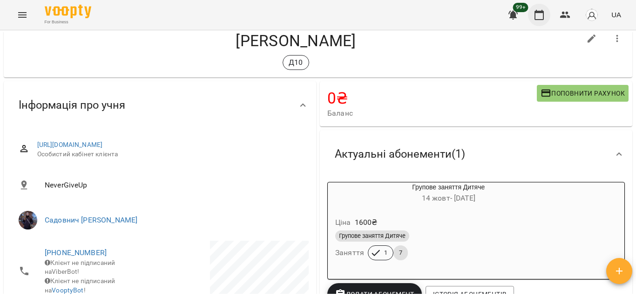
click at [531, 12] on button "button" at bounding box center [539, 15] width 22 height 22
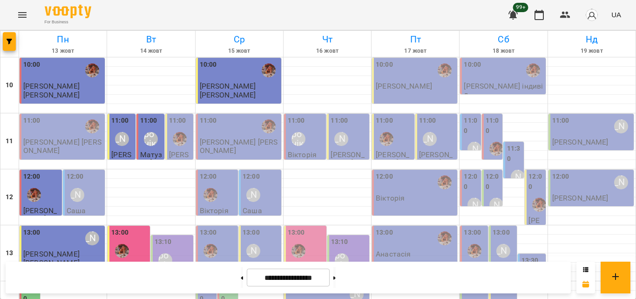
scroll to position [369, 0]
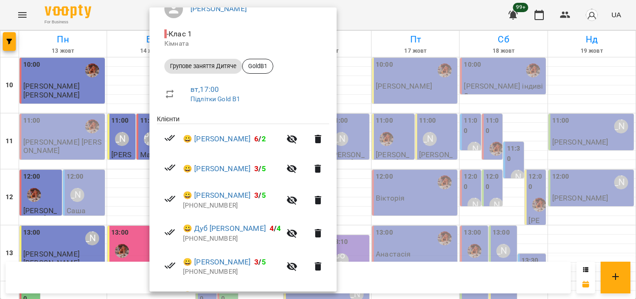
scroll to position [140, 0]
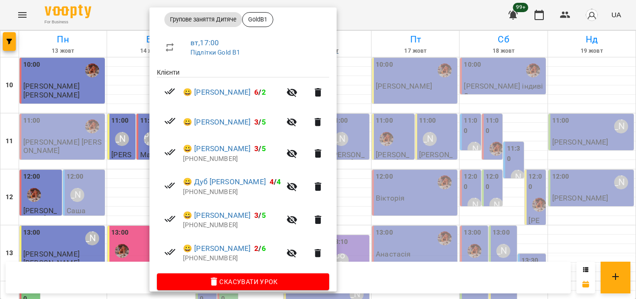
drag, startPoint x: 376, startPoint y: 21, endPoint x: 311, endPoint y: 46, distance: 69.1
click at [376, 21] on div at bounding box center [318, 149] width 636 height 299
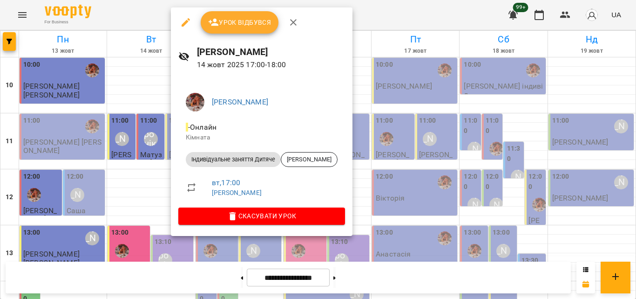
click at [411, 17] on div at bounding box center [318, 149] width 636 height 299
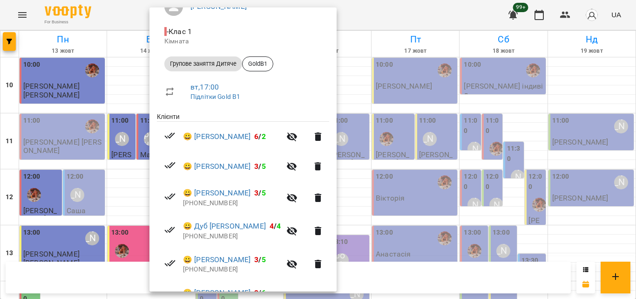
scroll to position [151, 0]
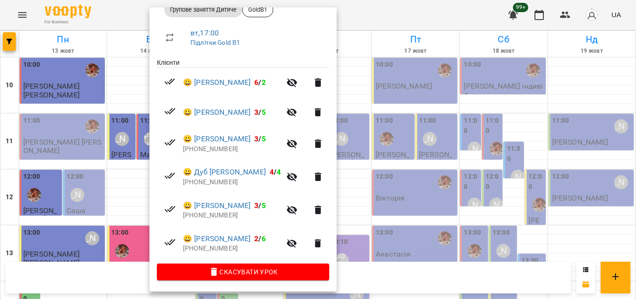
click at [360, 33] on div at bounding box center [318, 149] width 636 height 299
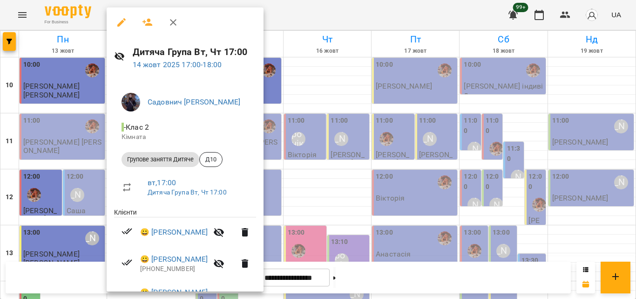
scroll to position [121, 0]
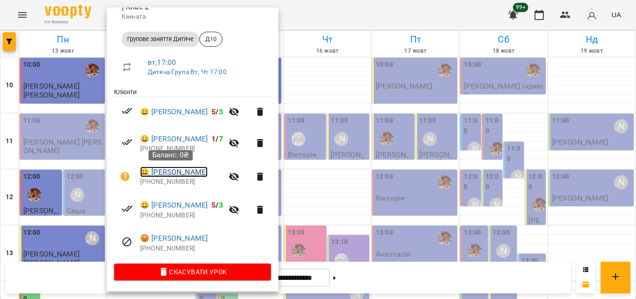
click at [176, 172] on link "😀 Матвій Сокор" at bounding box center [174, 171] width 68 height 11
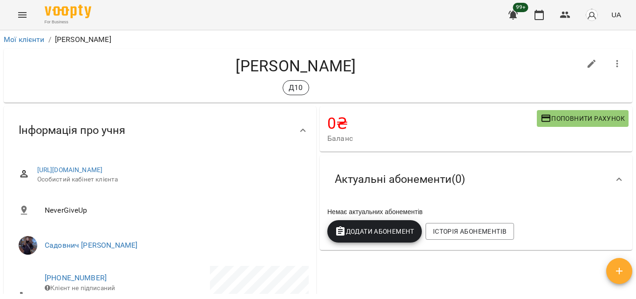
scroll to position [140, 0]
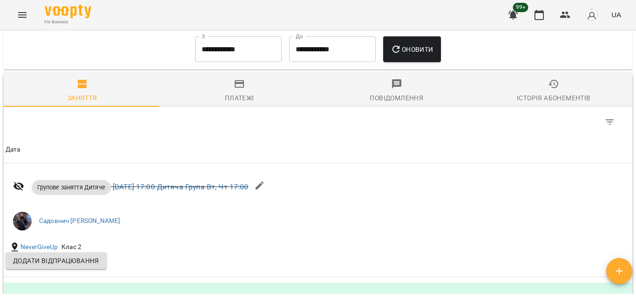
click at [548, 89] on icon "button" at bounding box center [553, 83] width 11 height 11
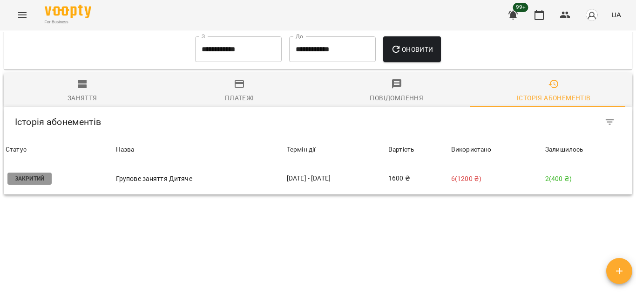
scroll to position [683, 0]
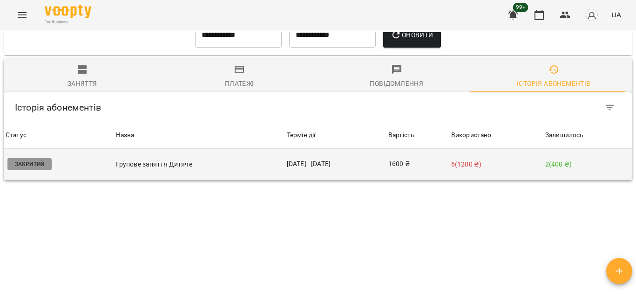
click at [242, 162] on p "Групове заняття Дитяче" at bounding box center [199, 164] width 167 height 10
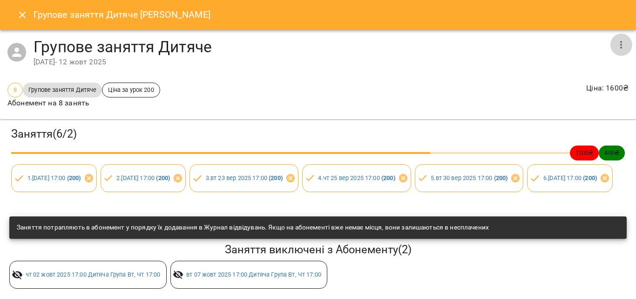
click at [616, 43] on icon "button" at bounding box center [621, 44] width 11 height 11
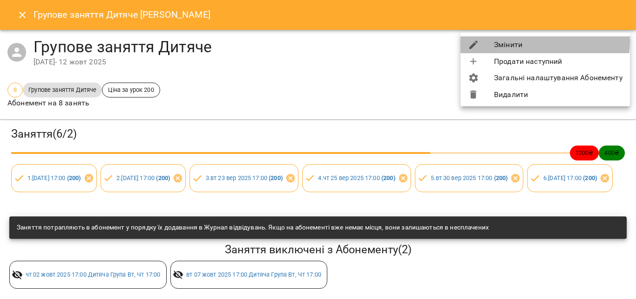
click at [541, 42] on li "Змінити" at bounding box center [546, 44] width 170 height 17
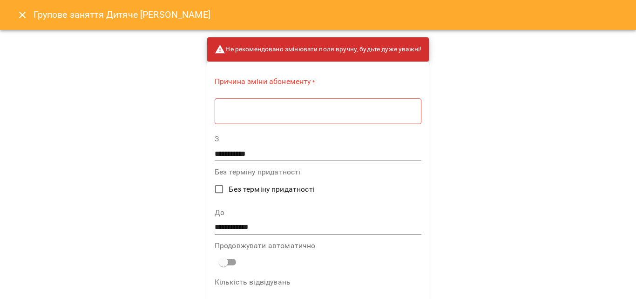
click at [340, 98] on div "Причина зміни абонементу * * ​" at bounding box center [318, 102] width 207 height 52
drag, startPoint x: 321, startPoint y: 110, endPoint x: 322, endPoint y: 104, distance: 6.7
click at [322, 104] on div "* ​" at bounding box center [318, 111] width 207 height 26
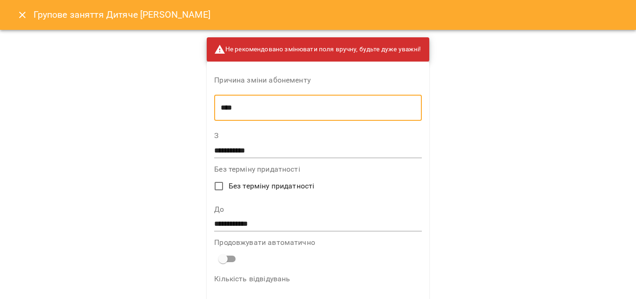
scroll to position [47, 0]
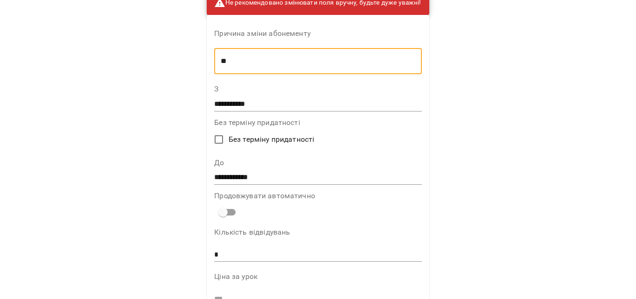
type textarea "*"
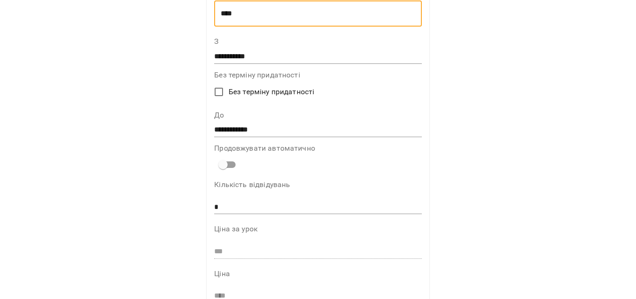
scroll to position [93, 0]
type textarea "****"
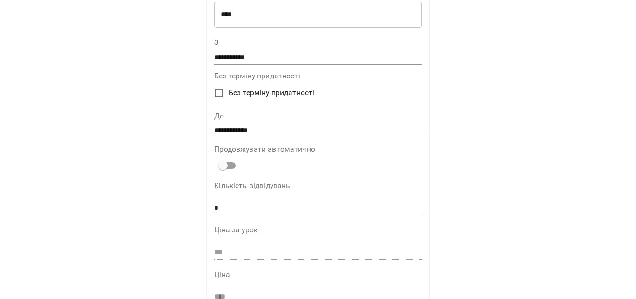
click at [275, 135] on input "**********" at bounding box center [317, 130] width 207 height 15
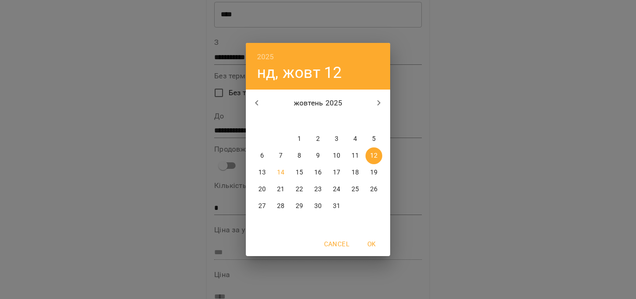
click at [318, 172] on p "16" at bounding box center [317, 172] width 7 height 9
type input "**********"
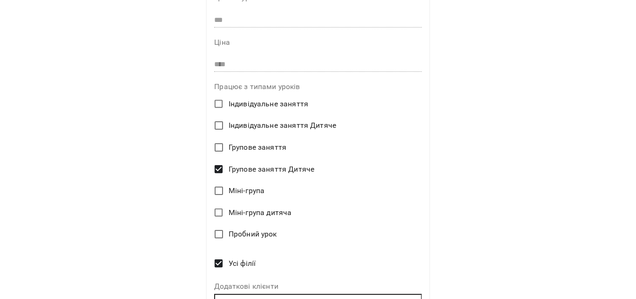
scroll to position [381, 0]
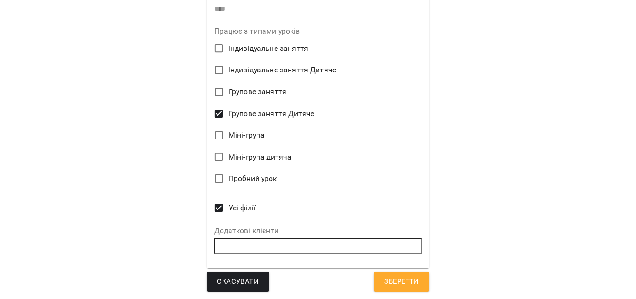
click at [412, 279] on span "Зберегти" at bounding box center [401, 281] width 34 height 12
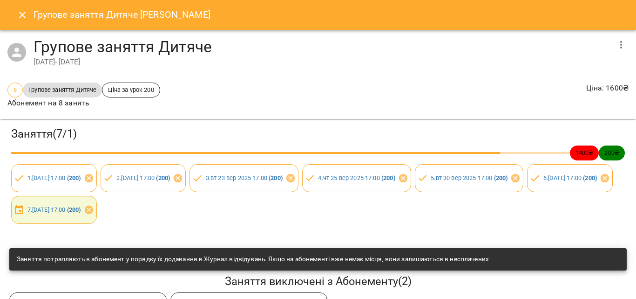
click at [22, 17] on icon "Close" at bounding box center [22, 14] width 11 height 11
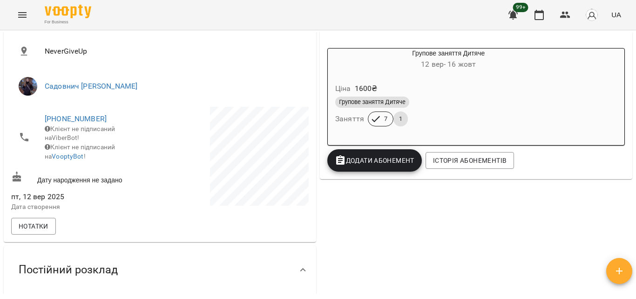
scroll to position [0, 0]
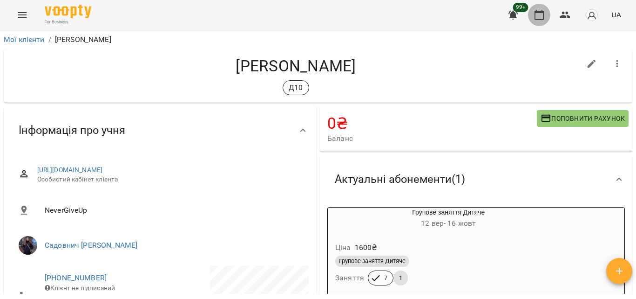
click at [539, 14] on icon "button" at bounding box center [539, 14] width 11 height 11
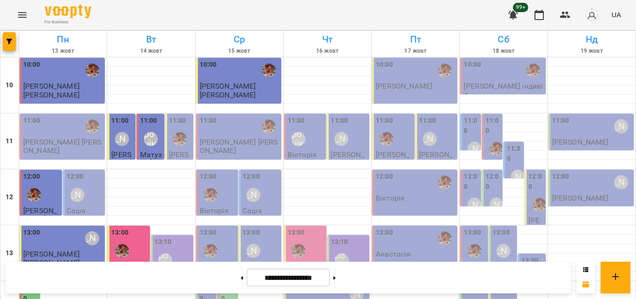
scroll to position [322, 0]
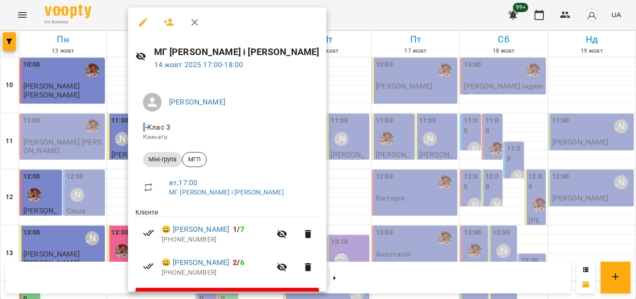
click at [118, 13] on div at bounding box center [318, 149] width 636 height 299
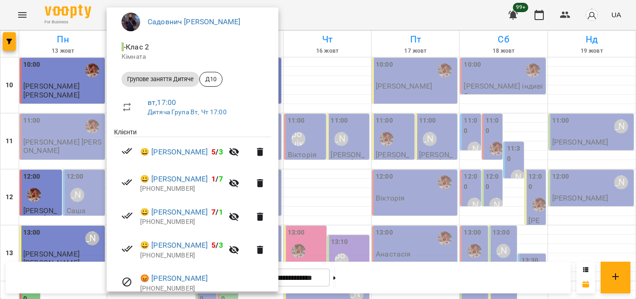
scroll to position [121, 0]
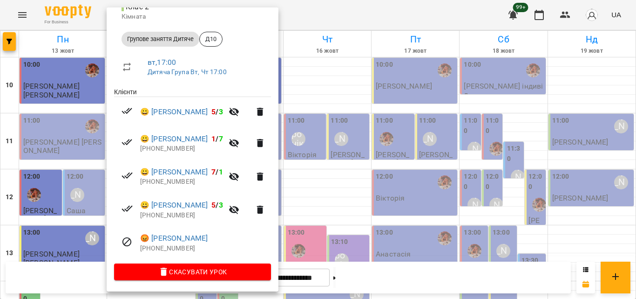
click at [368, 4] on div at bounding box center [318, 149] width 636 height 299
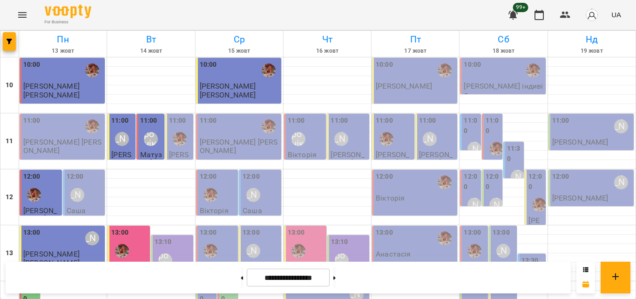
scroll to position [369, 0]
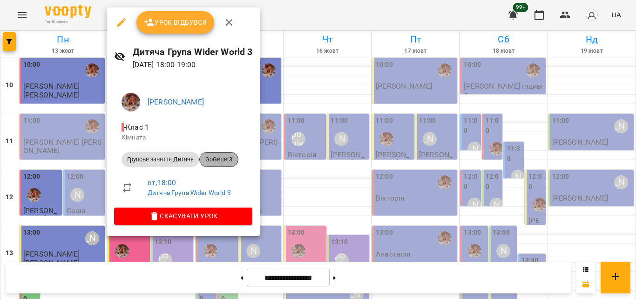
click at [232, 155] on div "GoGetter3" at bounding box center [218, 159] width 39 height 15
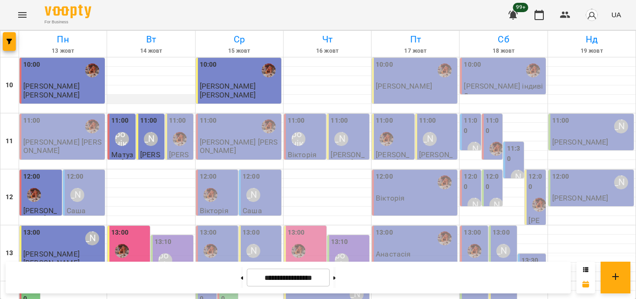
scroll to position [415, 0]
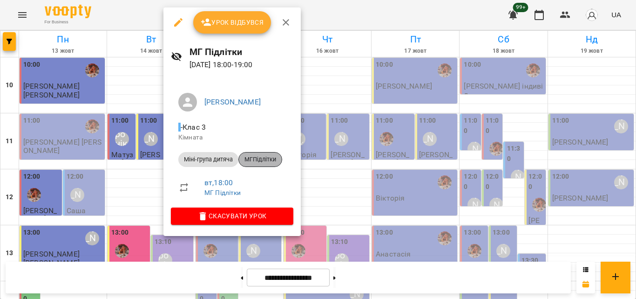
click at [246, 167] on div "МГПідлітки" at bounding box center [260, 159] width 44 height 15
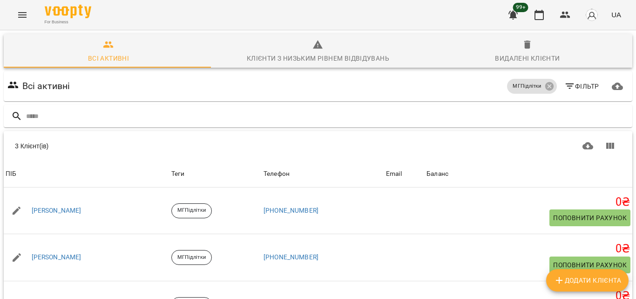
scroll to position [50, 0]
click at [551, 12] on button "button" at bounding box center [539, 15] width 22 height 22
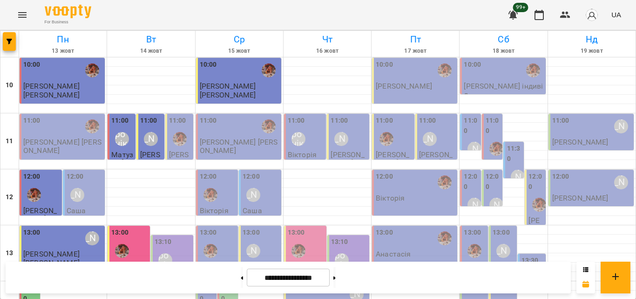
scroll to position [369, 0]
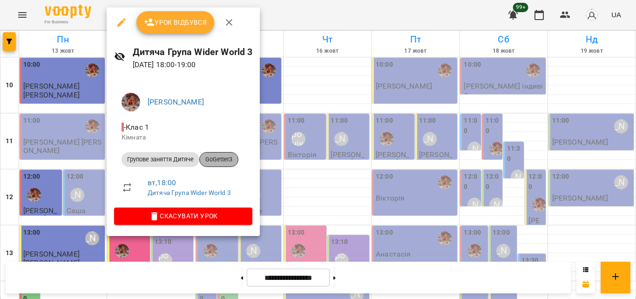
click at [226, 159] on span "GoGetter3" at bounding box center [219, 159] width 38 height 8
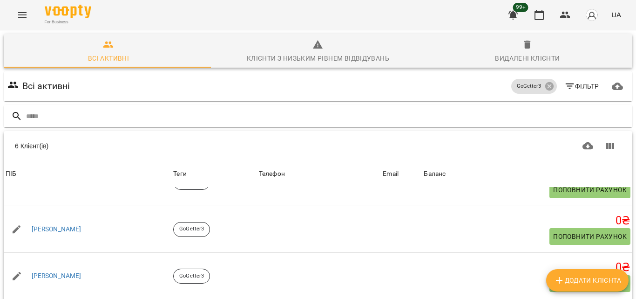
scroll to position [116, 0]
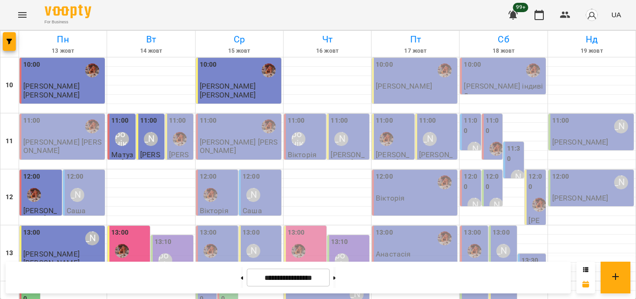
scroll to position [415, 0]
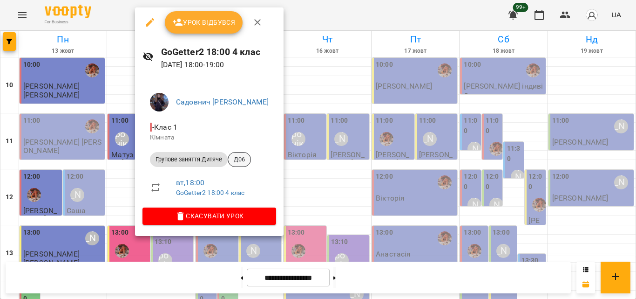
click at [243, 161] on span "Д06" at bounding box center [239, 159] width 22 height 8
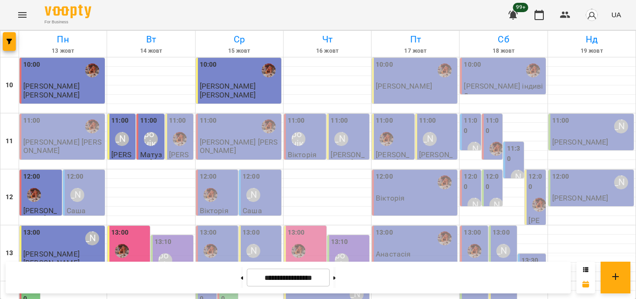
scroll to position [415, 0]
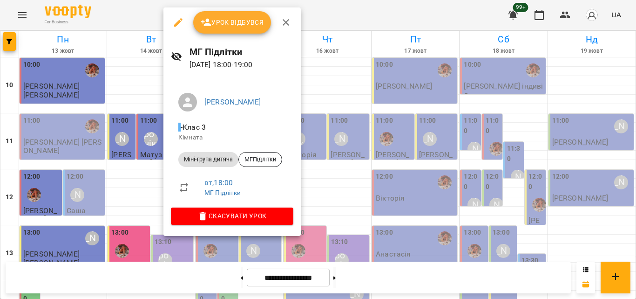
click at [134, 17] on div at bounding box center [318, 149] width 636 height 299
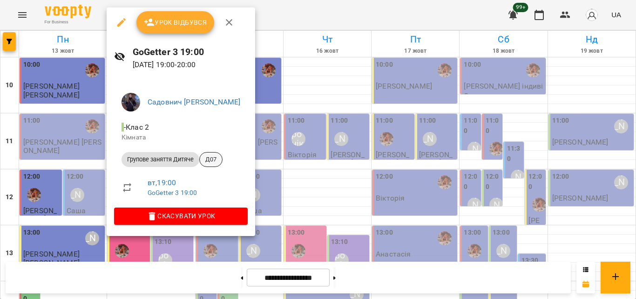
click at [204, 164] on li "Групове заняття Дитяче Д07" at bounding box center [181, 159] width 134 height 22
click at [206, 162] on span "Д07" at bounding box center [211, 159] width 22 height 8
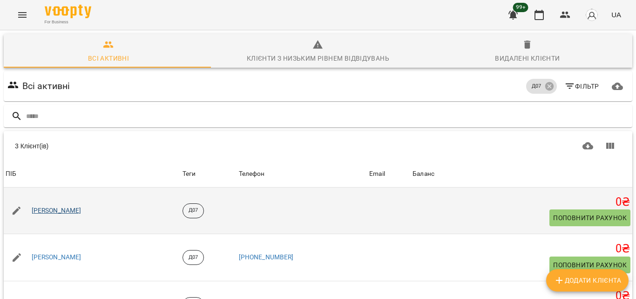
scroll to position [50, 0]
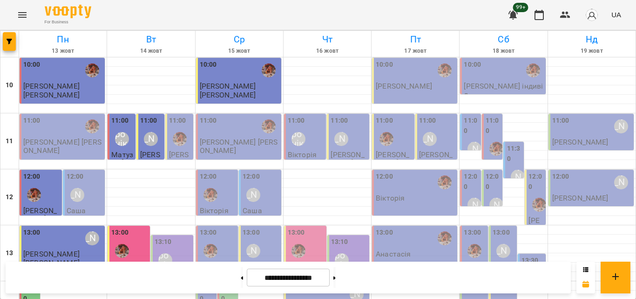
scroll to position [415, 0]
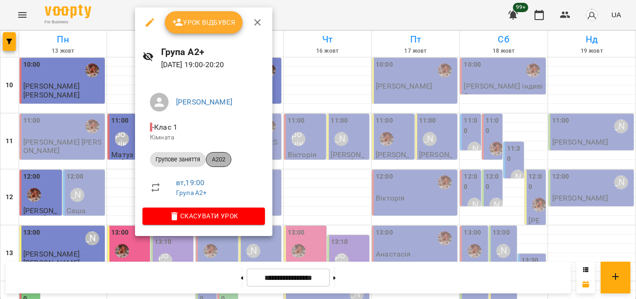
click at [226, 159] on span "A202" at bounding box center [218, 159] width 25 height 8
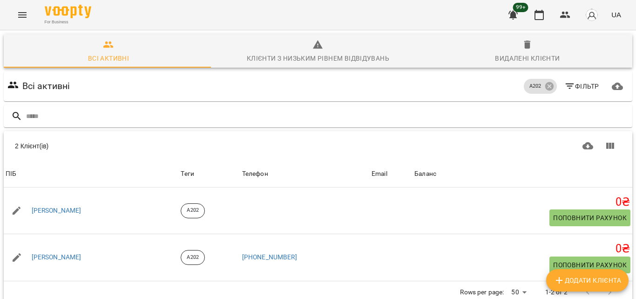
scroll to position [41, 0]
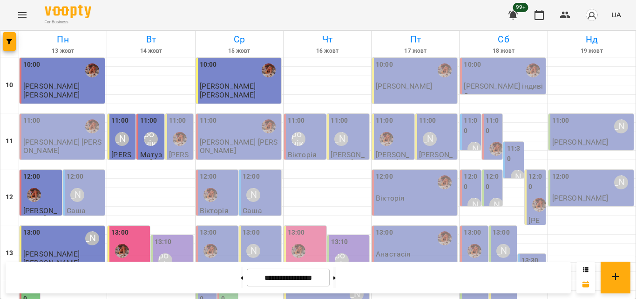
scroll to position [415, 0]
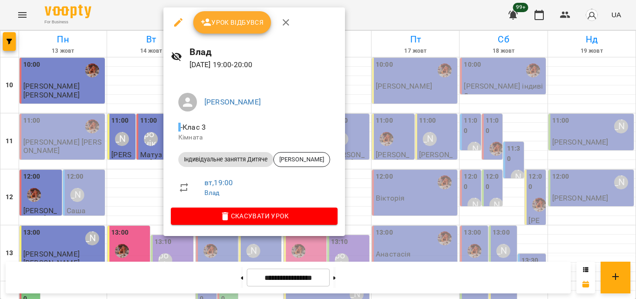
click at [134, 16] on div at bounding box center [318, 149] width 636 height 299
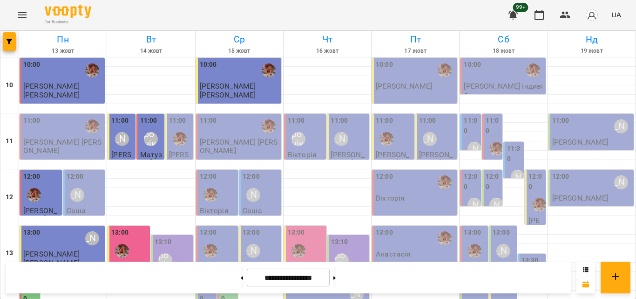
scroll to position [369, 0]
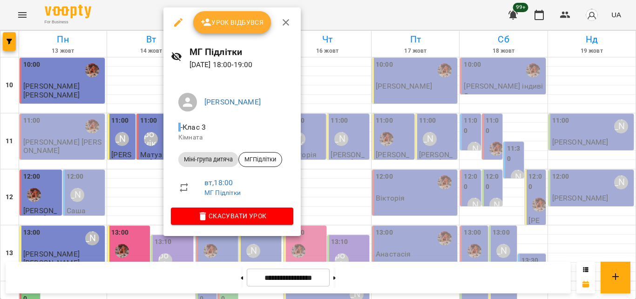
click at [129, 13] on div at bounding box center [318, 149] width 636 height 299
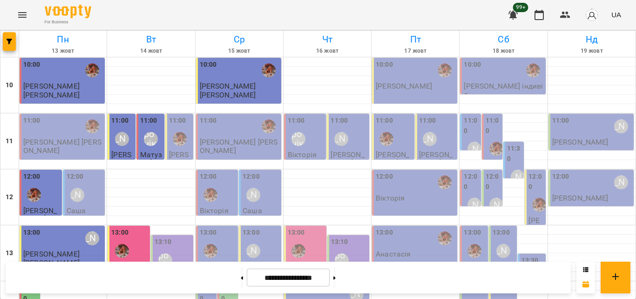
scroll to position [276, 0]
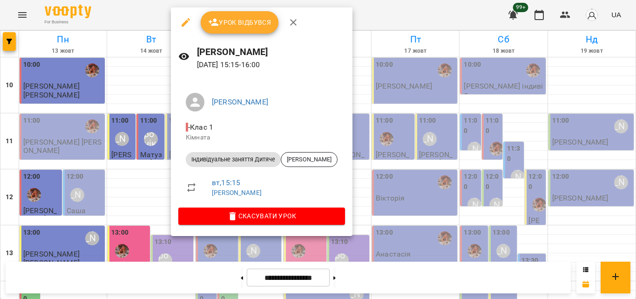
click at [146, 6] on div at bounding box center [318, 149] width 636 height 299
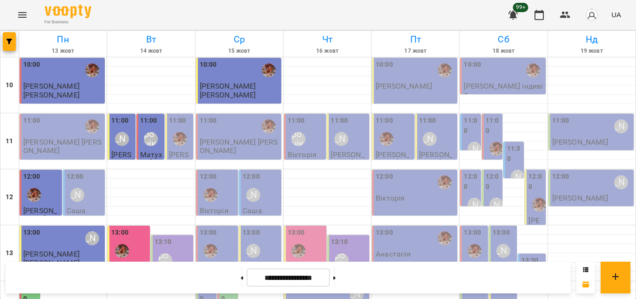
scroll to position [369, 0]
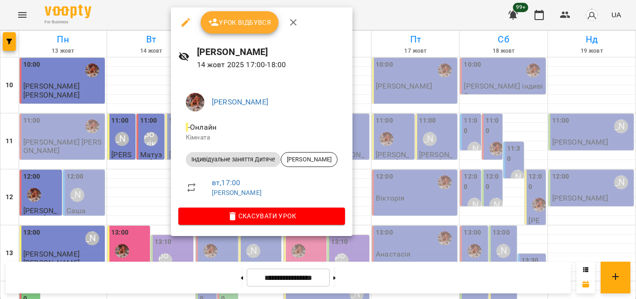
click at [140, 19] on div at bounding box center [318, 149] width 636 height 299
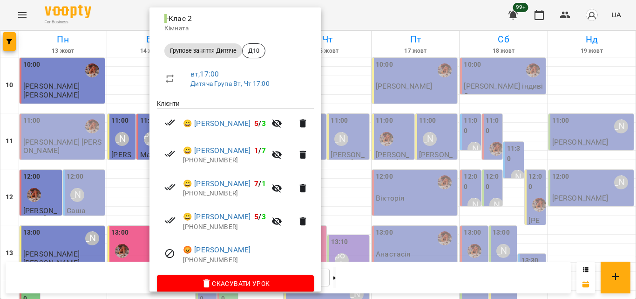
scroll to position [121, 0]
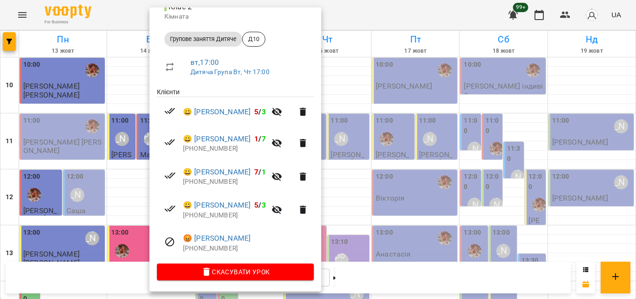
click at [367, 15] on div at bounding box center [318, 149] width 636 height 299
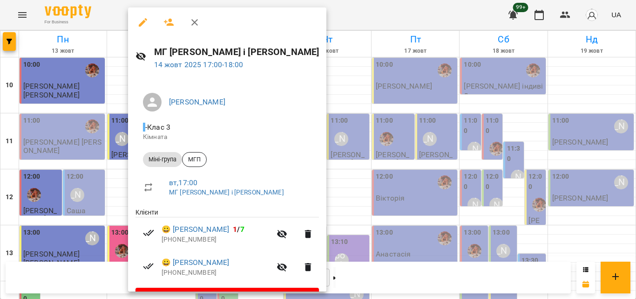
scroll to position [25, 0]
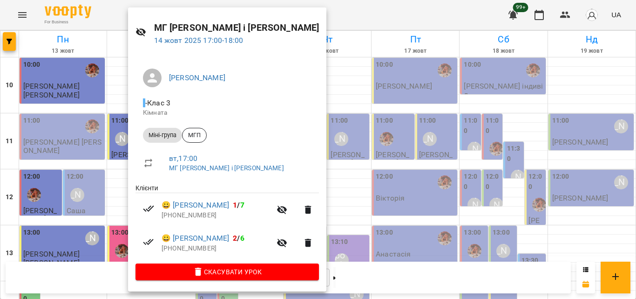
click at [345, 13] on div at bounding box center [318, 149] width 636 height 299
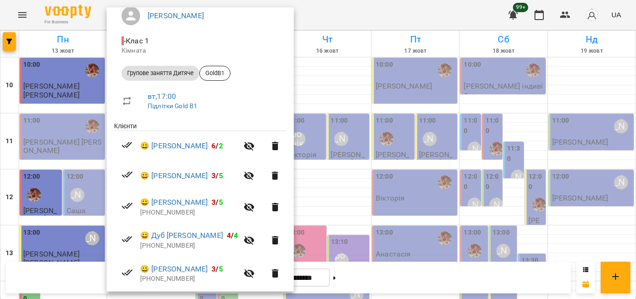
scroll to position [140, 0]
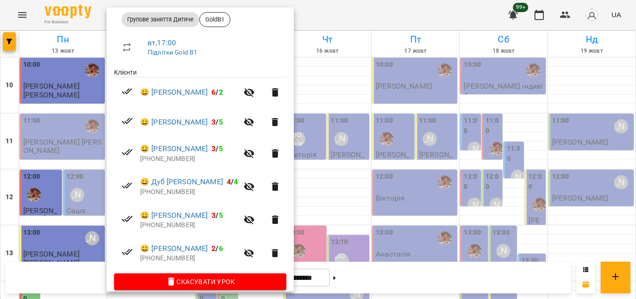
click at [358, 7] on div at bounding box center [318, 149] width 636 height 299
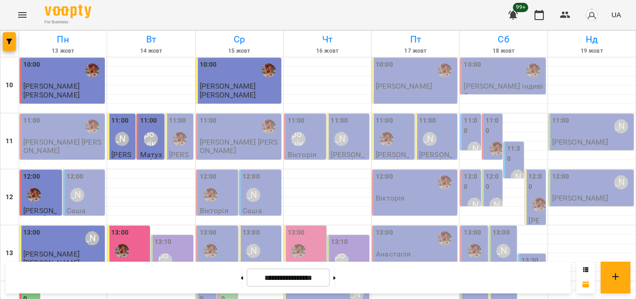
scroll to position [322, 0]
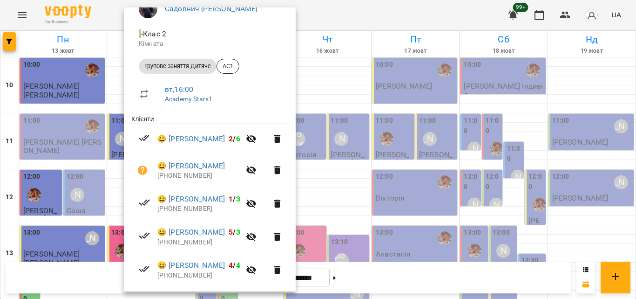
scroll to position [140, 0]
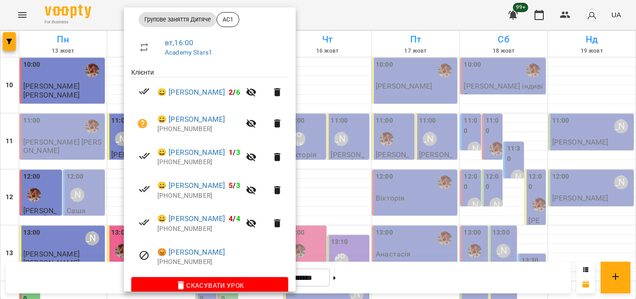
drag, startPoint x: 343, startPoint y: 12, endPoint x: 211, endPoint y: 75, distance: 147.1
click at [343, 13] on div at bounding box center [318, 149] width 636 height 299
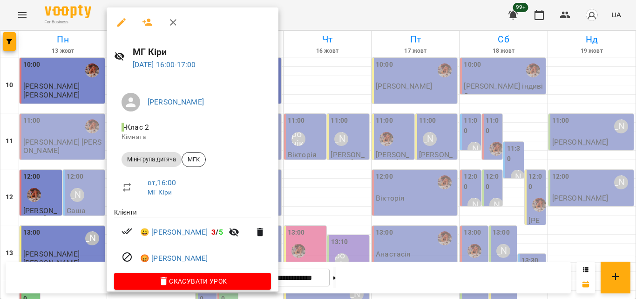
scroll to position [11, 0]
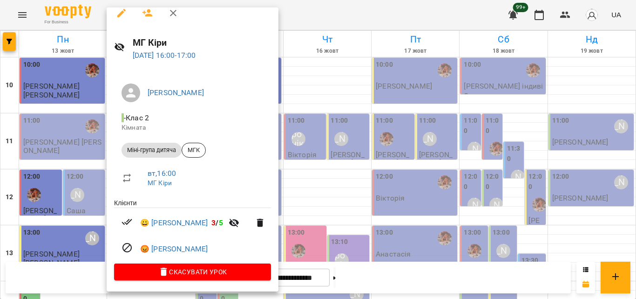
click at [300, 19] on div at bounding box center [318, 149] width 636 height 299
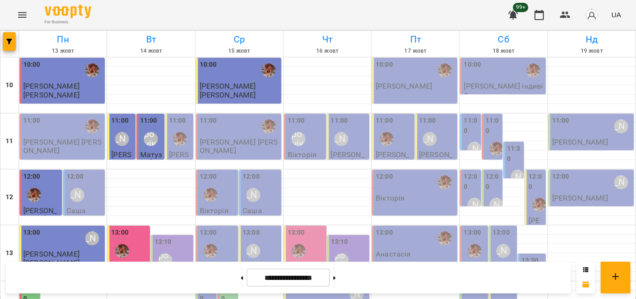
scroll to position [229, 0]
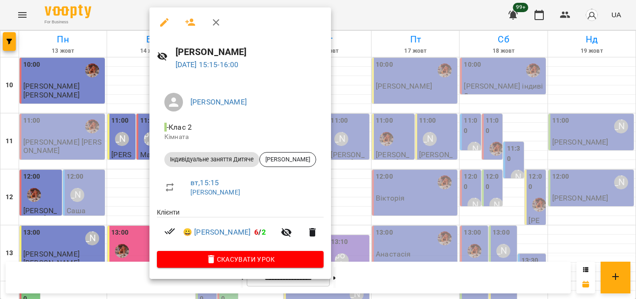
click at [370, 21] on div at bounding box center [318, 149] width 636 height 299
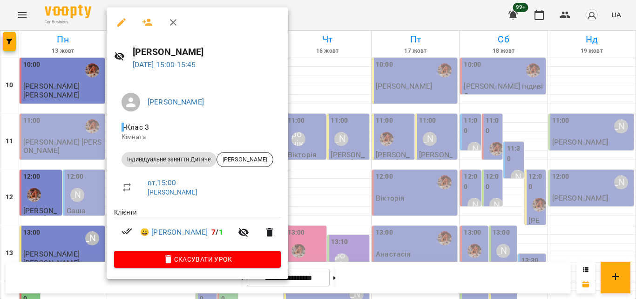
click at [341, 13] on div at bounding box center [318, 149] width 636 height 299
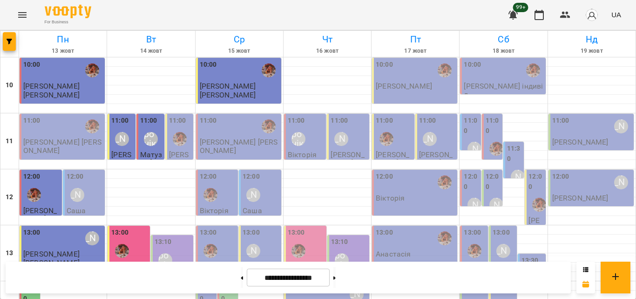
scroll to position [43, 0]
click at [124, 244] on img "Анна Клочаник" at bounding box center [122, 251] width 14 height 14
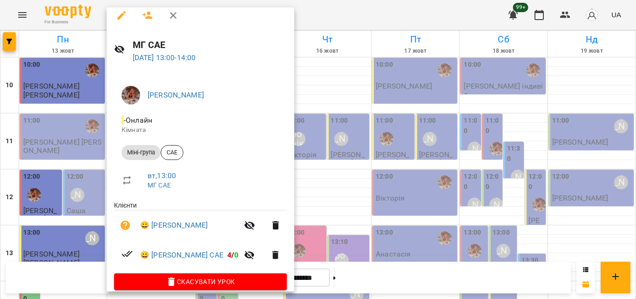
scroll to position [18, 0]
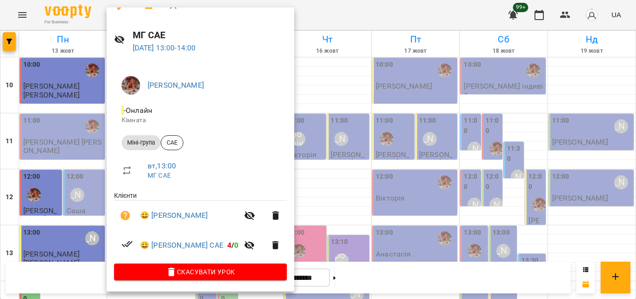
click at [321, 17] on div at bounding box center [318, 149] width 636 height 299
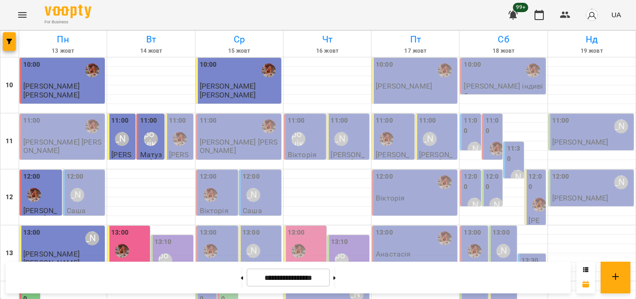
click at [113, 128] on div "[PERSON_NAME]" at bounding box center [121, 138] width 21 height 21
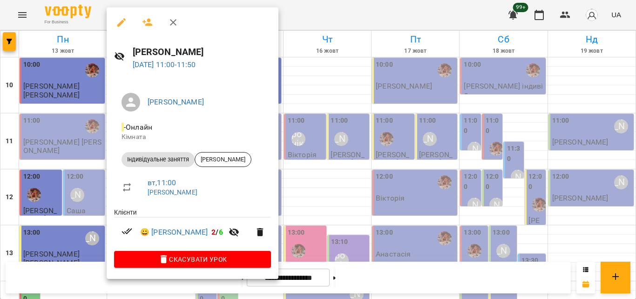
click at [266, 18] on div at bounding box center [318, 149] width 636 height 299
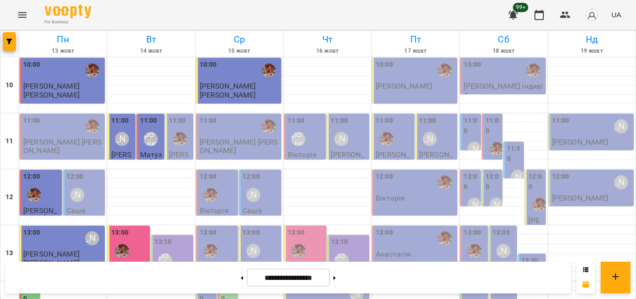
click at [128, 150] on p "[PERSON_NAME]" at bounding box center [122, 162] width 22 height 24
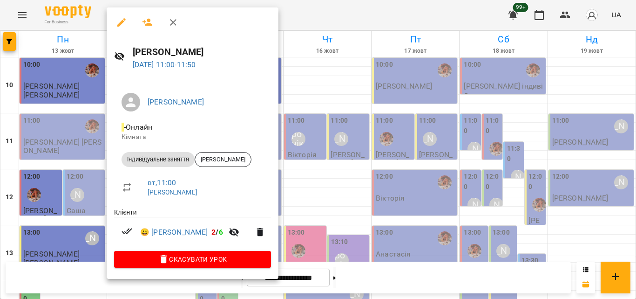
click at [304, 20] on div at bounding box center [318, 149] width 636 height 299
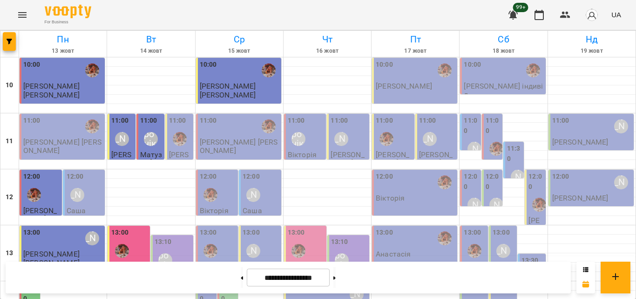
click at [140, 128] on div "Вероніка" at bounding box center [150, 138] width 21 height 21
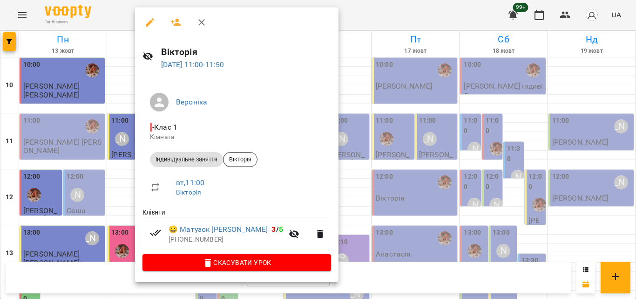
click at [334, 15] on div at bounding box center [318, 149] width 636 height 299
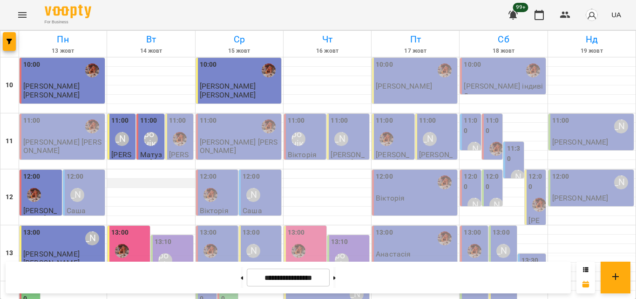
scroll to position [93, 0]
click at [167, 253] on div "Вероніка" at bounding box center [165, 260] width 14 height 14
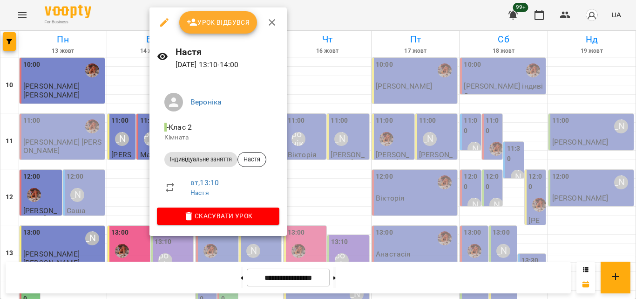
click at [319, 25] on div at bounding box center [318, 149] width 636 height 299
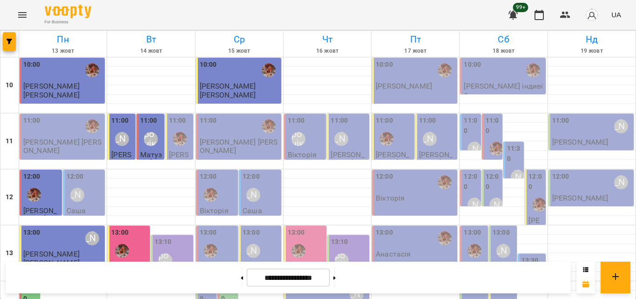
scroll to position [233, 0]
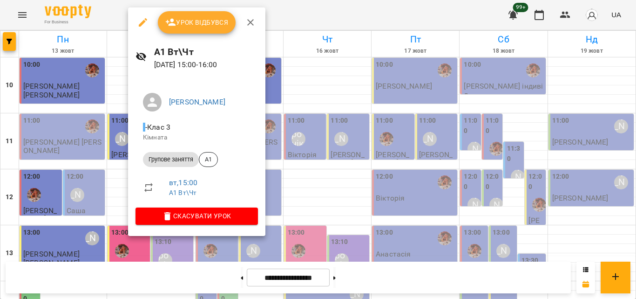
click at [336, 16] on div at bounding box center [318, 149] width 636 height 299
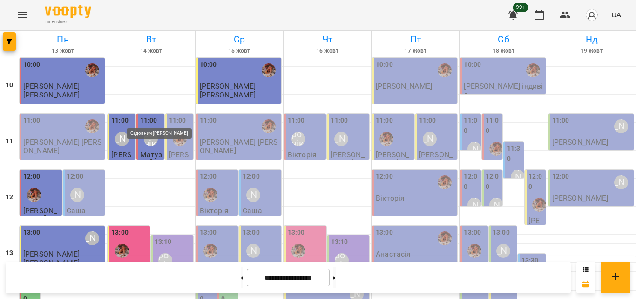
scroll to position [369, 0]
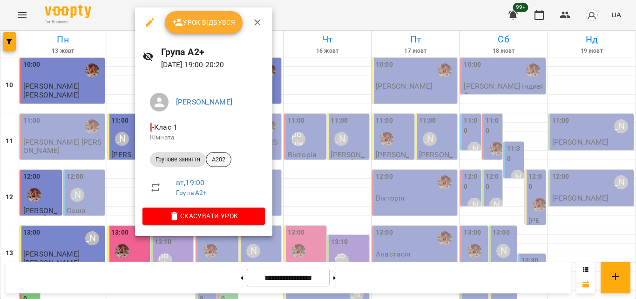
click at [219, 161] on span "A202" at bounding box center [218, 159] width 25 height 8
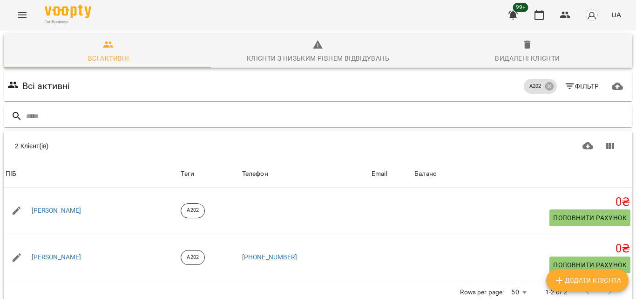
scroll to position [41, 0]
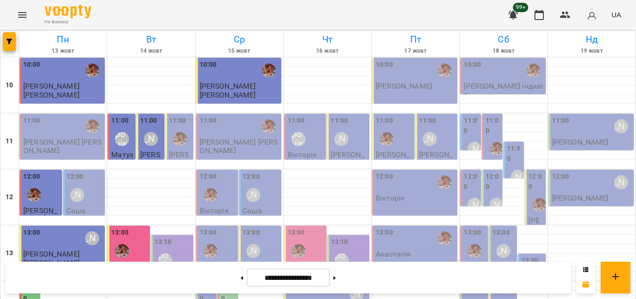
scroll to position [415, 0]
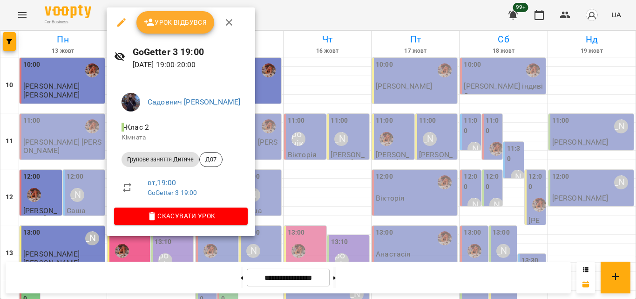
click at [288, 23] on div at bounding box center [318, 149] width 636 height 299
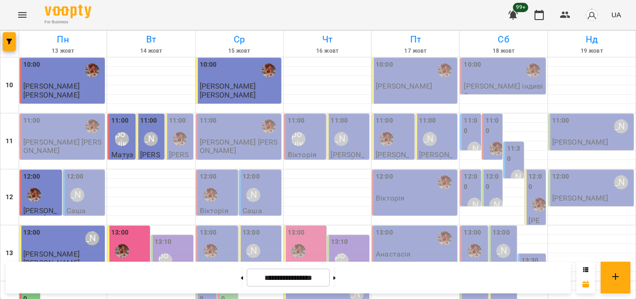
scroll to position [322, 0]
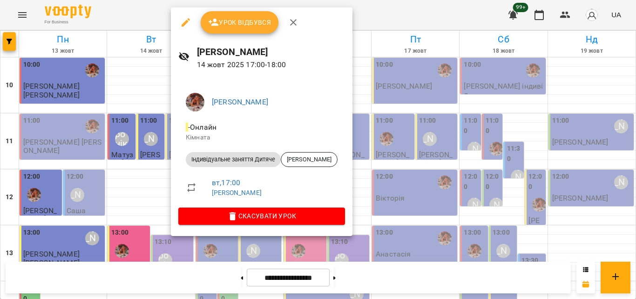
click at [166, 16] on div at bounding box center [318, 149] width 636 height 299
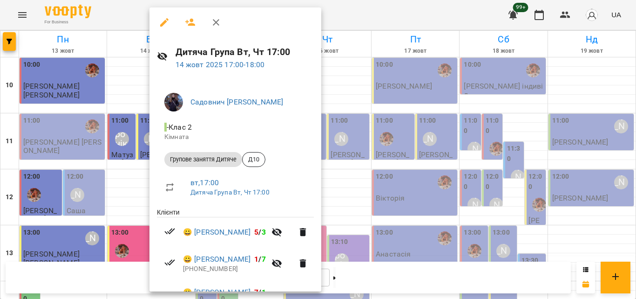
click at [369, 9] on div at bounding box center [318, 149] width 636 height 299
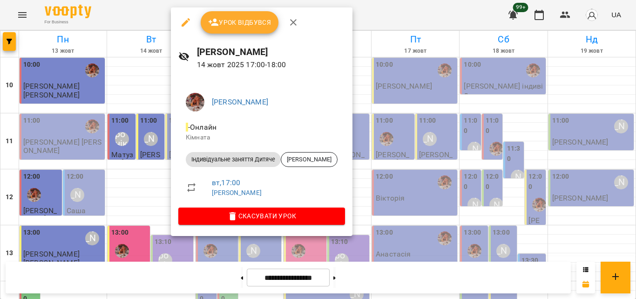
click at [367, 13] on div at bounding box center [318, 149] width 636 height 299
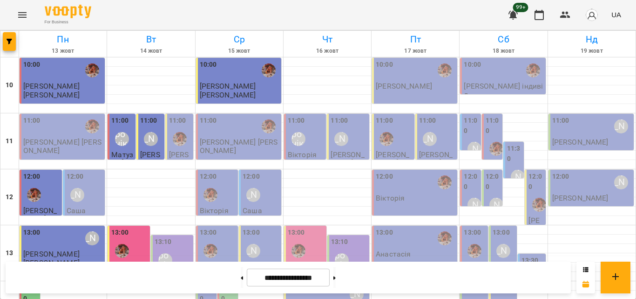
scroll to position [369, 0]
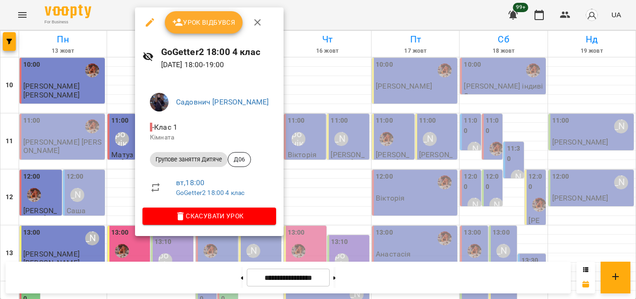
click at [114, 18] on div at bounding box center [318, 149] width 636 height 299
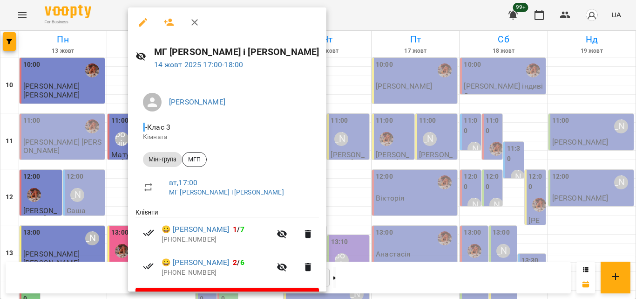
click at [121, 19] on div at bounding box center [318, 149] width 636 height 299
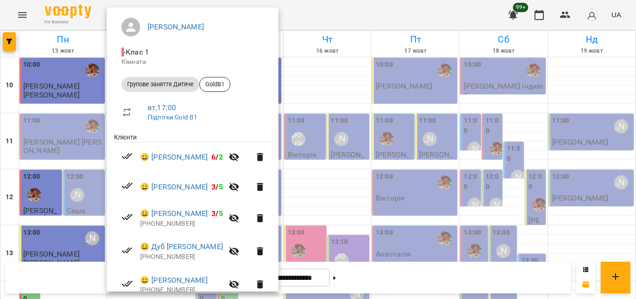
scroll to position [151, 0]
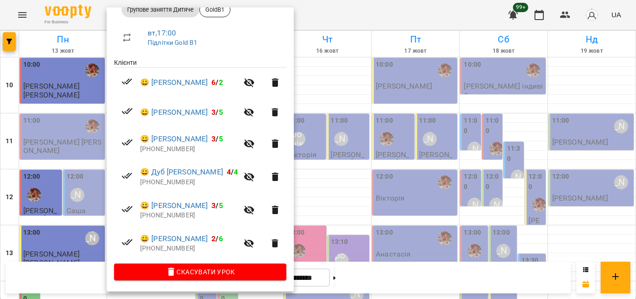
click at [331, 27] on div at bounding box center [318, 149] width 636 height 299
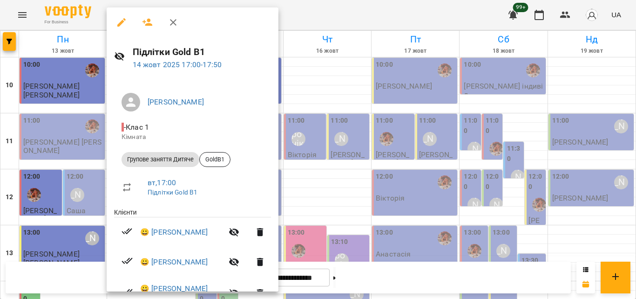
scroll to position [140, 0]
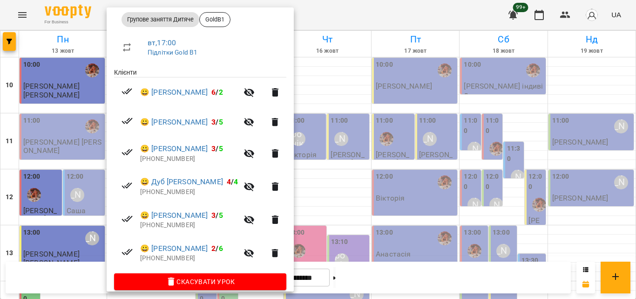
click at [353, 21] on div at bounding box center [318, 149] width 636 height 299
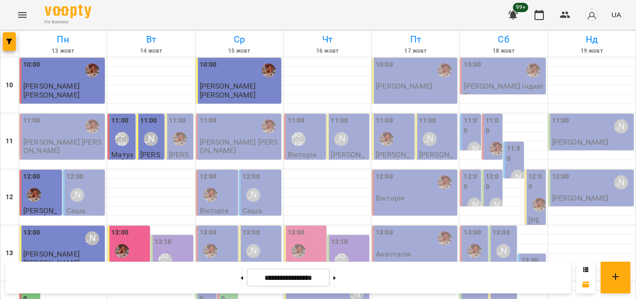
scroll to position [373, 0]
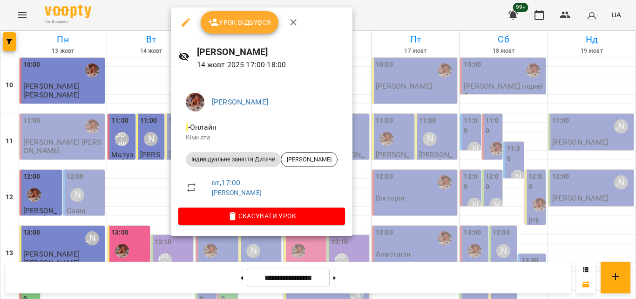
click at [359, 14] on div at bounding box center [318, 149] width 636 height 299
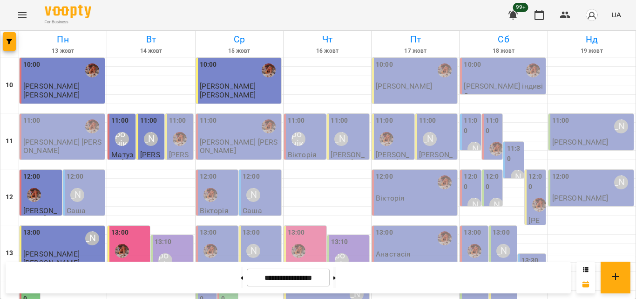
scroll to position [322, 0]
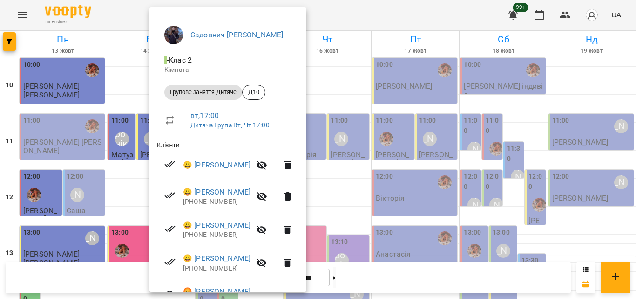
scroll to position [121, 0]
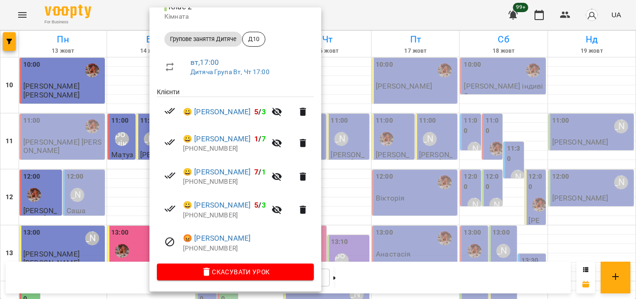
click at [390, 16] on div at bounding box center [318, 149] width 636 height 299
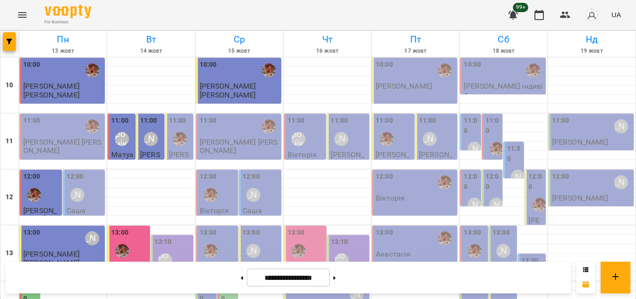
scroll to position [415, 0]
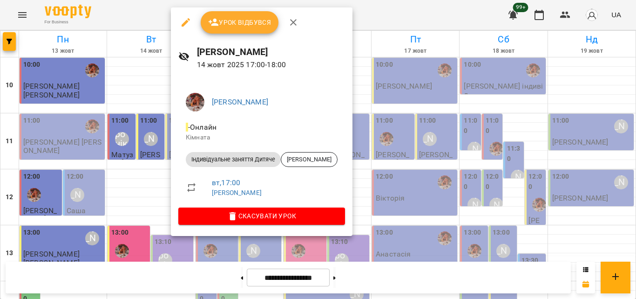
click at [346, 20] on div at bounding box center [318, 149] width 636 height 299
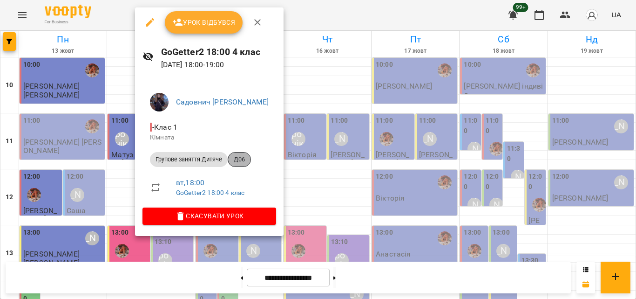
click at [242, 158] on span "Д06" at bounding box center [239, 159] width 22 height 8
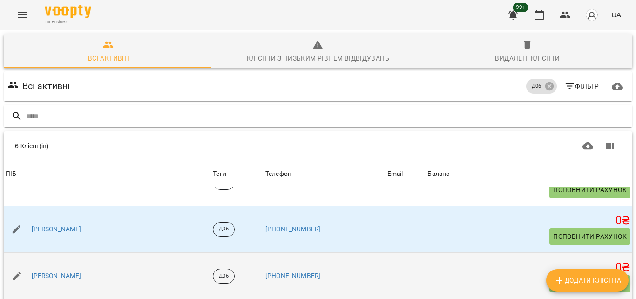
scroll to position [116, 0]
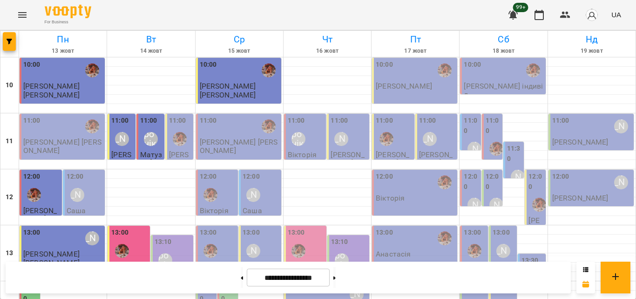
scroll to position [415, 0]
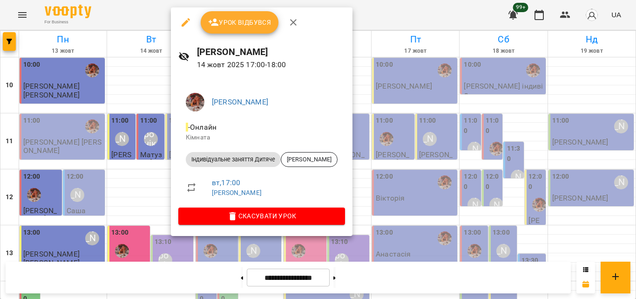
click at [150, 9] on div at bounding box center [318, 149] width 636 height 299
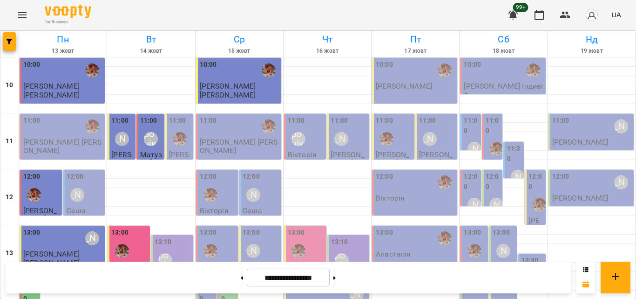
scroll to position [373, 0]
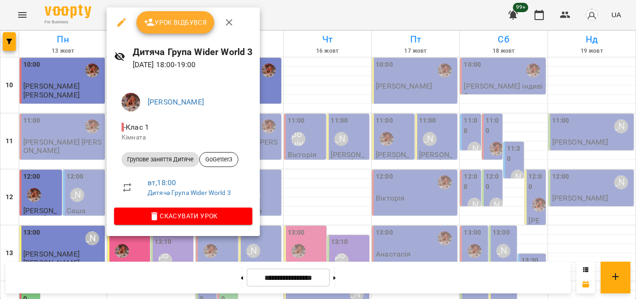
click at [196, 26] on span "Урок відбувся" at bounding box center [175, 22] width 63 height 11
click at [195, 22] on span "Урок відбувся" at bounding box center [175, 22] width 63 height 11
click at [314, 28] on div at bounding box center [318, 149] width 636 height 299
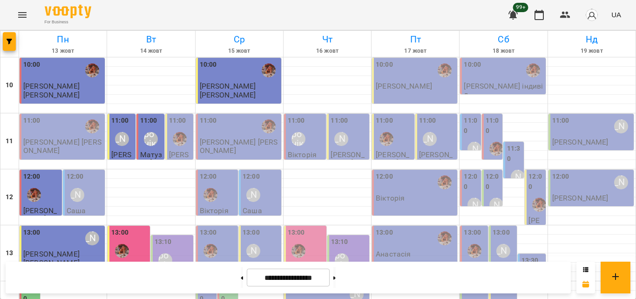
scroll to position [415, 0]
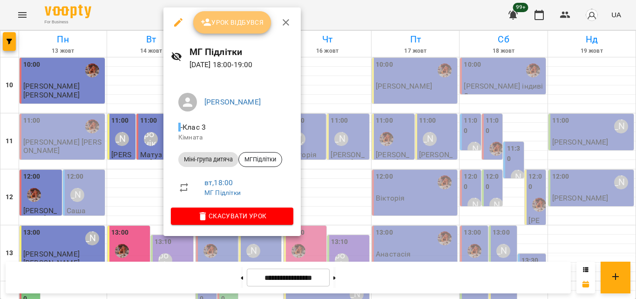
click at [211, 29] on button "Урок відбувся" at bounding box center [232, 22] width 78 height 22
click at [366, 18] on div at bounding box center [318, 149] width 636 height 299
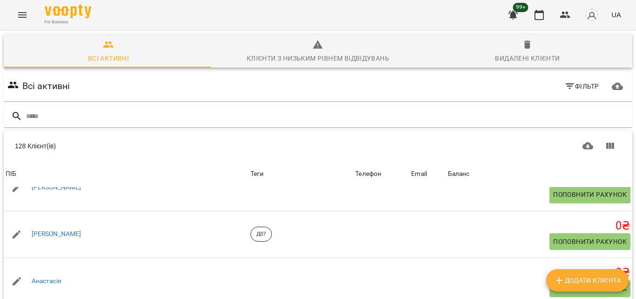
scroll to position [652, 0]
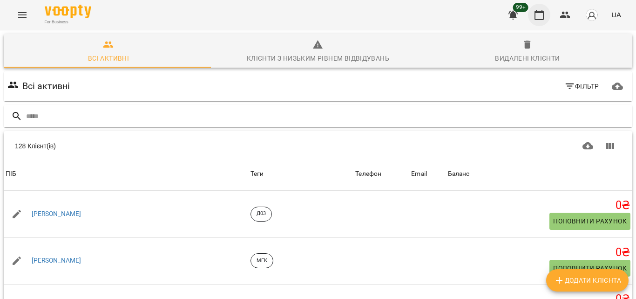
click at [542, 21] on button "button" at bounding box center [539, 15] width 22 height 22
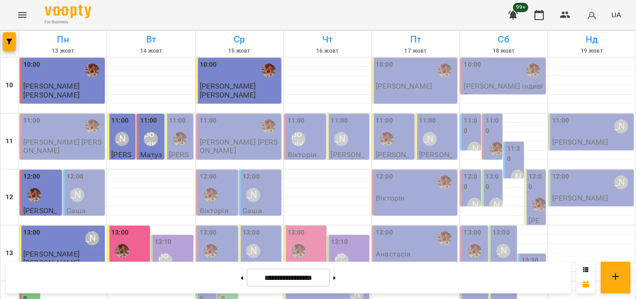
scroll to position [415, 0]
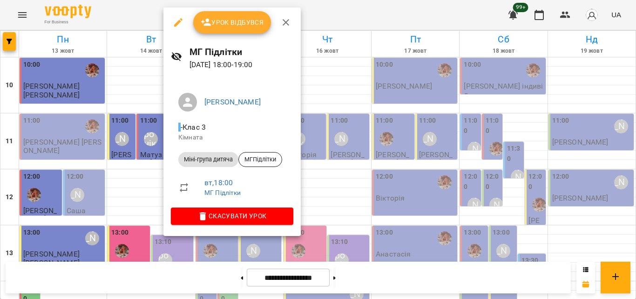
click at [231, 26] on span "Урок відбувся" at bounding box center [232, 22] width 63 height 11
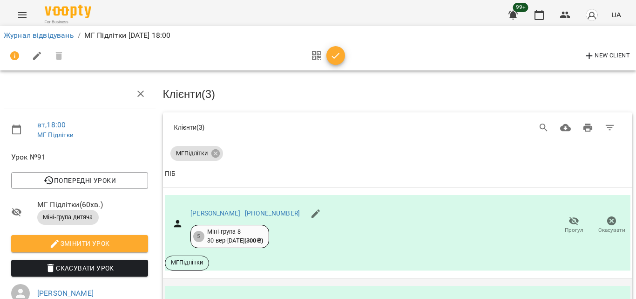
scroll to position [16, 0]
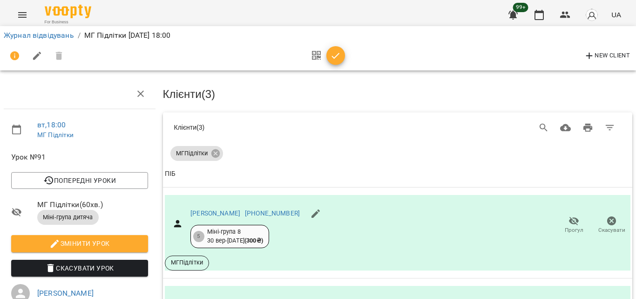
click at [337, 54] on icon "button" at bounding box center [335, 55] width 11 height 11
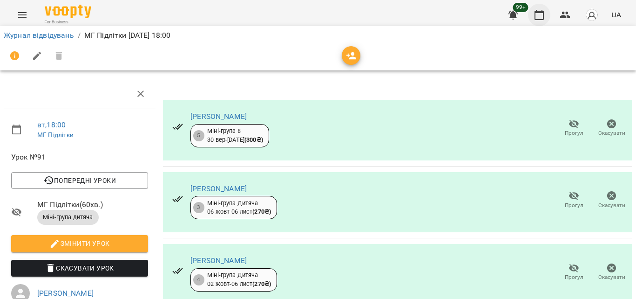
click at [543, 15] on icon "button" at bounding box center [539, 14] width 11 height 11
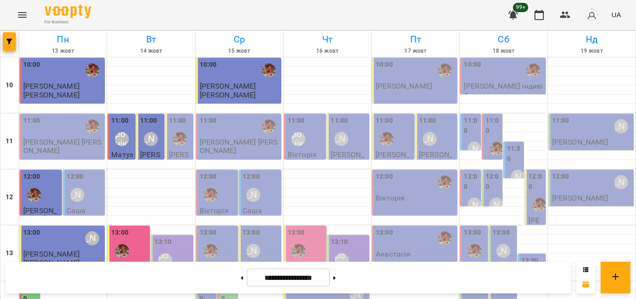
scroll to position [415, 0]
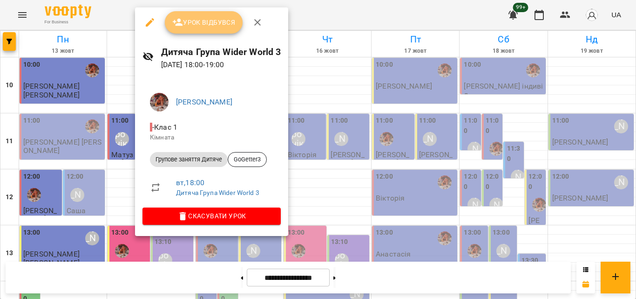
click at [206, 30] on button "Урок відбувся" at bounding box center [204, 22] width 78 height 22
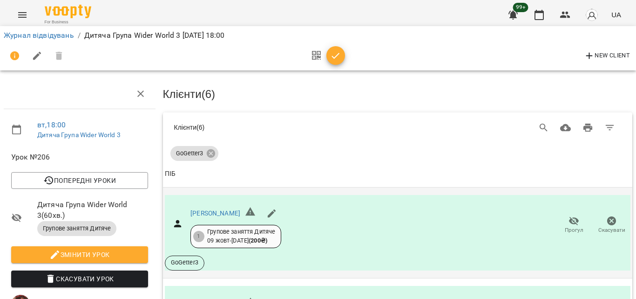
scroll to position [474, 0]
click at [340, 63] on button "button" at bounding box center [336, 55] width 19 height 19
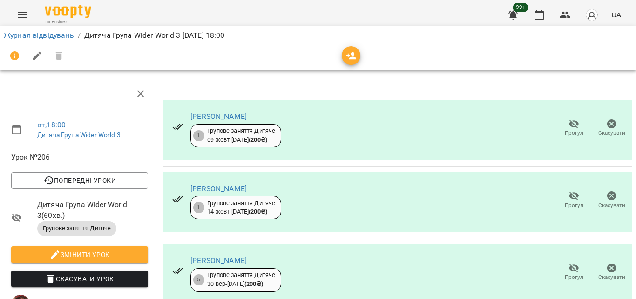
scroll to position [245, 0]
click at [531, 16] on button "button" at bounding box center [539, 15] width 22 height 22
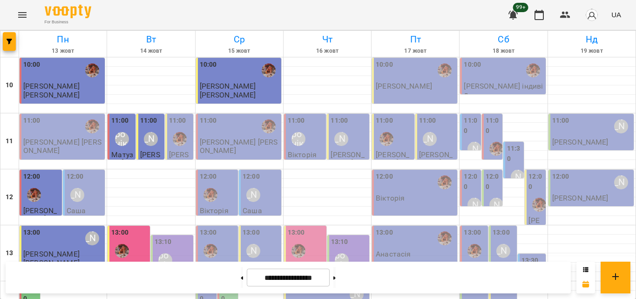
scroll to position [415, 0]
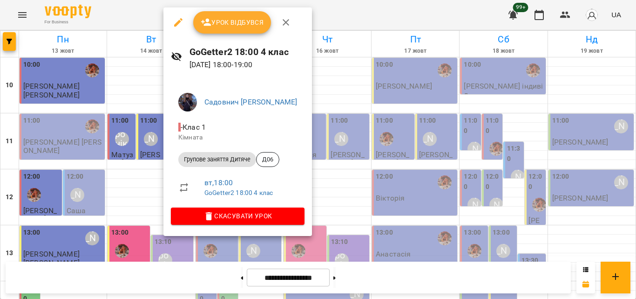
click at [219, 17] on span "Урок відбувся" at bounding box center [232, 22] width 63 height 11
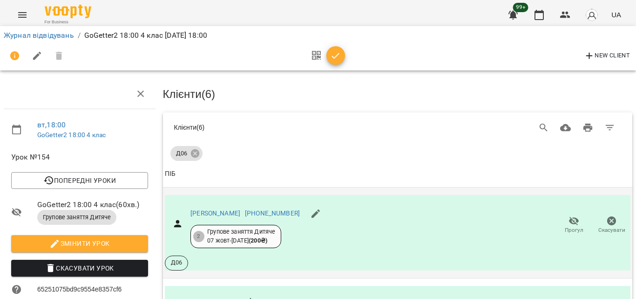
scroll to position [102, 0]
click at [340, 56] on icon "button" at bounding box center [335, 55] width 11 height 11
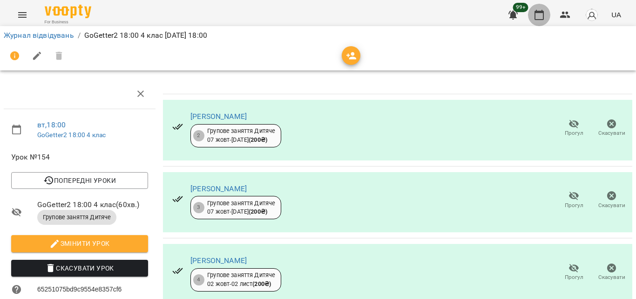
click at [549, 16] on button "button" at bounding box center [539, 15] width 22 height 22
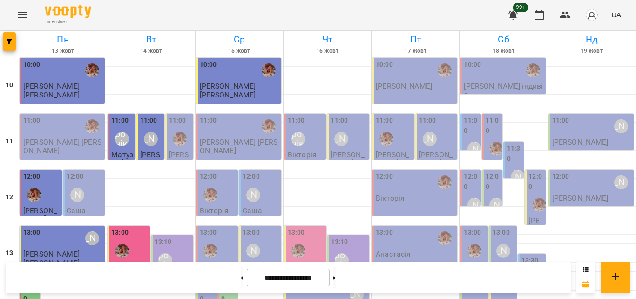
scroll to position [415, 0]
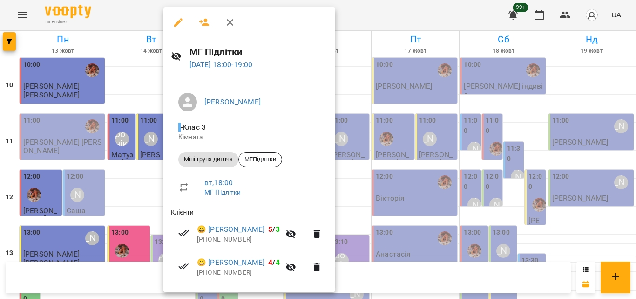
click at [120, 13] on div at bounding box center [318, 149] width 636 height 299
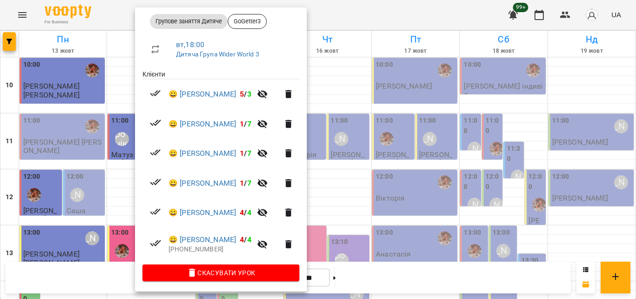
scroll to position [140, 0]
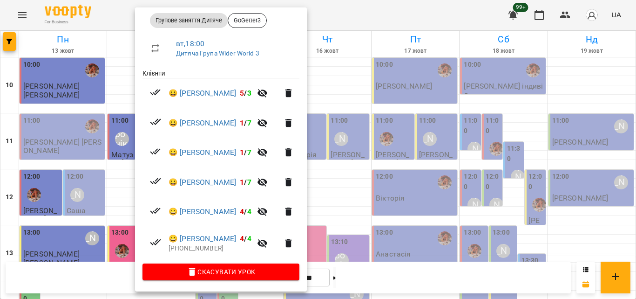
click at [355, 15] on div at bounding box center [318, 149] width 636 height 299
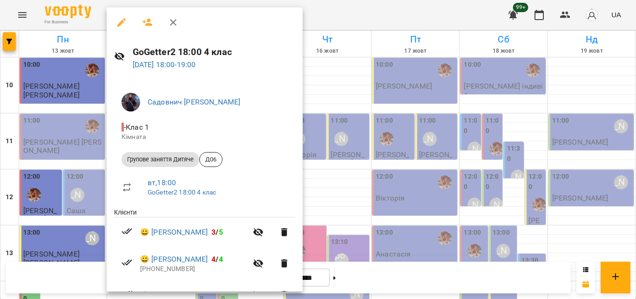
scroll to position [151, 0]
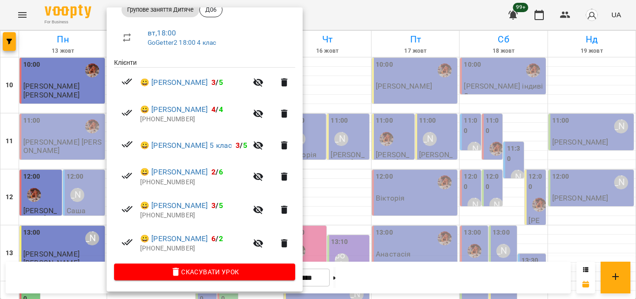
click at [361, 16] on div at bounding box center [318, 149] width 636 height 299
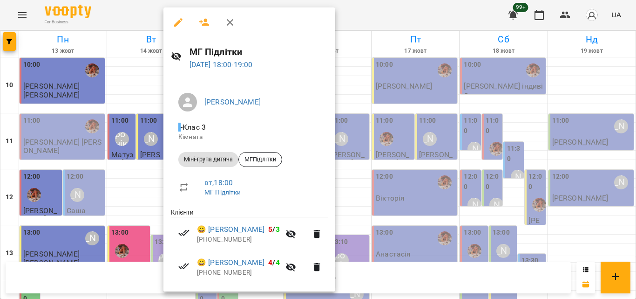
click at [381, 1] on div at bounding box center [318, 149] width 636 height 299
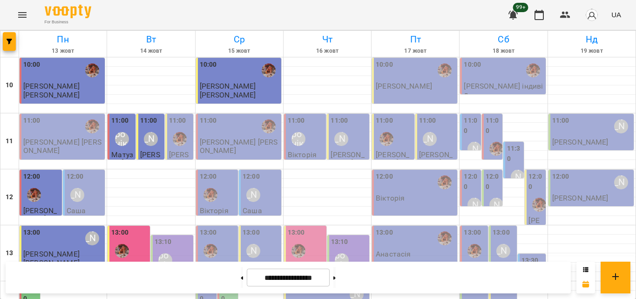
scroll to position [279, 0]
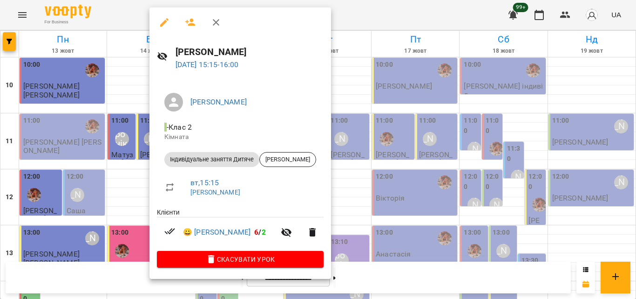
click at [399, 14] on div at bounding box center [318, 149] width 636 height 299
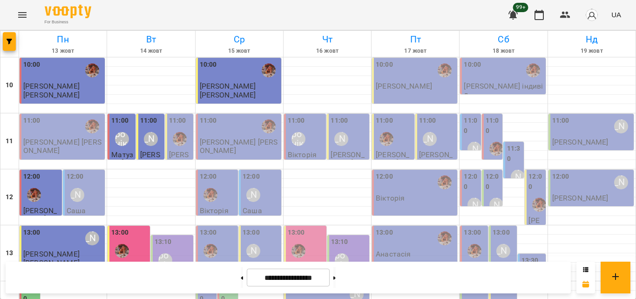
scroll to position [326, 0]
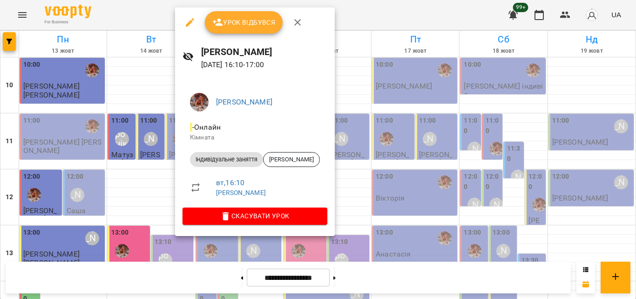
click at [138, 17] on div at bounding box center [318, 149] width 636 height 299
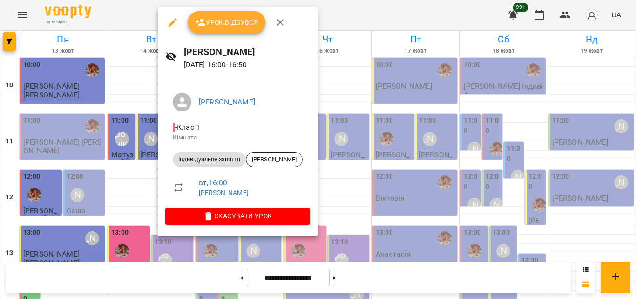
click at [129, 18] on div at bounding box center [318, 149] width 636 height 299
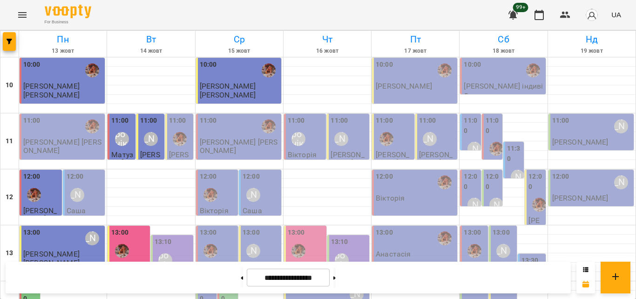
scroll to position [373, 0]
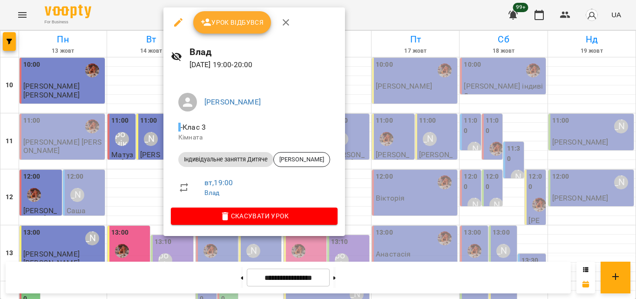
click at [151, 18] on div at bounding box center [318, 149] width 636 height 299
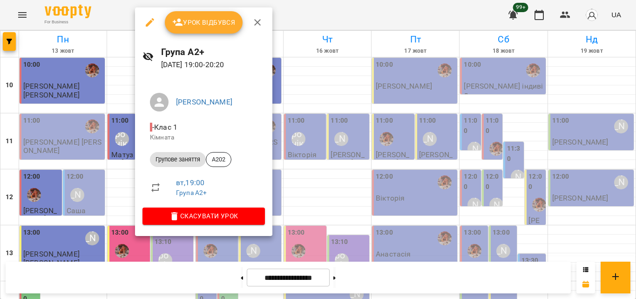
click at [110, 14] on div at bounding box center [318, 149] width 636 height 299
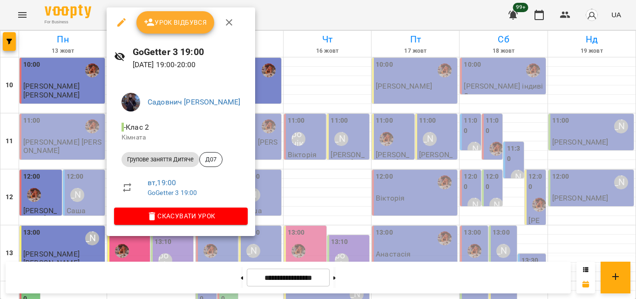
click at [250, 17] on div at bounding box center [318, 149] width 636 height 299
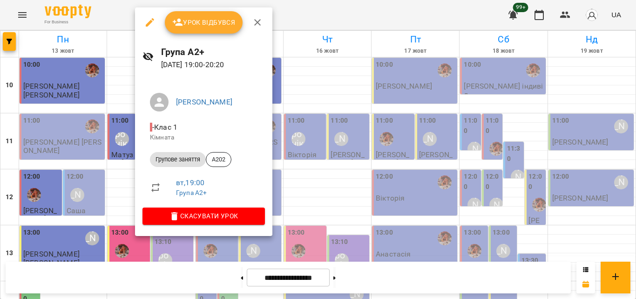
click at [326, 21] on div at bounding box center [318, 149] width 636 height 299
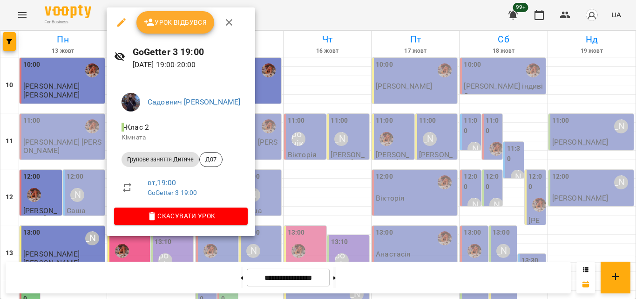
click at [320, 15] on div at bounding box center [318, 149] width 636 height 299
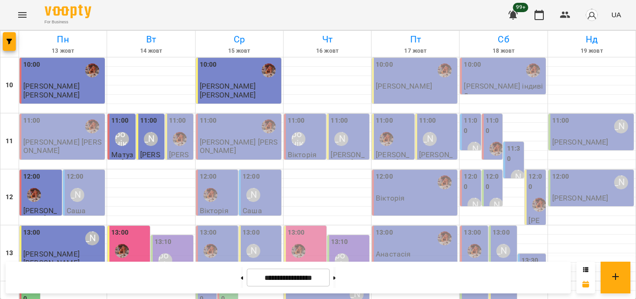
scroll to position [415, 0]
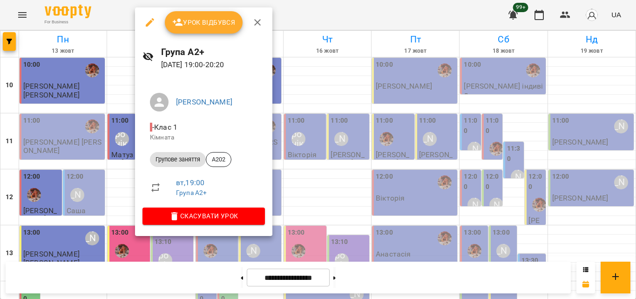
click at [124, 12] on div at bounding box center [318, 149] width 636 height 299
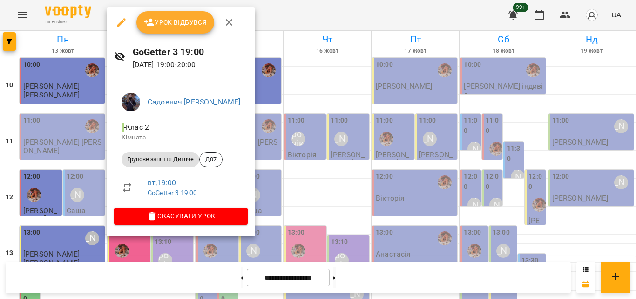
click at [267, 22] on div at bounding box center [318, 149] width 636 height 299
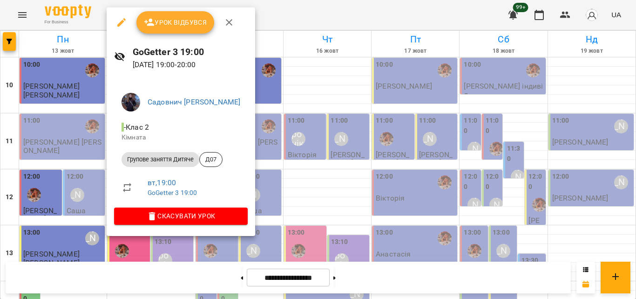
click at [188, 11] on div "Урок відбувся" at bounding box center [181, 22] width 149 height 30
click at [188, 10] on div "Урок відбувся" at bounding box center [181, 22] width 149 height 30
click at [178, 25] on span "Урок відбувся" at bounding box center [175, 22] width 63 height 11
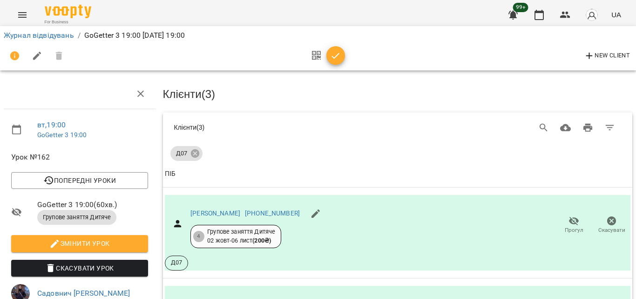
scroll to position [179, 0]
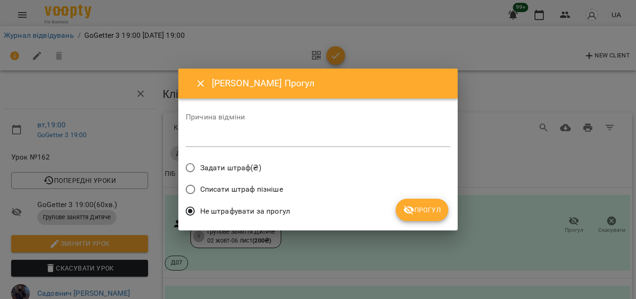
click at [419, 198] on div "Причина відміни * Задати штраф(₴) Списати штраф пізніше Не штрафувати за прогул…" at bounding box center [318, 164] width 265 height 117
click at [416, 205] on span "Прогул" at bounding box center [422, 209] width 38 height 11
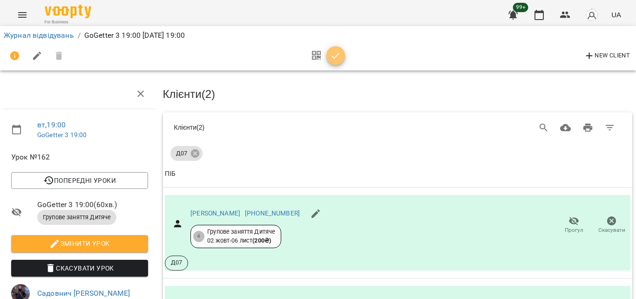
click at [340, 56] on icon "button" at bounding box center [335, 55] width 11 height 11
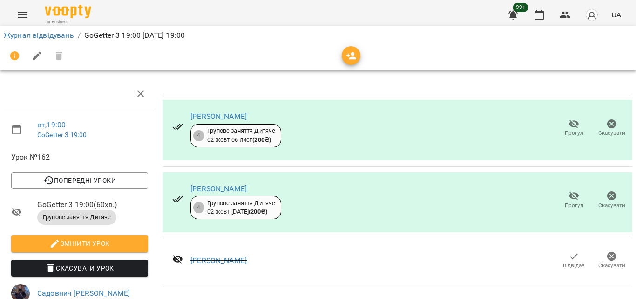
scroll to position [137, 0]
click at [544, 18] on icon "button" at bounding box center [539, 14] width 11 height 11
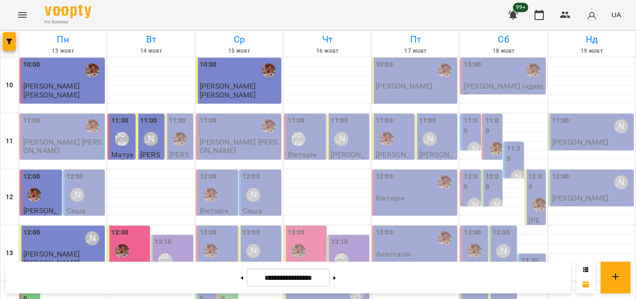
scroll to position [415, 0]
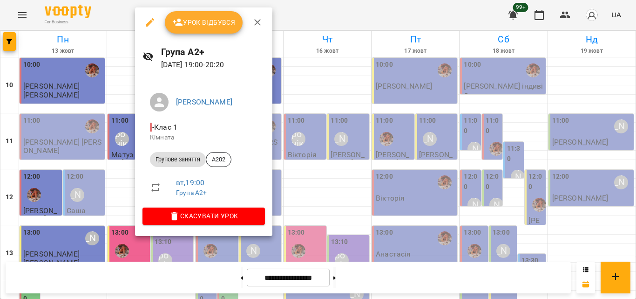
click at [222, 35] on div "Урок відбувся" at bounding box center [203, 22] width 137 height 30
click at [222, 31] on button "Урок відбувся" at bounding box center [204, 22] width 78 height 22
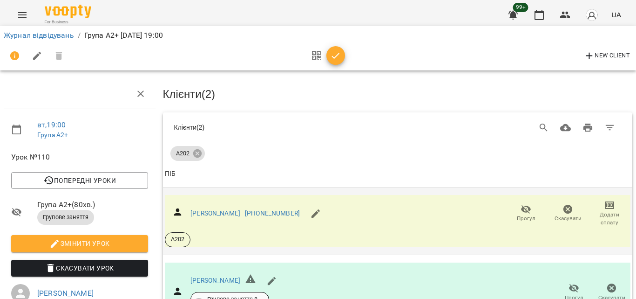
scroll to position [77, 0]
click at [224, 209] on link "[PERSON_NAME]" at bounding box center [216, 212] width 50 height 7
click at [340, 59] on icon "button" at bounding box center [335, 55] width 11 height 11
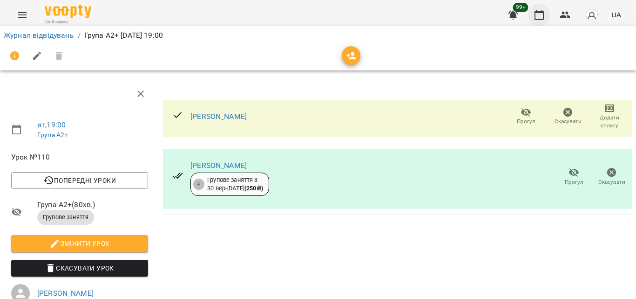
click at [538, 11] on icon "button" at bounding box center [539, 15] width 9 height 10
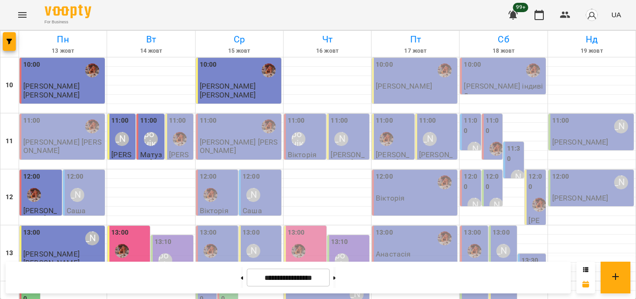
scroll to position [415, 0]
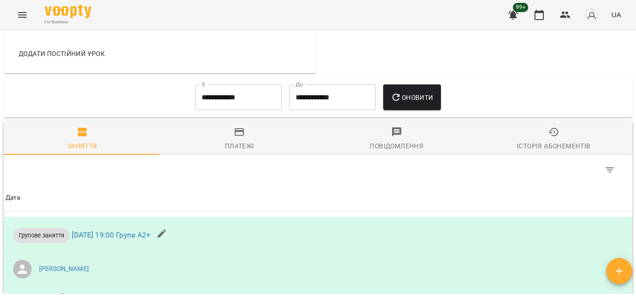
scroll to position [699, 0]
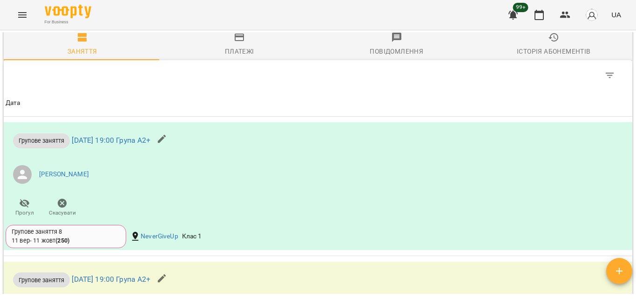
click at [548, 57] on div "Історія абонементів" at bounding box center [554, 51] width 74 height 11
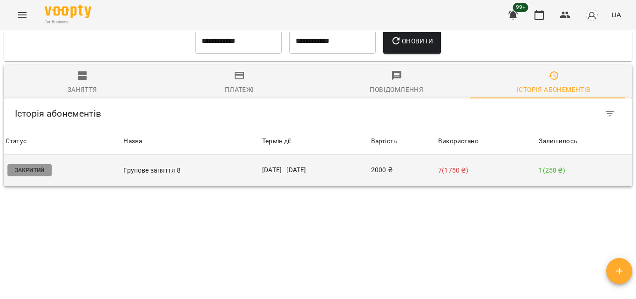
scroll to position [683, 0]
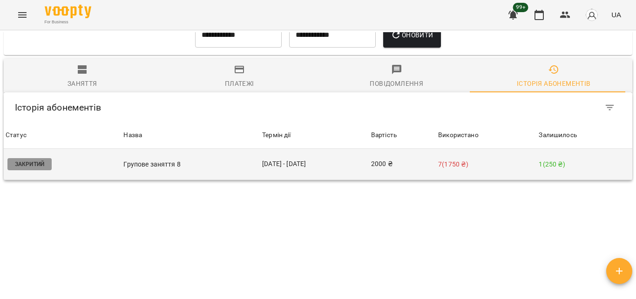
click at [495, 159] on p "7 ( 1750 ₴ )" at bounding box center [486, 164] width 97 height 10
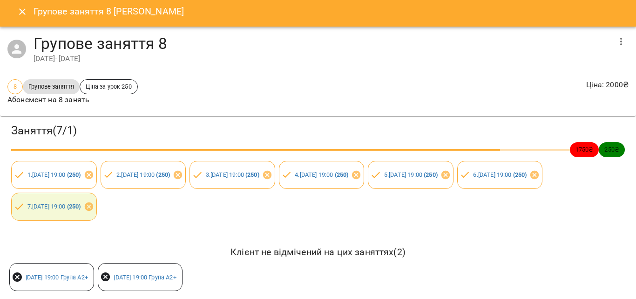
scroll to position [0, 0]
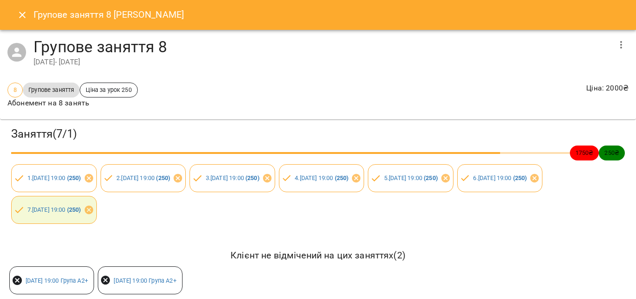
click at [616, 47] on icon "button" at bounding box center [621, 44] width 11 height 11
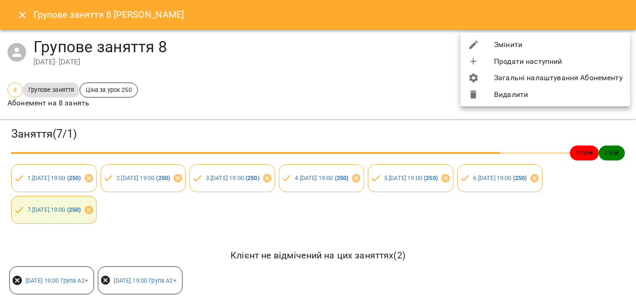
click at [526, 52] on li "Змінити" at bounding box center [546, 44] width 170 height 17
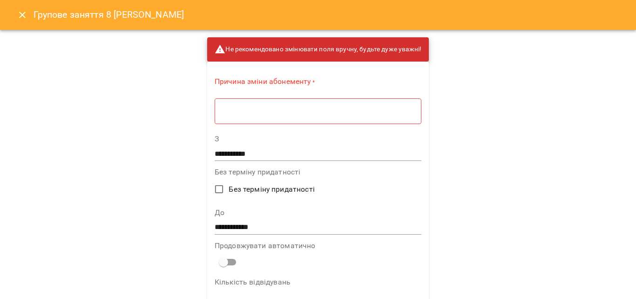
click at [241, 117] on div "* ​" at bounding box center [318, 111] width 207 height 26
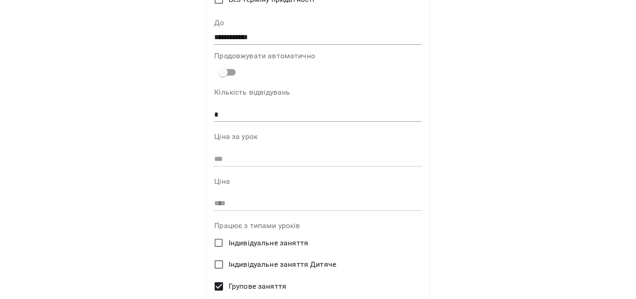
scroll to position [140, 0]
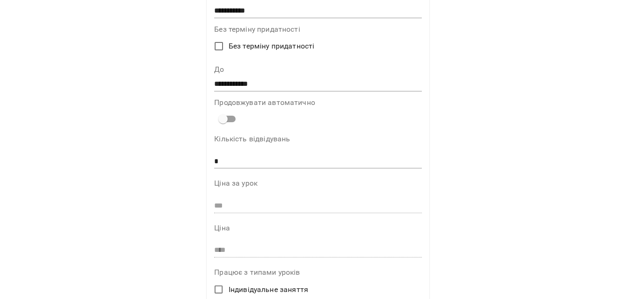
type textarea "****"
click at [244, 80] on input "**********" at bounding box center [317, 84] width 207 height 15
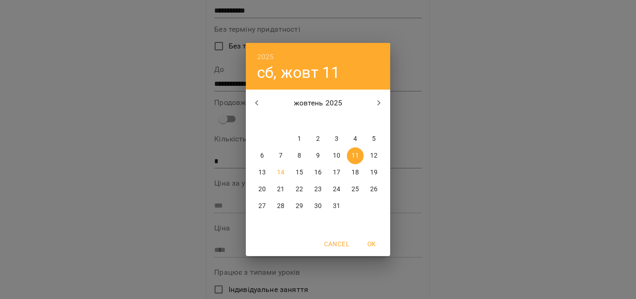
click at [286, 164] on div "14" at bounding box center [281, 172] width 19 height 17
type input "**********"
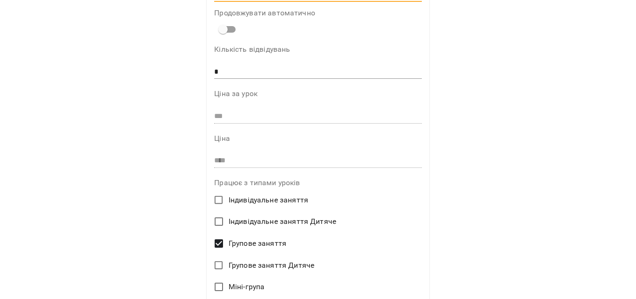
scroll to position [381, 0]
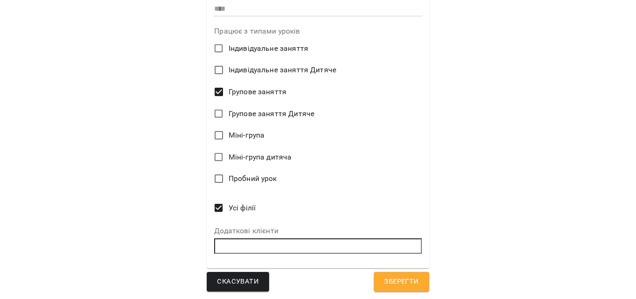
click at [405, 274] on button "Зберегти" at bounding box center [401, 282] width 55 height 20
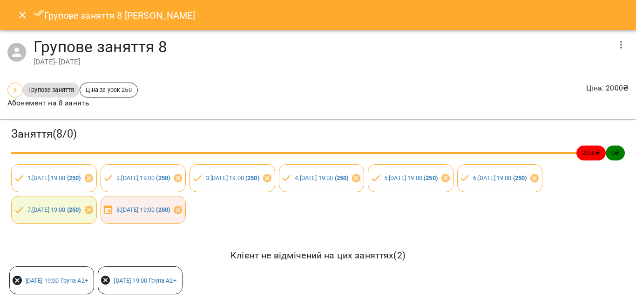
click at [21, 17] on icon "Close" at bounding box center [22, 14] width 11 height 11
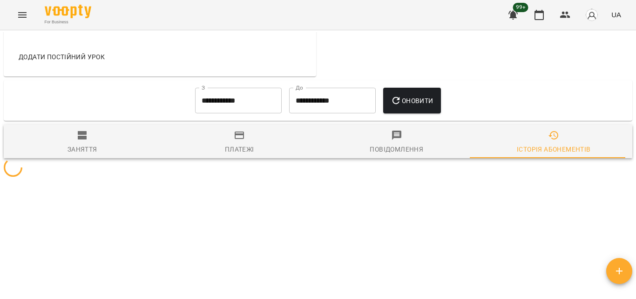
scroll to position [618, 0]
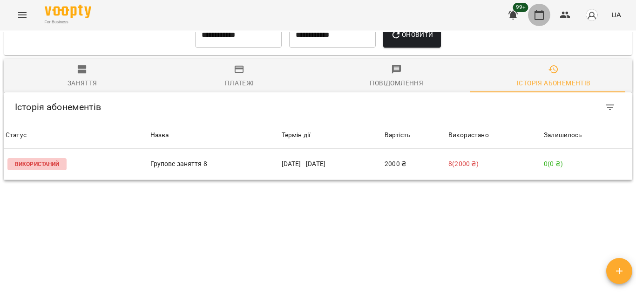
click at [535, 10] on icon "button" at bounding box center [539, 14] width 11 height 11
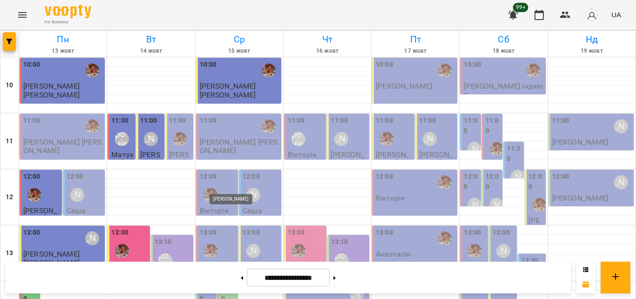
scroll to position [415, 0]
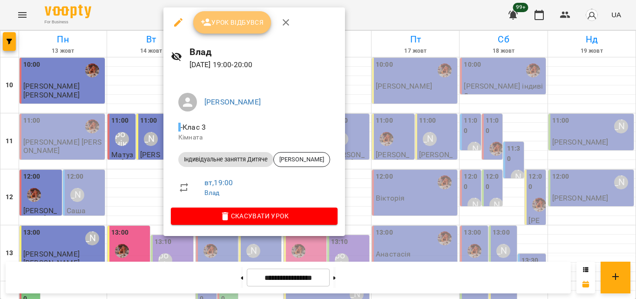
click at [250, 17] on span "Урок відбувся" at bounding box center [232, 22] width 63 height 11
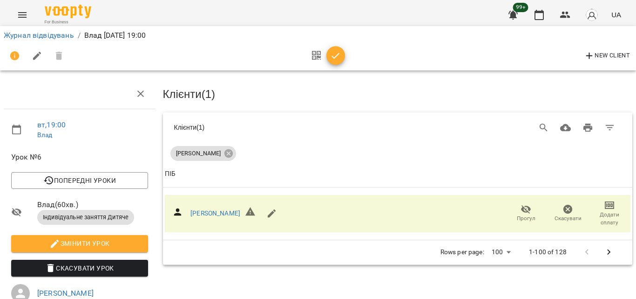
scroll to position [93, 0]
click at [337, 55] on icon "button" at bounding box center [336, 56] width 8 height 6
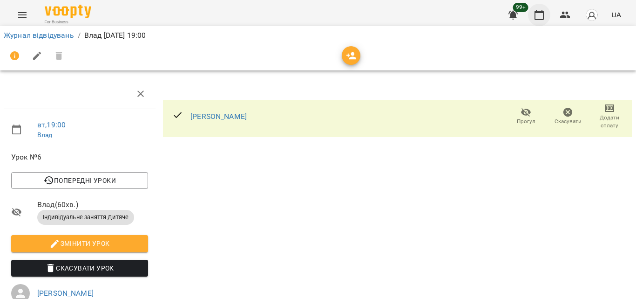
click at [534, 14] on icon "button" at bounding box center [539, 14] width 11 height 11
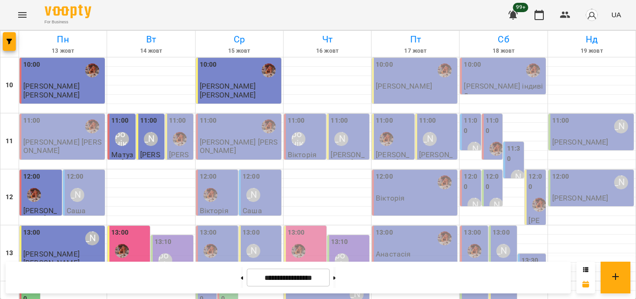
scroll to position [415, 0]
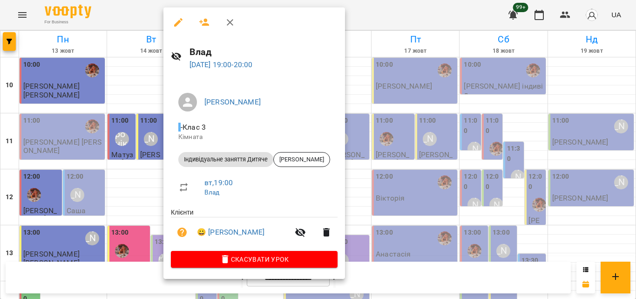
click at [368, 24] on div at bounding box center [318, 149] width 636 height 299
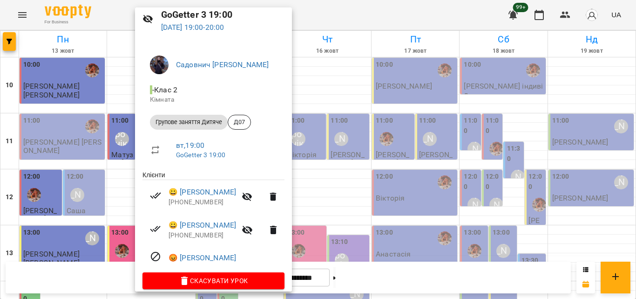
scroll to position [48, 0]
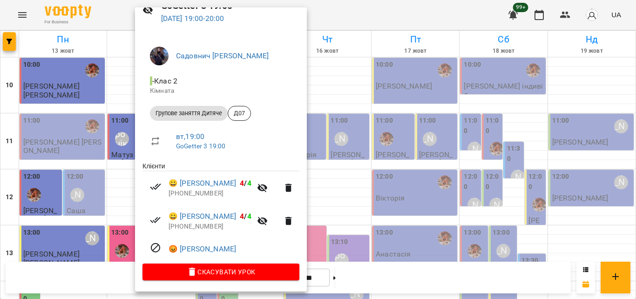
click at [355, 13] on div at bounding box center [318, 149] width 636 height 299
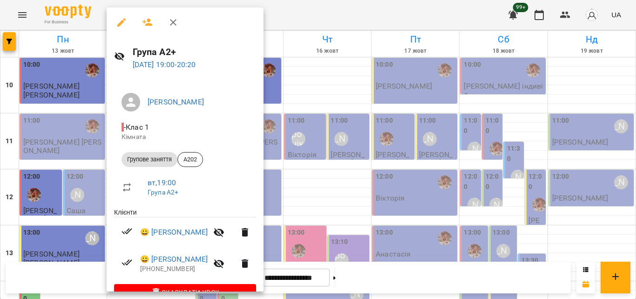
scroll to position [22, 0]
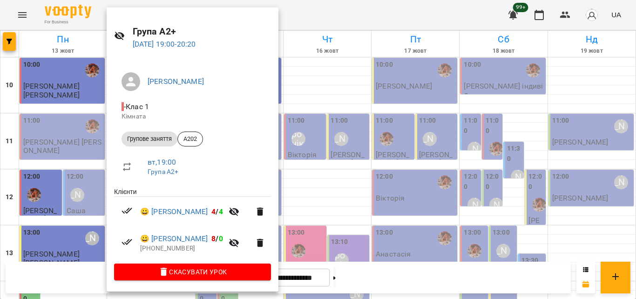
click at [319, 20] on div at bounding box center [318, 149] width 636 height 299
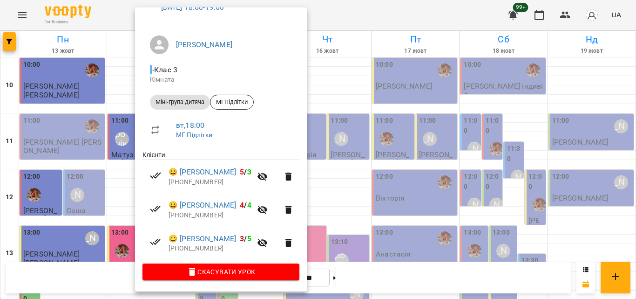
scroll to position [59, 0]
click at [331, 16] on div at bounding box center [318, 149] width 636 height 299
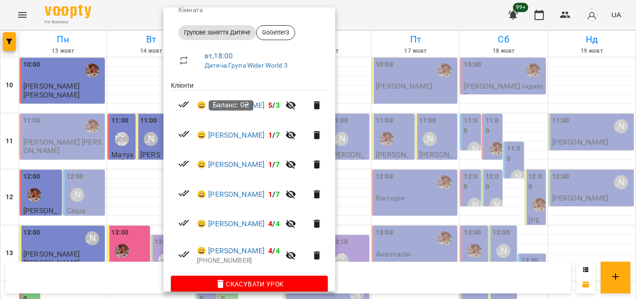
scroll to position [140, 0]
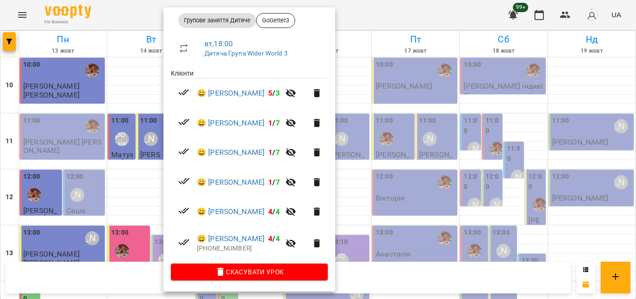
click at [404, 13] on div at bounding box center [318, 149] width 636 height 299
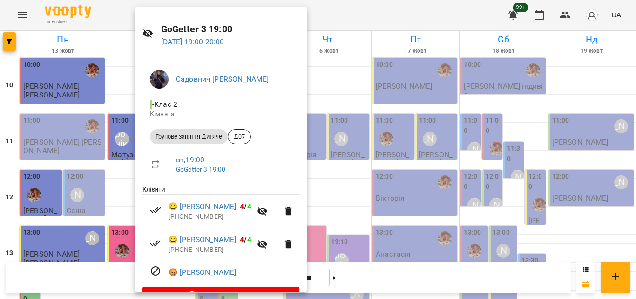
scroll to position [0, 0]
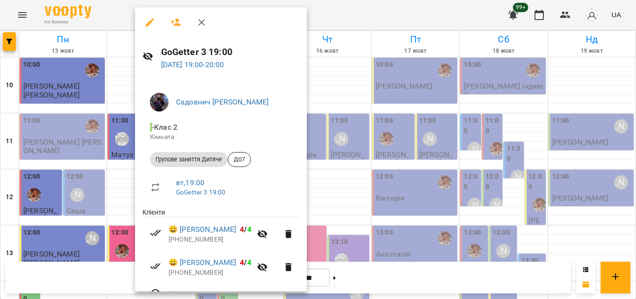
click at [175, 24] on icon "button" at bounding box center [176, 22] width 10 height 7
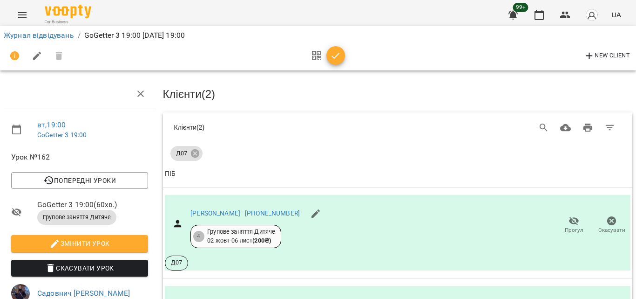
scroll to position [179, 0]
click at [331, 48] on button "button" at bounding box center [336, 55] width 19 height 19
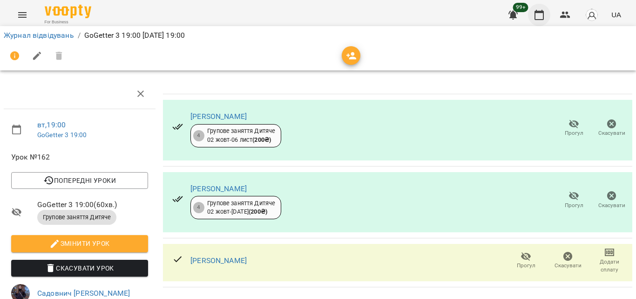
click at [538, 15] on icon "button" at bounding box center [539, 14] width 11 height 11
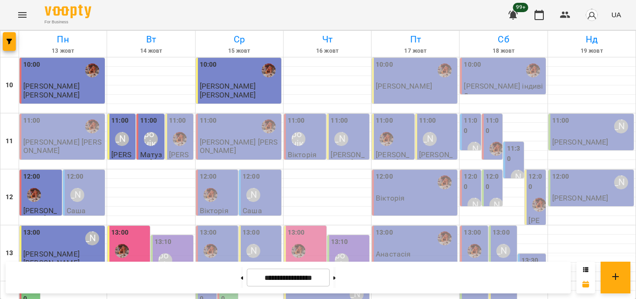
scroll to position [415, 0]
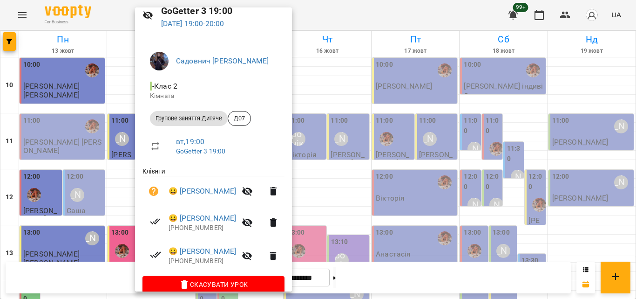
scroll to position [55, 0]
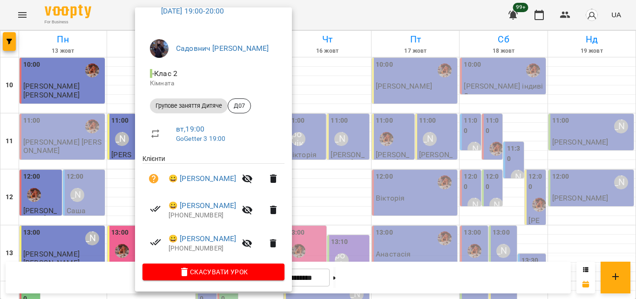
click at [354, 1] on div at bounding box center [318, 149] width 636 height 299
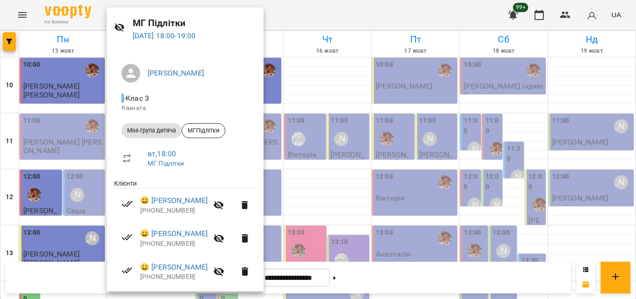
scroll to position [59, 0]
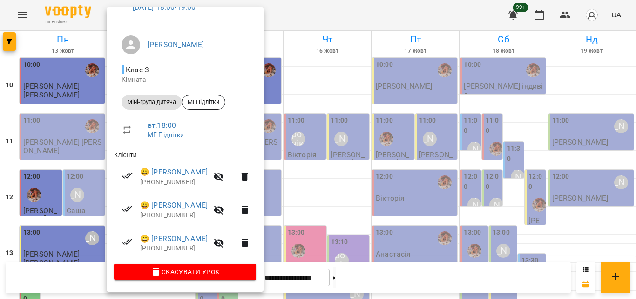
click at [289, 16] on div at bounding box center [318, 149] width 636 height 299
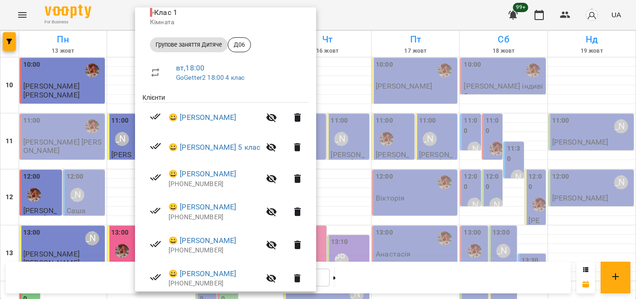
scroll to position [151, 0]
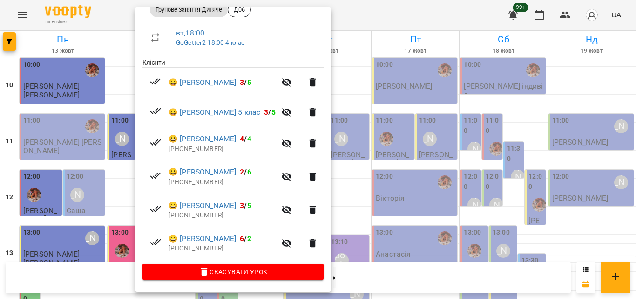
click at [383, 13] on div at bounding box center [318, 149] width 636 height 299
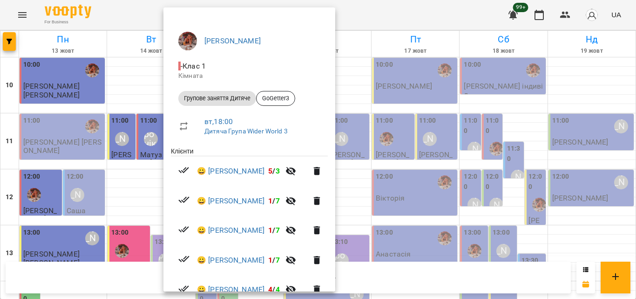
scroll to position [140, 0]
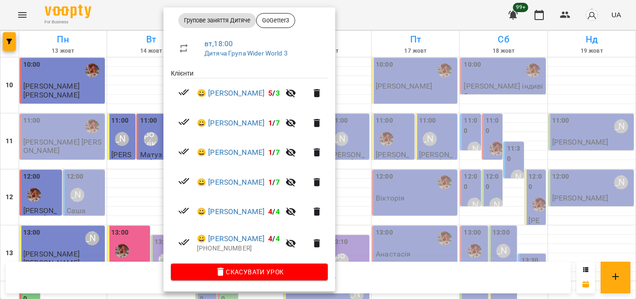
click at [395, 16] on div at bounding box center [318, 149] width 636 height 299
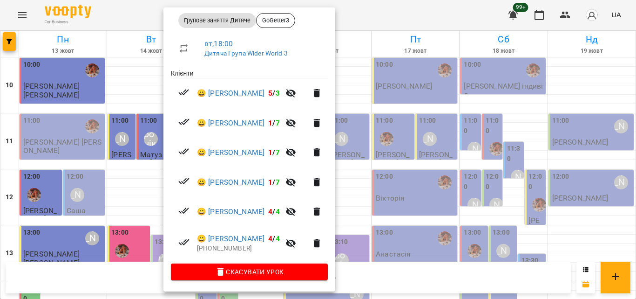
click at [389, 26] on div at bounding box center [318, 149] width 636 height 299
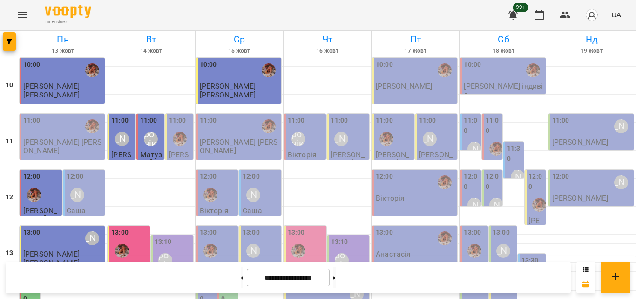
scroll to position [369, 0]
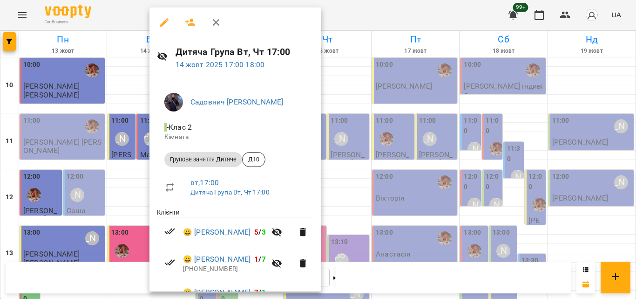
scroll to position [121, 0]
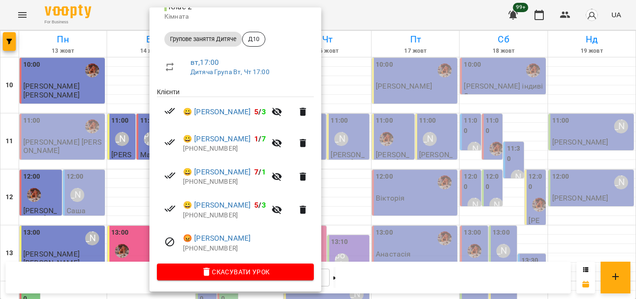
click at [373, 14] on div at bounding box center [318, 149] width 636 height 299
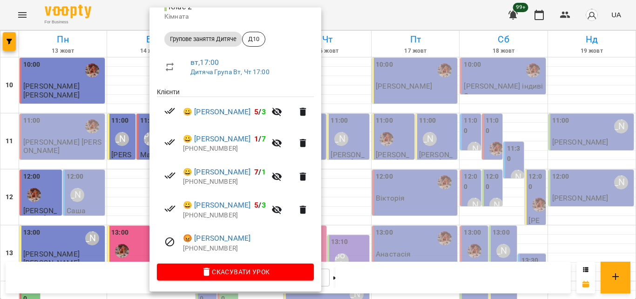
click at [379, 9] on div at bounding box center [318, 149] width 636 height 299
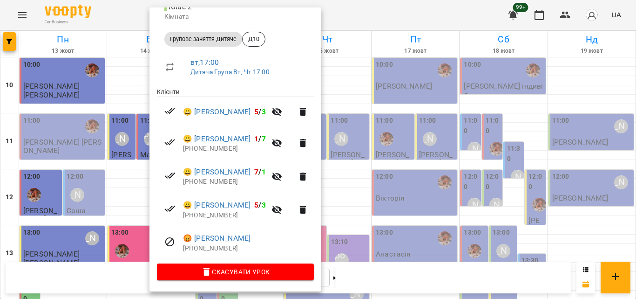
drag, startPoint x: 371, startPoint y: 13, endPoint x: 213, endPoint y: 70, distance: 168.1
click at [371, 13] on div at bounding box center [318, 149] width 636 height 299
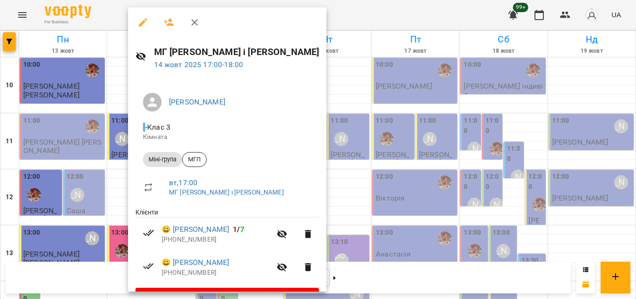
scroll to position [25, 0]
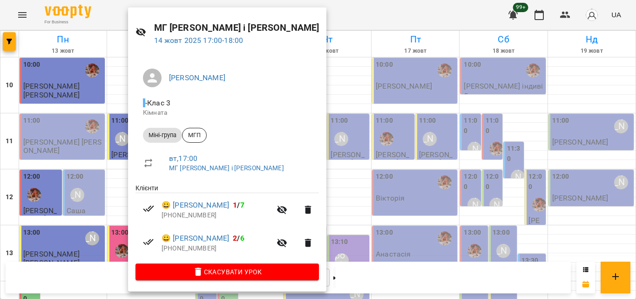
click at [346, 19] on div at bounding box center [318, 149] width 636 height 299
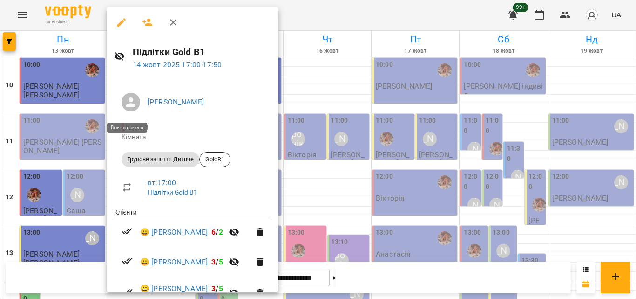
scroll to position [151, 0]
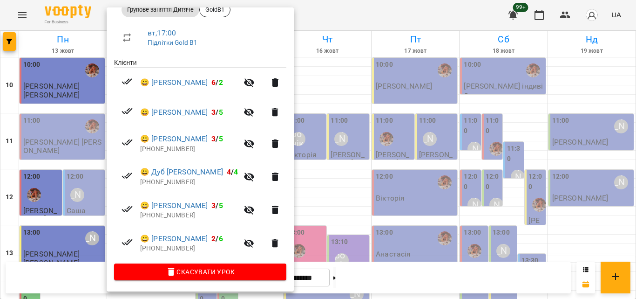
click at [343, 24] on div at bounding box center [318, 149] width 636 height 299
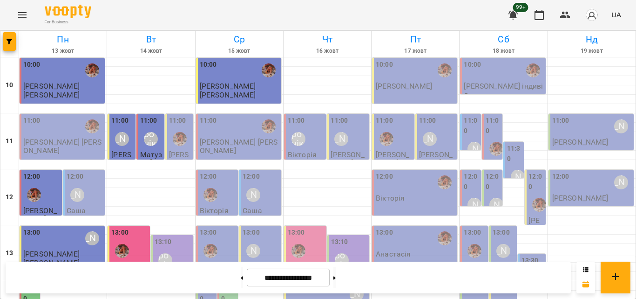
scroll to position [322, 0]
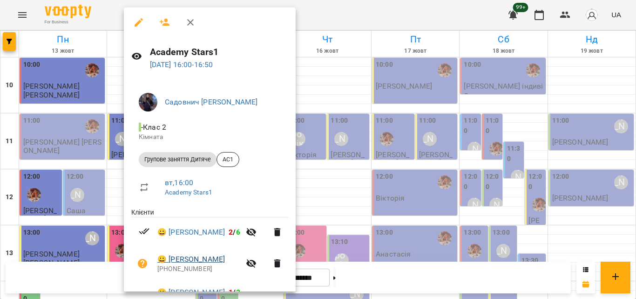
scroll to position [155, 0]
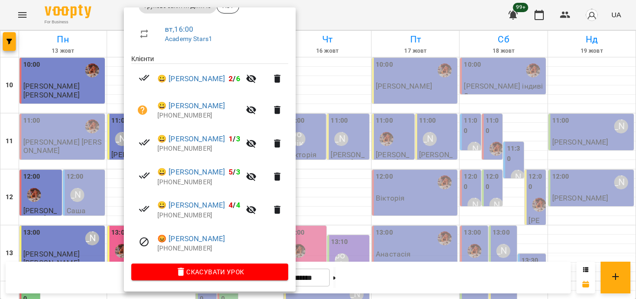
click at [337, 6] on div at bounding box center [318, 149] width 636 height 299
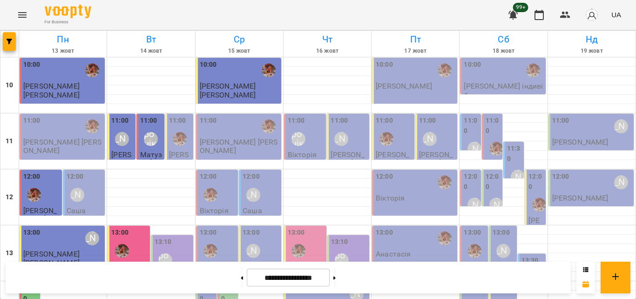
scroll to position [322, 0]
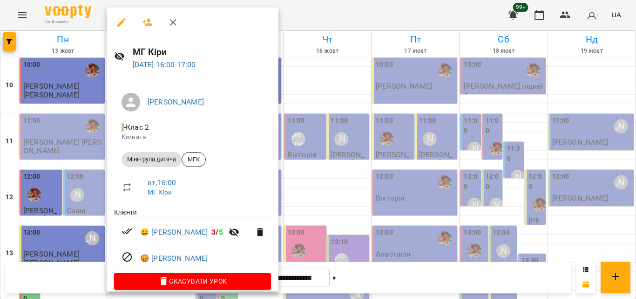
scroll to position [11, 0]
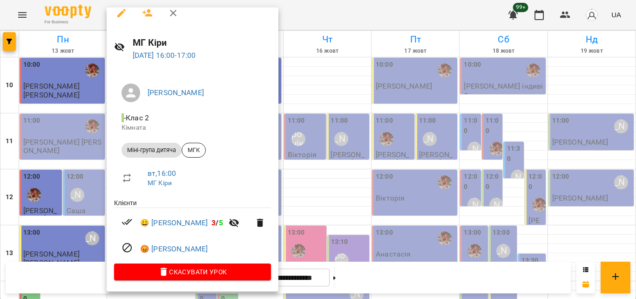
click at [300, 18] on div at bounding box center [318, 149] width 636 height 299
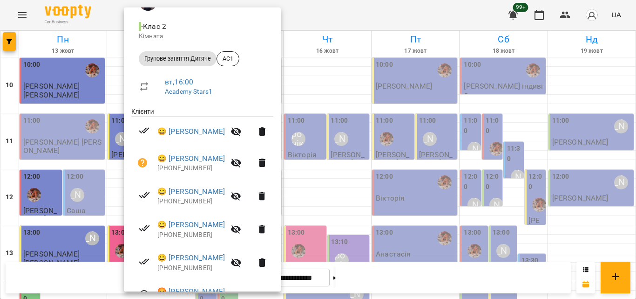
scroll to position [155, 0]
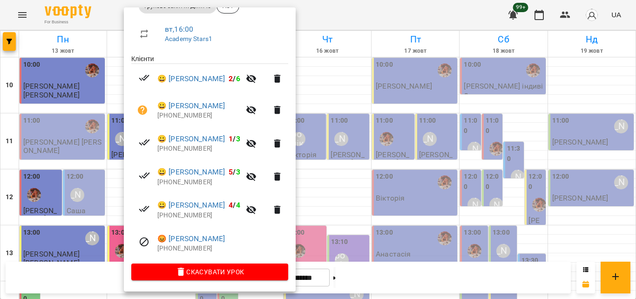
click at [340, 24] on div at bounding box center [318, 149] width 636 height 299
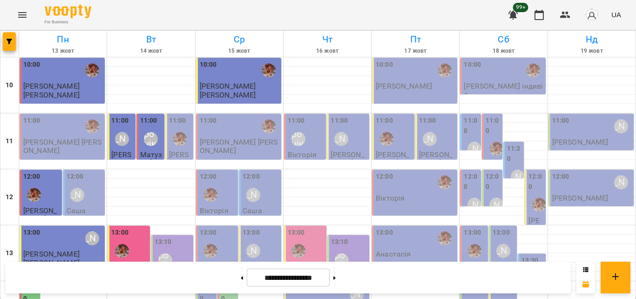
scroll to position [229, 0]
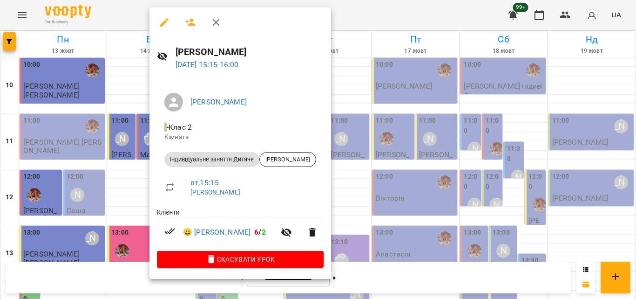
click at [374, 22] on div at bounding box center [318, 149] width 636 height 299
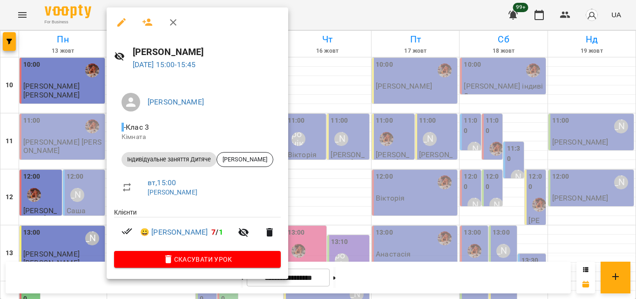
drag, startPoint x: 295, startPoint y: 21, endPoint x: 124, endPoint y: 106, distance: 191.0
click at [296, 20] on div at bounding box center [318, 149] width 636 height 299
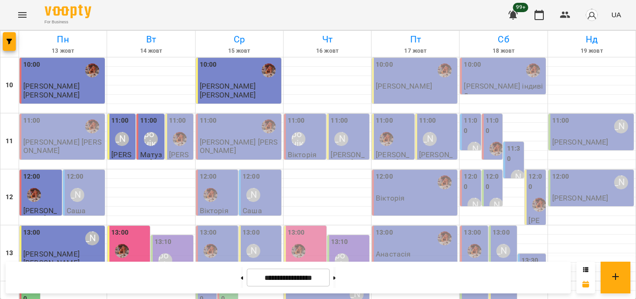
scroll to position [43, 0]
click at [109, 225] on div "13:00 2 МГ САЕ" at bounding box center [129, 252] width 42 height 55
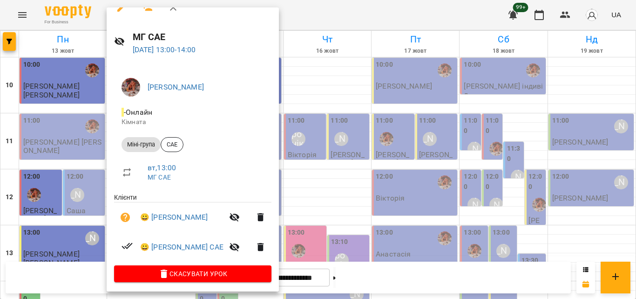
scroll to position [18, 0]
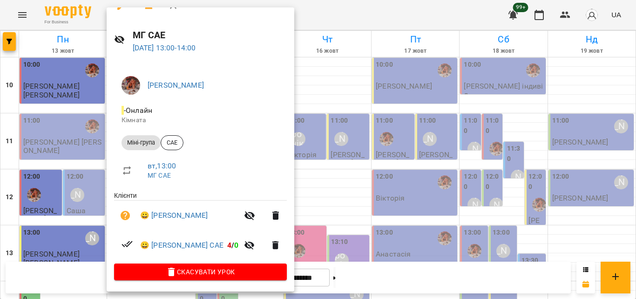
click at [325, 14] on div at bounding box center [318, 149] width 636 height 299
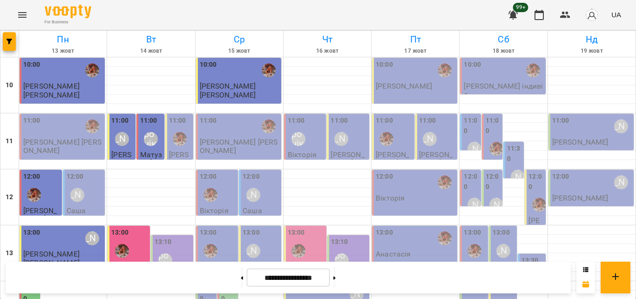
scroll to position [415, 0]
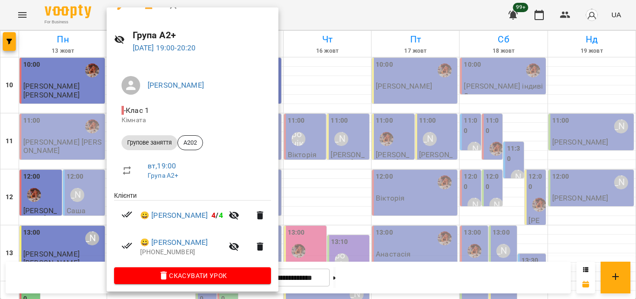
scroll to position [22, 0]
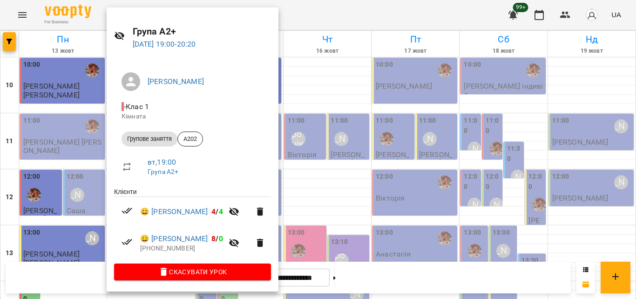
click at [352, 11] on div at bounding box center [318, 149] width 636 height 299
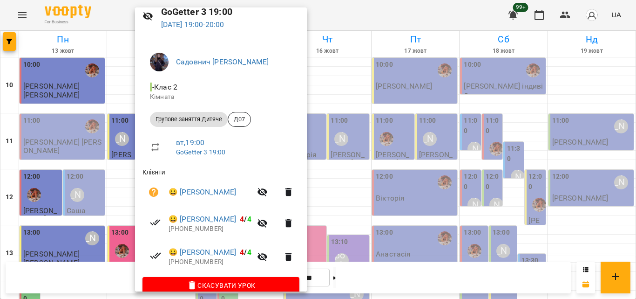
scroll to position [55, 0]
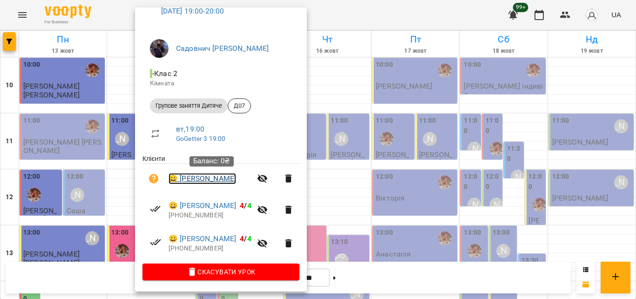
click at [206, 178] on link "😀 Кіра Семерозуменко" at bounding box center [203, 178] width 68 height 11
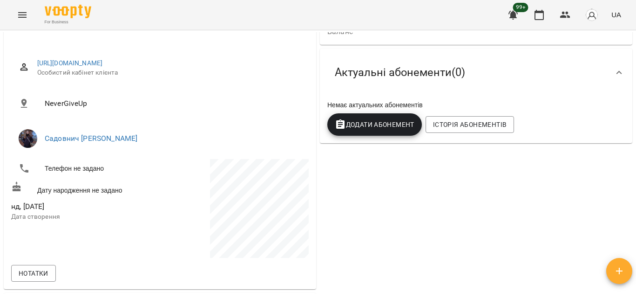
scroll to position [93, 0]
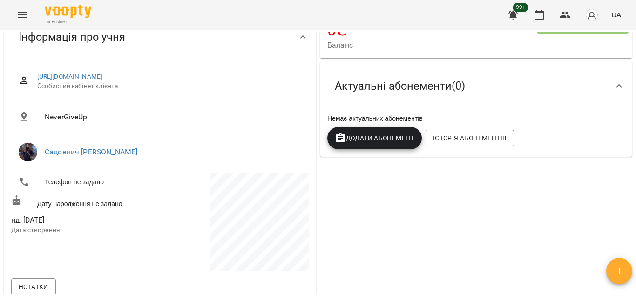
click at [374, 139] on span "Додати Абонемент" at bounding box center [375, 137] width 80 height 11
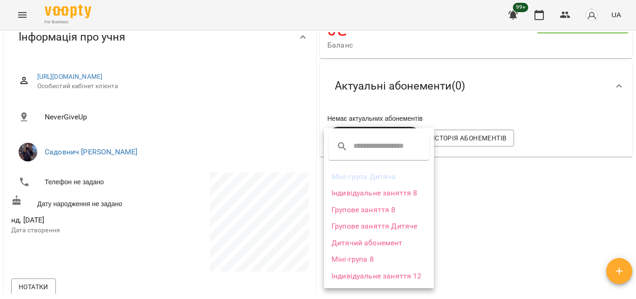
click at [349, 229] on li "Групове заняття Дитяче" at bounding box center [379, 226] width 110 height 17
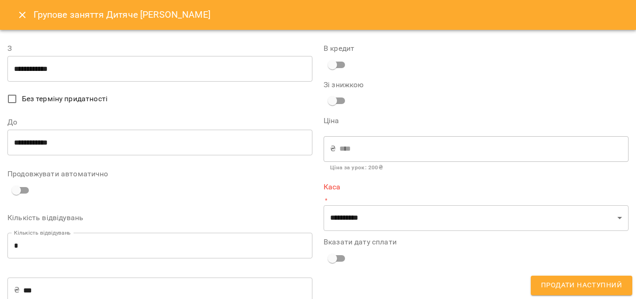
type input "**********"
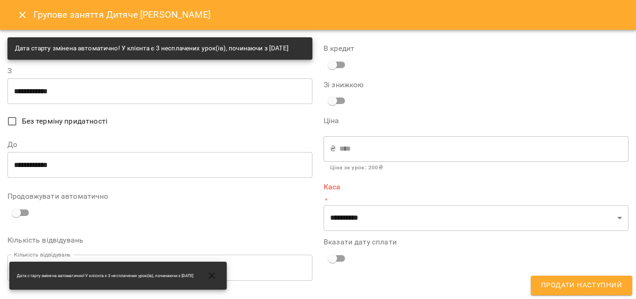
scroll to position [101, 0]
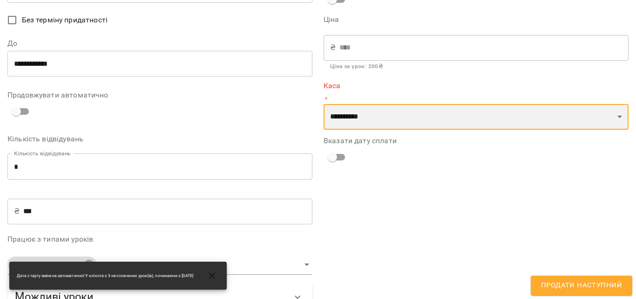
click at [378, 122] on select "**********" at bounding box center [476, 117] width 305 height 26
select select "****"
click at [324, 104] on select "**********" at bounding box center [476, 117] width 305 height 26
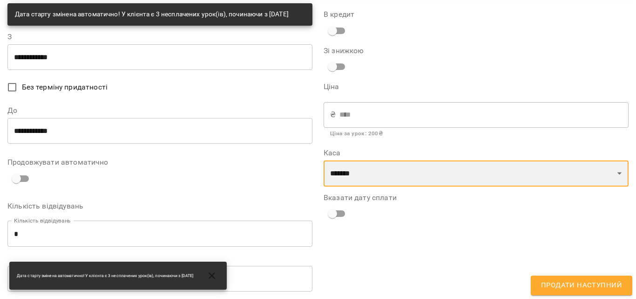
scroll to position [0, 0]
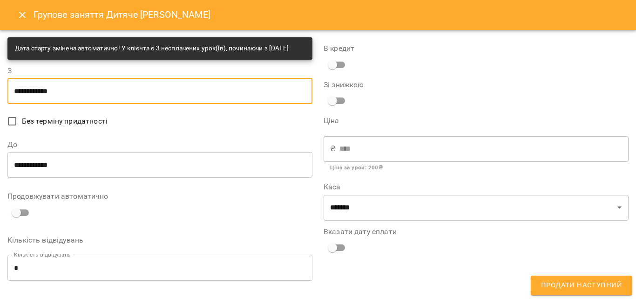
click at [54, 104] on input "**********" at bounding box center [159, 91] width 305 height 26
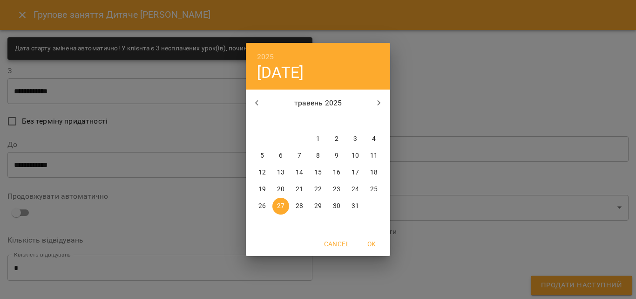
click at [378, 102] on icon "button" at bounding box center [379, 102] width 11 height 11
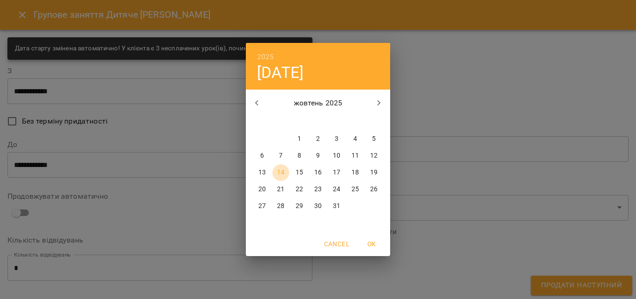
click at [282, 169] on p "14" at bounding box center [280, 172] width 7 height 9
type input "**********"
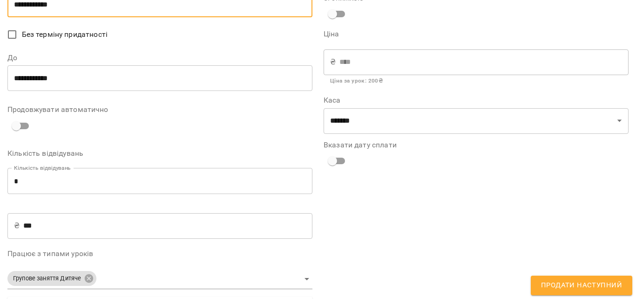
scroll to position [93, 0]
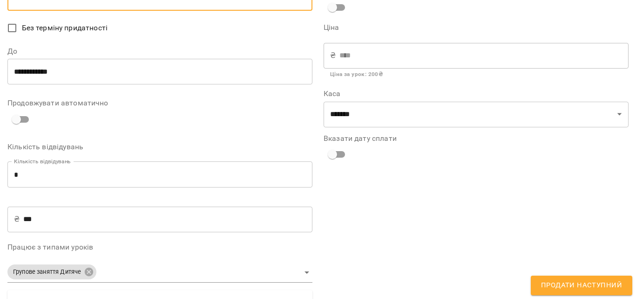
click at [92, 82] on input "**********" at bounding box center [159, 71] width 305 height 26
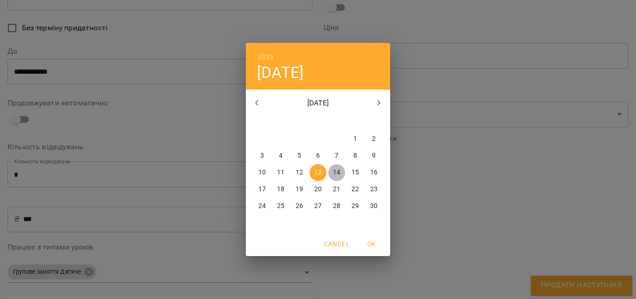
click at [337, 171] on p "14" at bounding box center [336, 172] width 7 height 9
type input "**********"
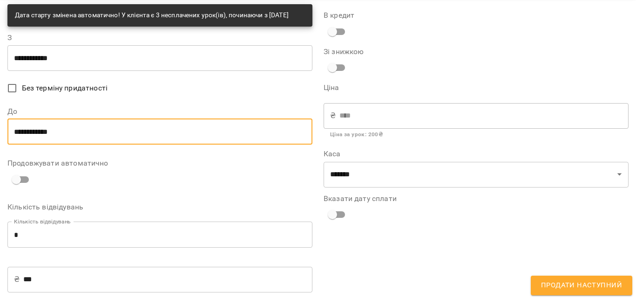
scroll to position [47, 0]
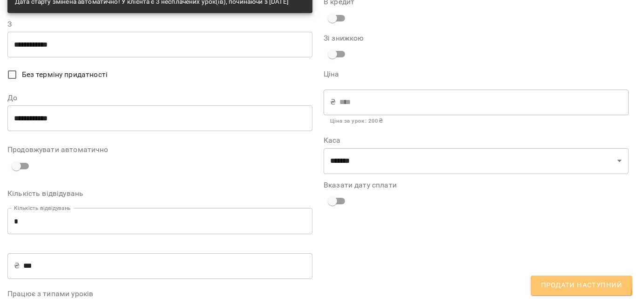
click at [553, 278] on button "Продати наступний" at bounding box center [582, 285] width 102 height 20
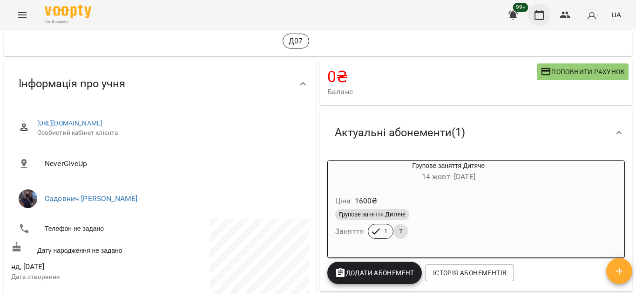
click at [542, 18] on icon "button" at bounding box center [539, 14] width 11 height 11
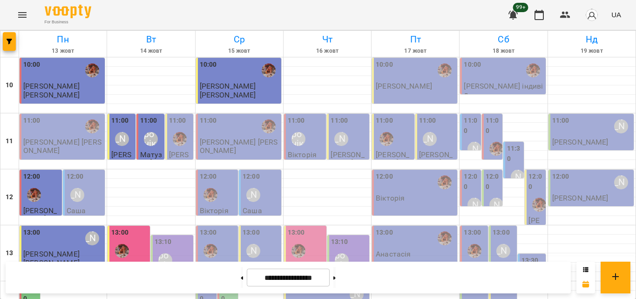
scroll to position [415, 0]
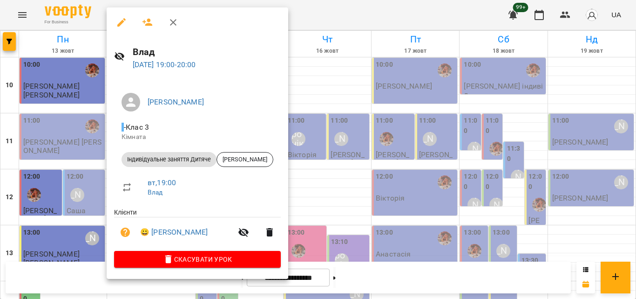
click at [422, 204] on div at bounding box center [318, 149] width 636 height 299
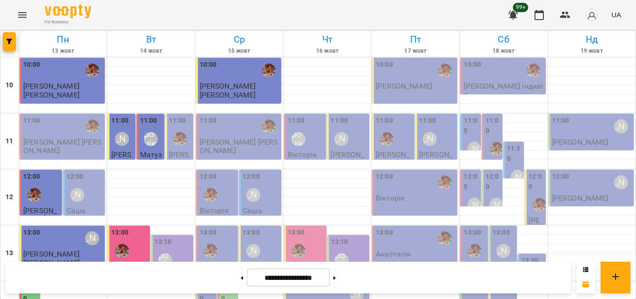
scroll to position [322, 0]
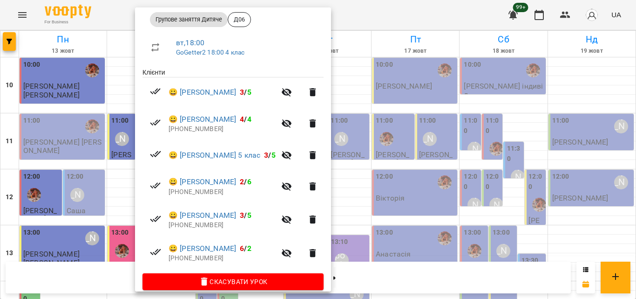
scroll to position [151, 0]
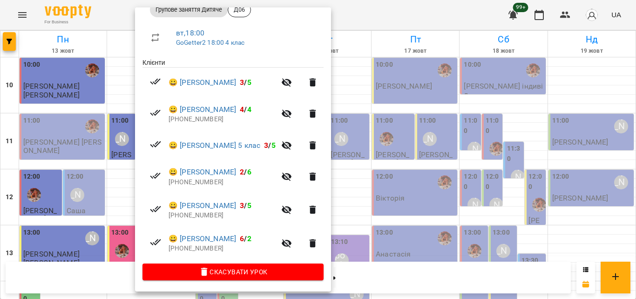
click at [428, 168] on div at bounding box center [318, 149] width 636 height 299
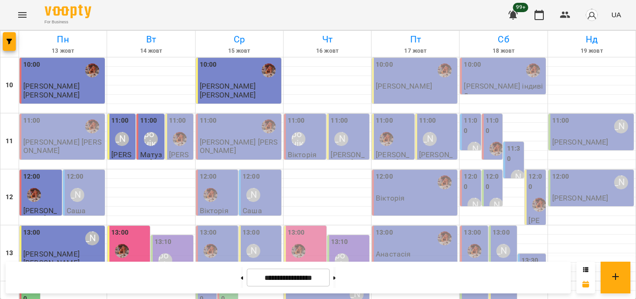
scroll to position [322, 0]
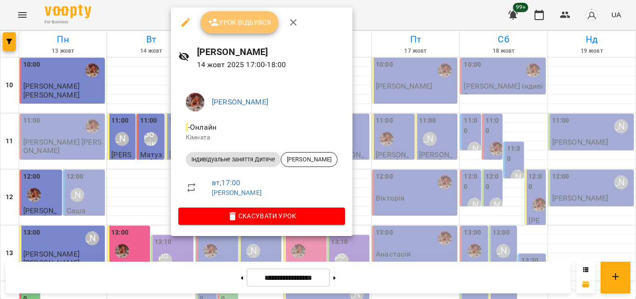
click at [245, 25] on span "Урок відбувся" at bounding box center [239, 22] width 63 height 11
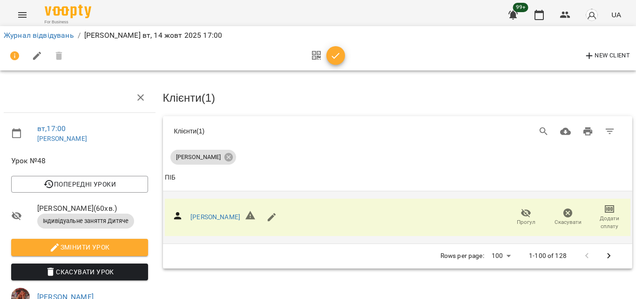
click at [599, 219] on span "Додати сплату" at bounding box center [609, 222] width 31 height 16
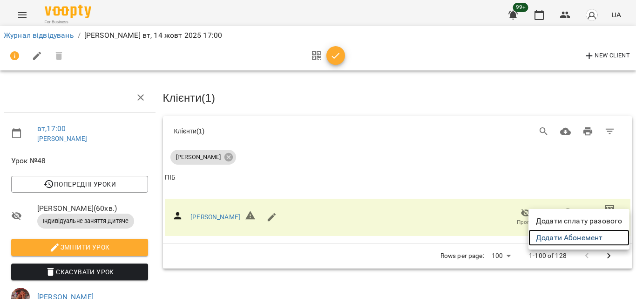
click at [554, 234] on link "Додати Абонемент" at bounding box center [579, 237] width 101 height 17
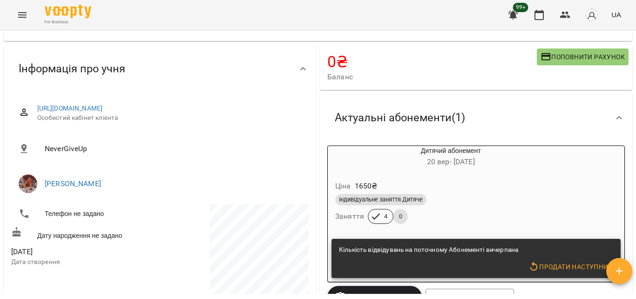
scroll to position [93, 0]
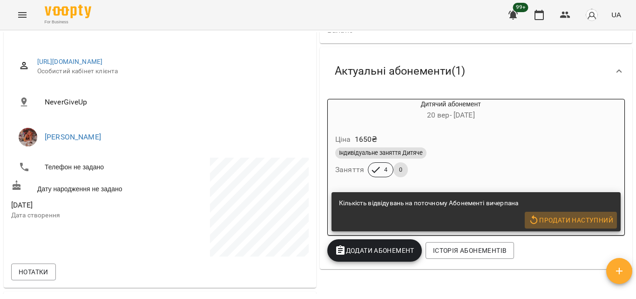
click at [549, 220] on span "Продати наступний" at bounding box center [571, 219] width 85 height 11
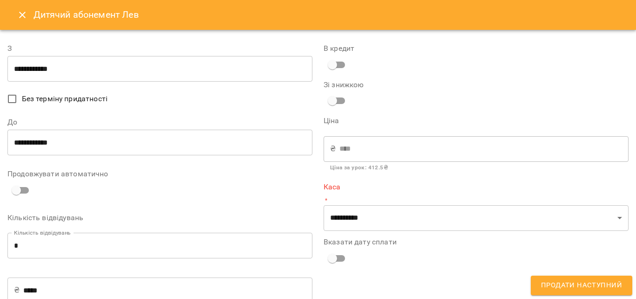
type input "**********"
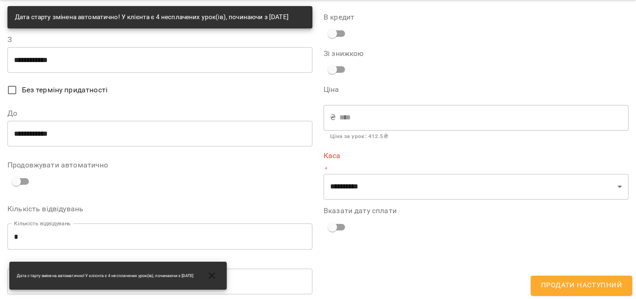
scroll to position [140, 0]
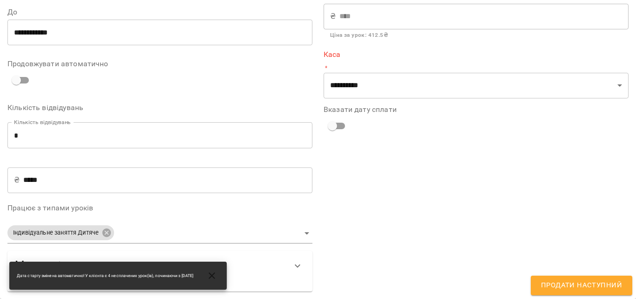
click at [47, 140] on input "*" at bounding box center [159, 135] width 305 height 26
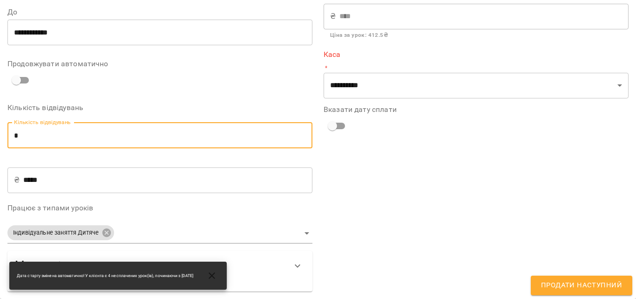
type input "*"
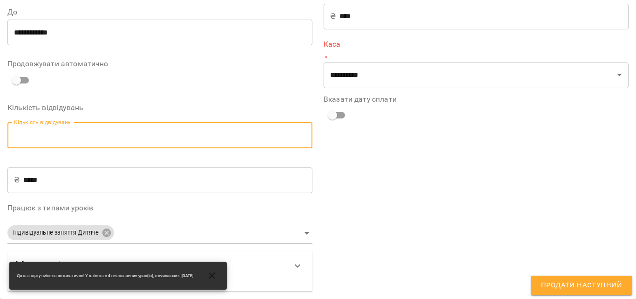
type input "*"
type input "****"
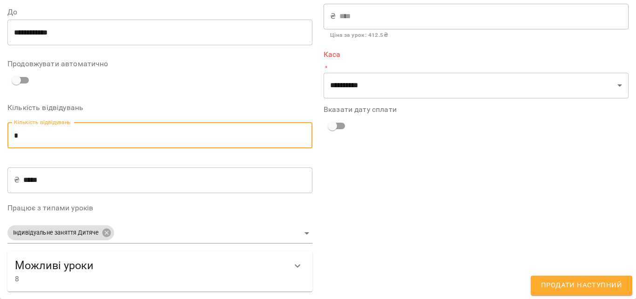
type input "*"
click at [371, 63] on p "*" at bounding box center [476, 67] width 305 height 9
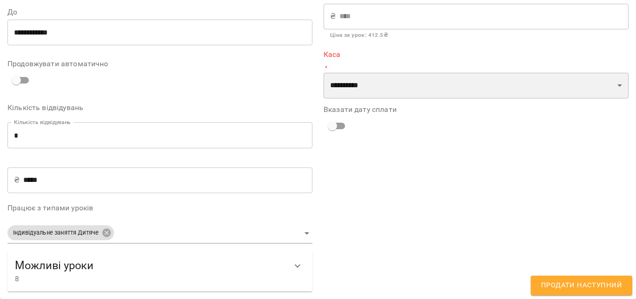
click at [359, 84] on select "**********" at bounding box center [476, 86] width 305 height 26
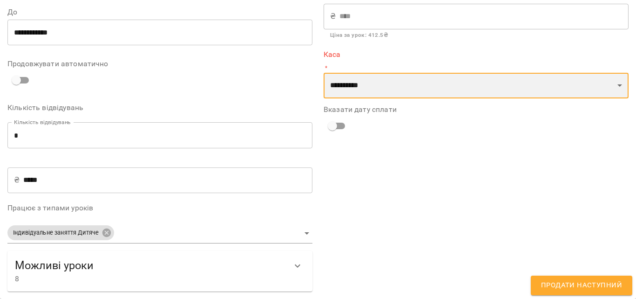
select select "****"
click at [324, 73] on select "**********" at bounding box center [476, 86] width 305 height 26
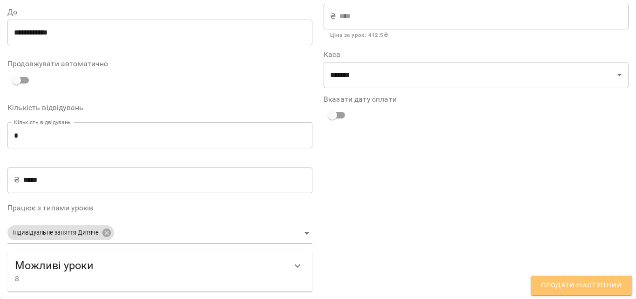
click at [584, 285] on span "Продати наступний" at bounding box center [581, 285] width 81 height 12
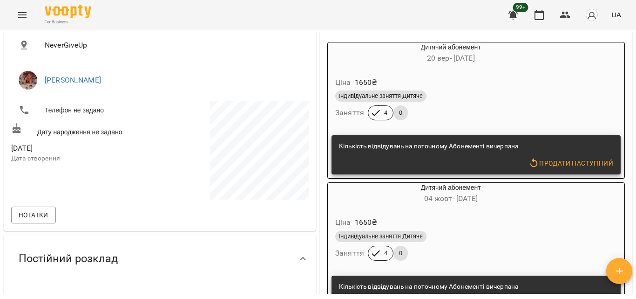
scroll to position [93, 0]
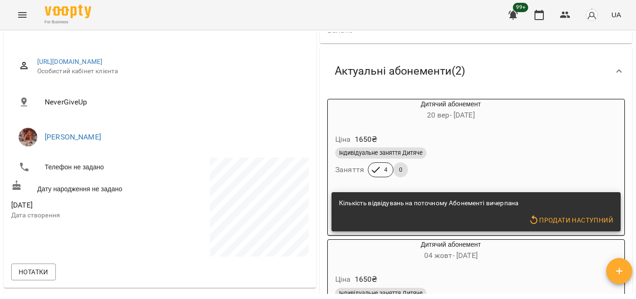
click at [474, 149] on div "Індивідуальне заняття Дитяче" at bounding box center [450, 152] width 231 height 11
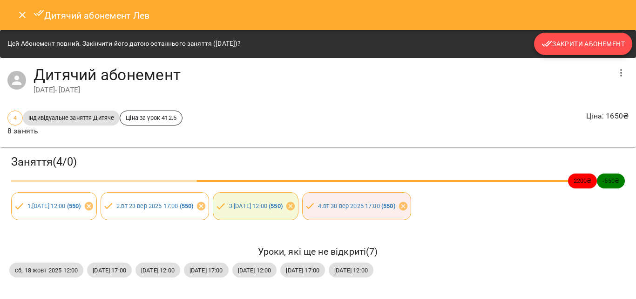
click at [570, 43] on span "Закрити Абонемент" at bounding box center [583, 43] width 83 height 11
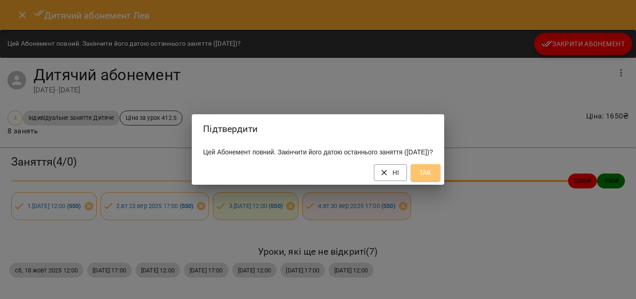
click at [433, 178] on span "Так" at bounding box center [425, 172] width 15 height 11
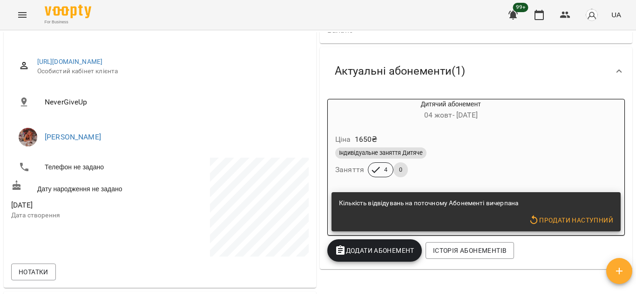
click at [449, 125] on div "Ціна 1650 ₴ Індивідуальне заняття Дитяче Заняття 4 0" at bounding box center [451, 156] width 250 height 67
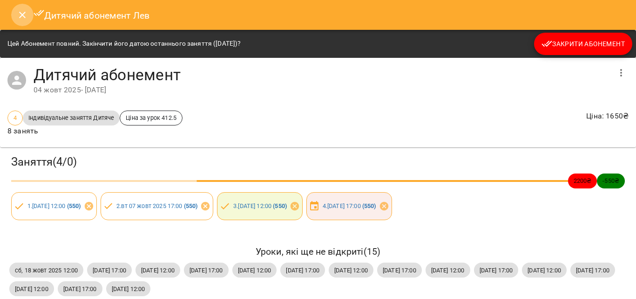
click at [27, 15] on icon "Close" at bounding box center [22, 14] width 11 height 11
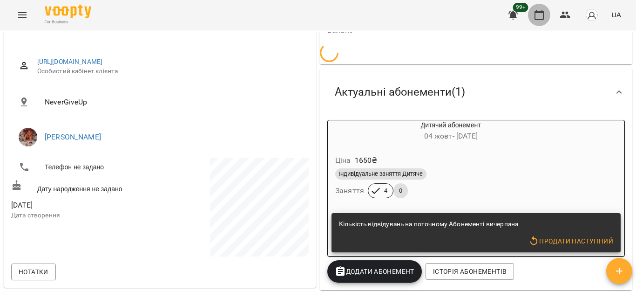
click at [537, 12] on icon "button" at bounding box center [539, 15] width 9 height 10
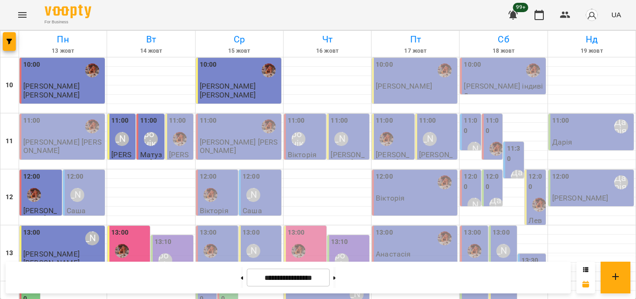
scroll to position [415, 0]
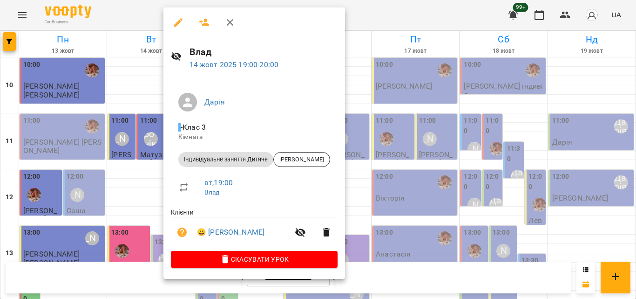
click at [125, 176] on div at bounding box center [318, 149] width 636 height 299
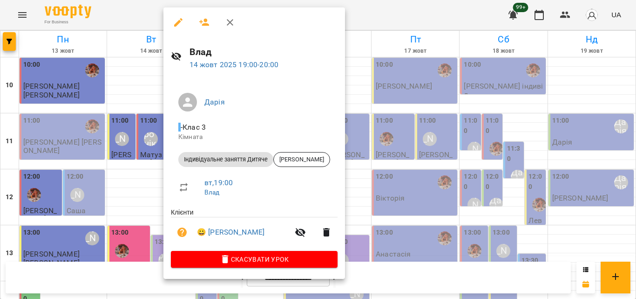
click at [140, 190] on div at bounding box center [318, 149] width 636 height 299
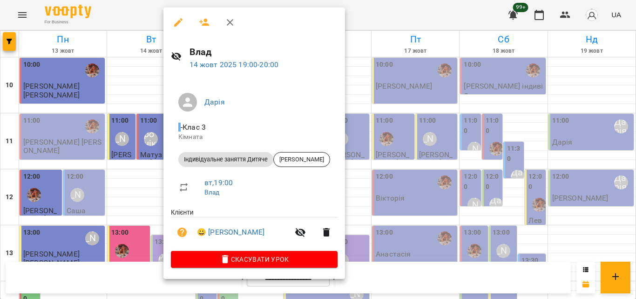
click at [128, 158] on div at bounding box center [318, 149] width 636 height 299
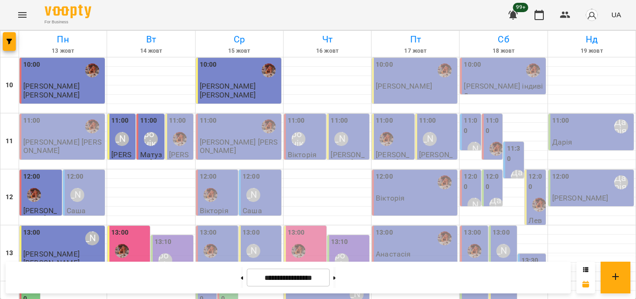
scroll to position [276, 0]
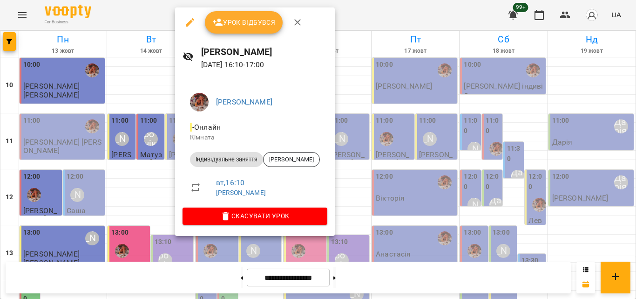
click at [160, 151] on div at bounding box center [318, 149] width 636 height 299
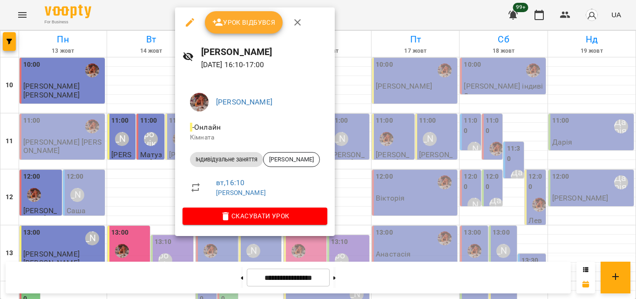
click at [142, 159] on div at bounding box center [318, 149] width 636 height 299
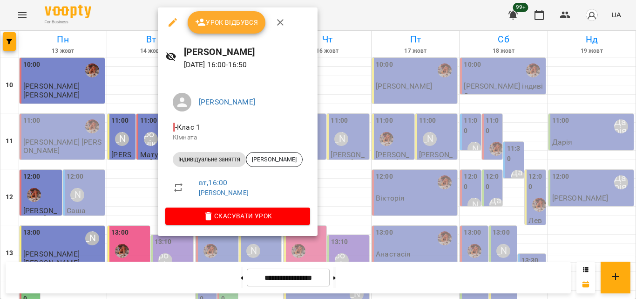
click at [140, 135] on div at bounding box center [318, 149] width 636 height 299
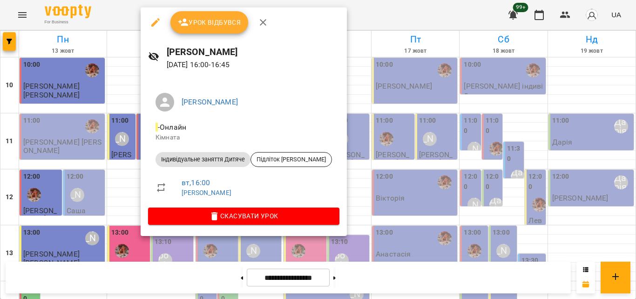
click at [206, 19] on span "Урок відбувся" at bounding box center [209, 22] width 63 height 11
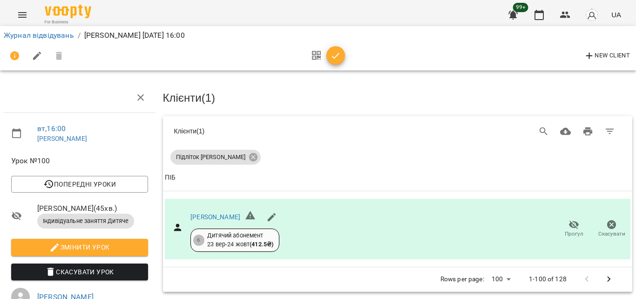
click at [336, 58] on icon "button" at bounding box center [335, 55] width 11 height 11
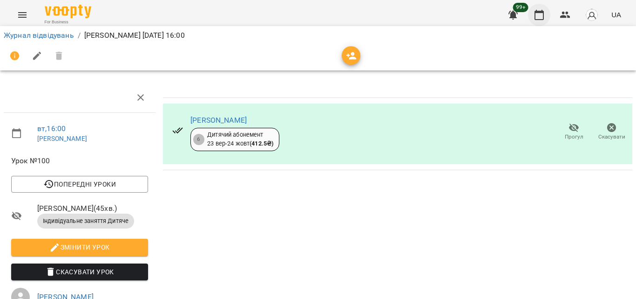
click at [542, 14] on icon "button" at bounding box center [539, 14] width 11 height 11
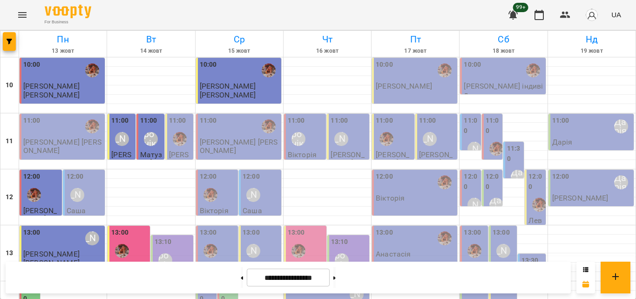
scroll to position [186, 0]
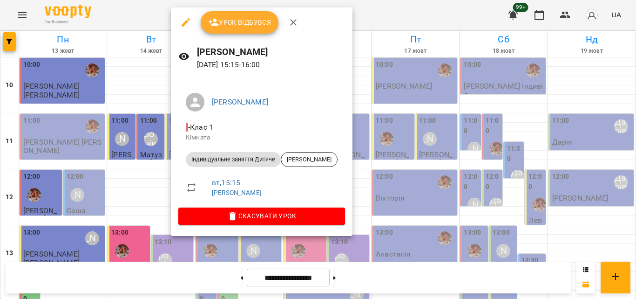
click at [141, 170] on div at bounding box center [318, 149] width 636 height 299
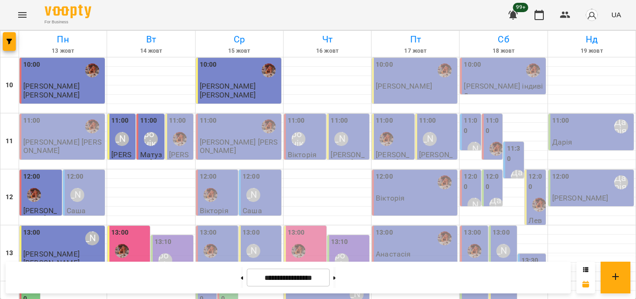
scroll to position [0, 0]
click at [177, 120] on label "11:00" at bounding box center [177, 121] width 17 height 10
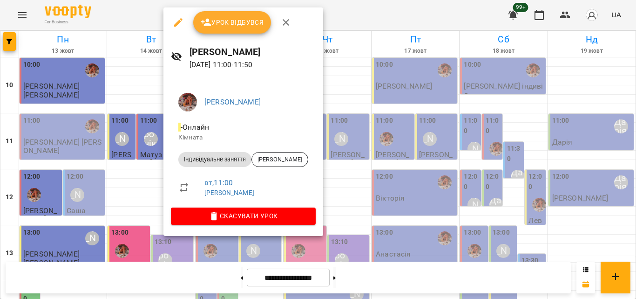
click at [129, 149] on div at bounding box center [318, 149] width 636 height 299
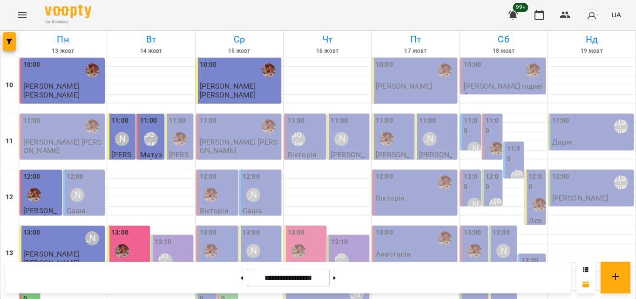
scroll to position [415, 0]
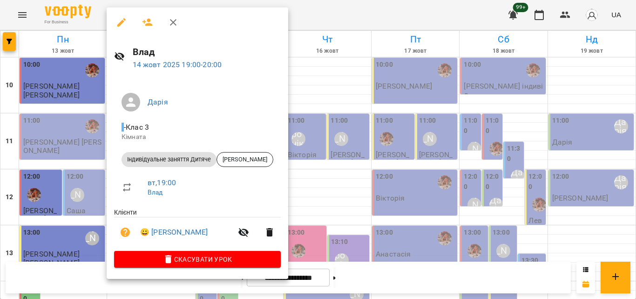
click at [70, 105] on div at bounding box center [318, 149] width 636 height 299
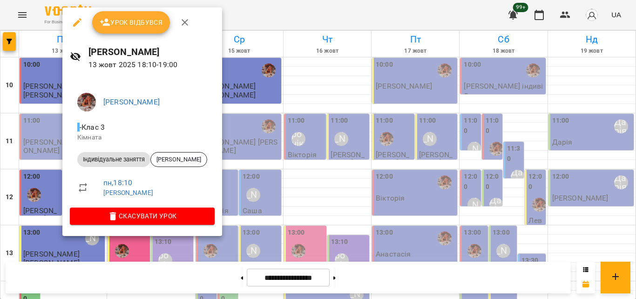
click at [41, 136] on div at bounding box center [318, 149] width 636 height 299
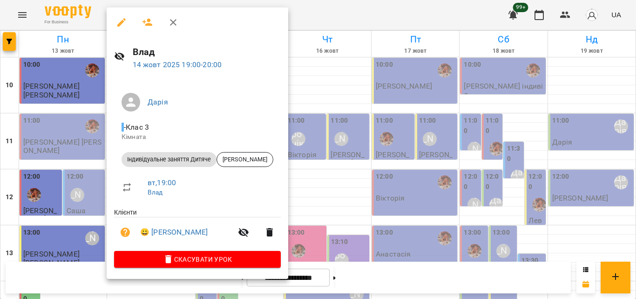
drag, startPoint x: 86, startPoint y: 170, endPoint x: 289, endPoint y: 161, distance: 203.3
click at [86, 170] on div at bounding box center [318, 149] width 636 height 299
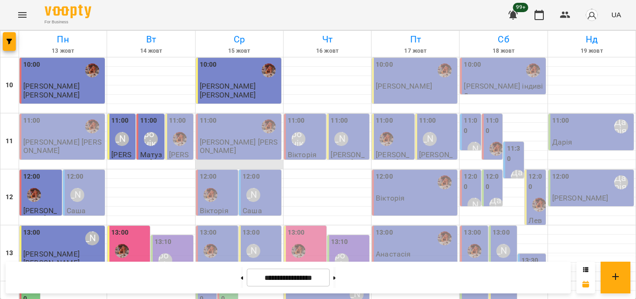
scroll to position [0, 0]
